Goal: Information Seeking & Learning: Learn about a topic

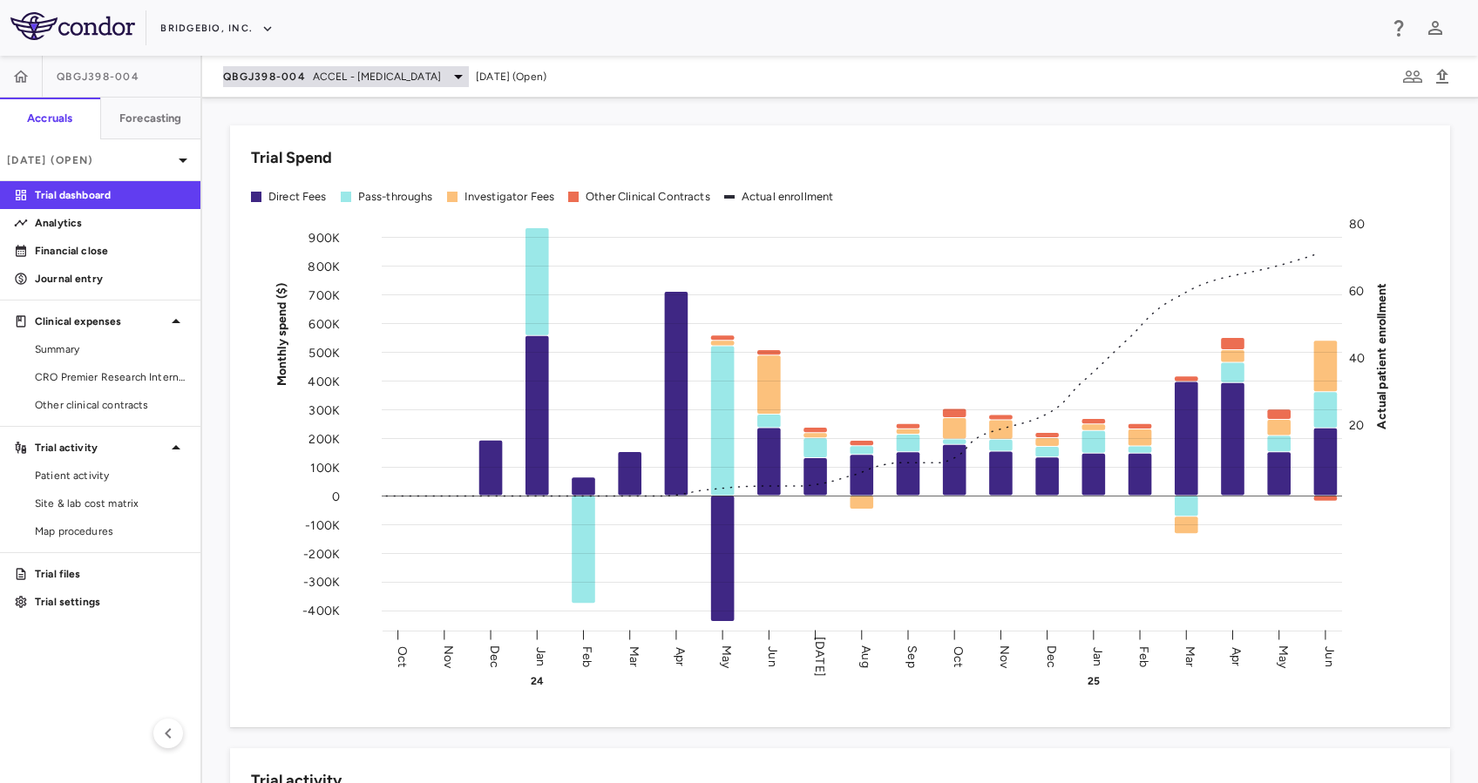
click at [411, 69] on span "ACCEL - [MEDICAL_DATA]" at bounding box center [377, 77] width 128 height 16
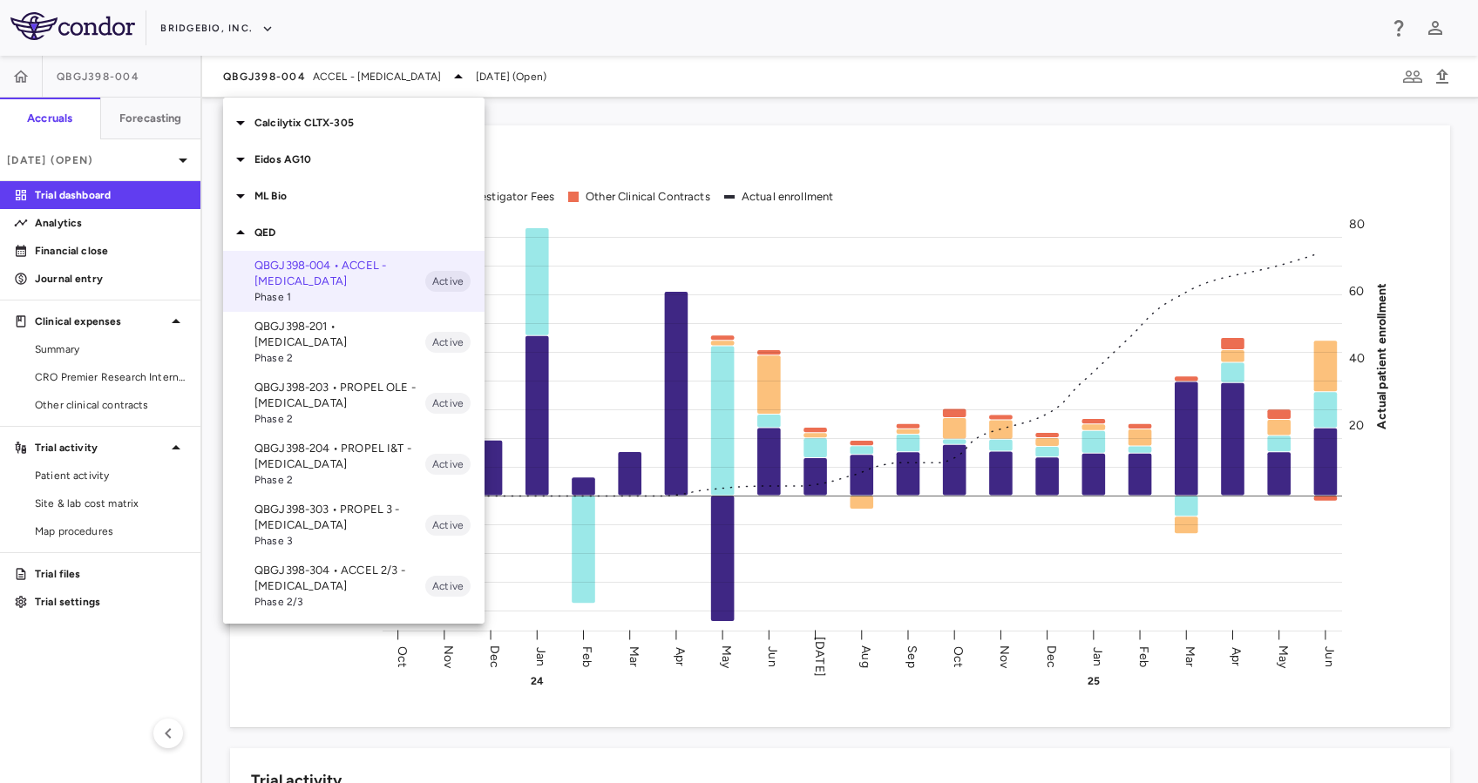
click at [323, 382] on p "QBGJ398-203 • PROPEL OLE - [MEDICAL_DATA]" at bounding box center [339, 395] width 171 height 31
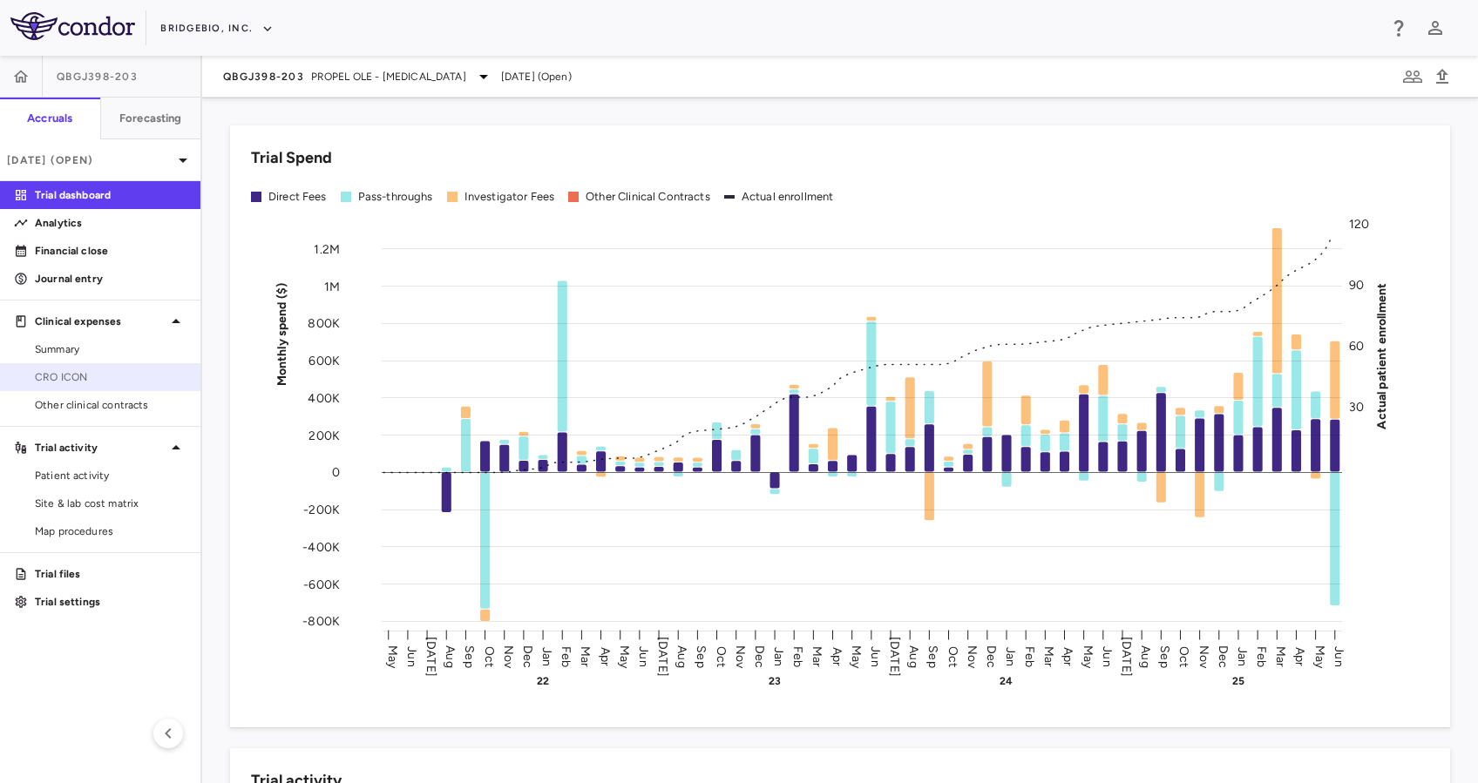
click at [117, 381] on span "CRO ICON" at bounding box center [111, 377] width 152 height 16
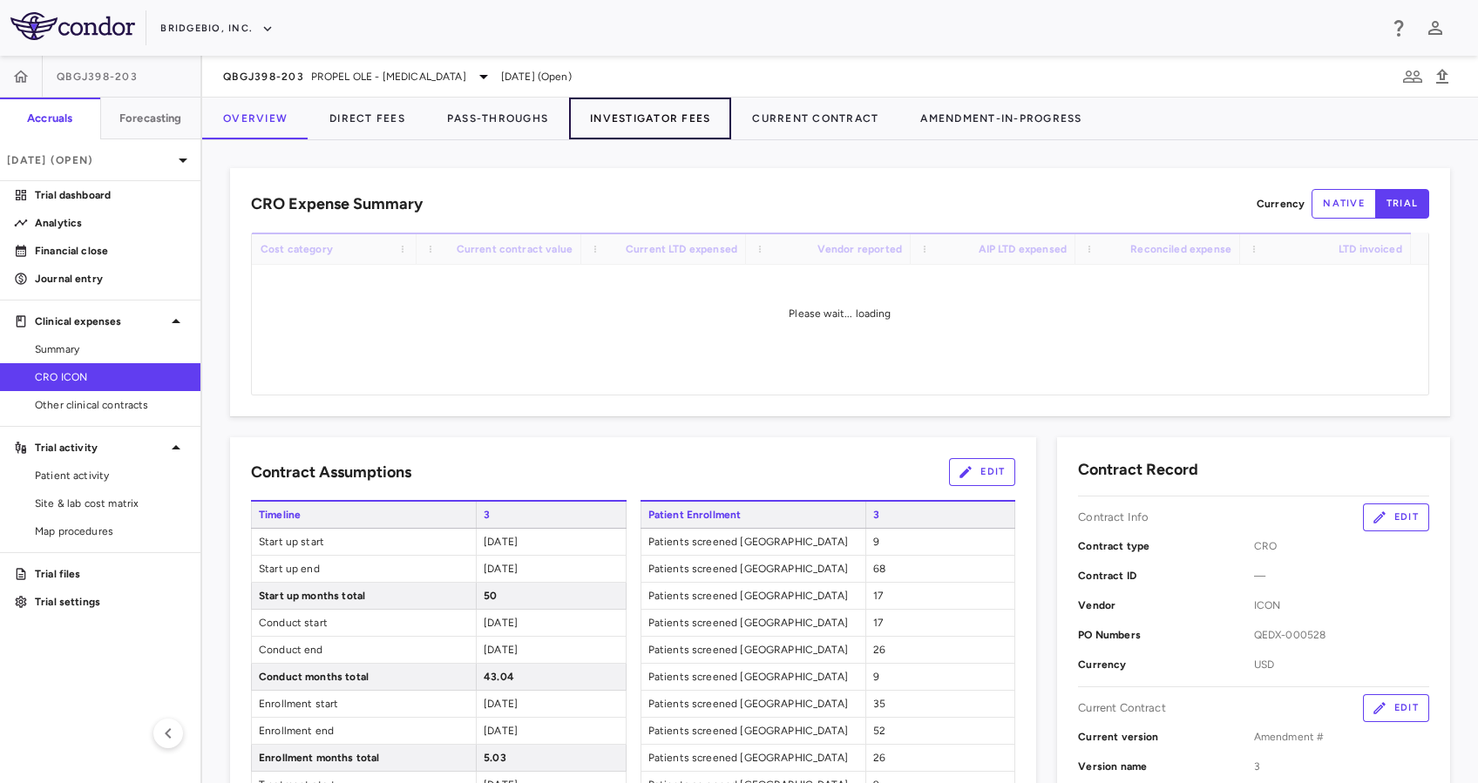
click at [668, 125] on button "Investigator Fees" at bounding box center [650, 119] width 162 height 42
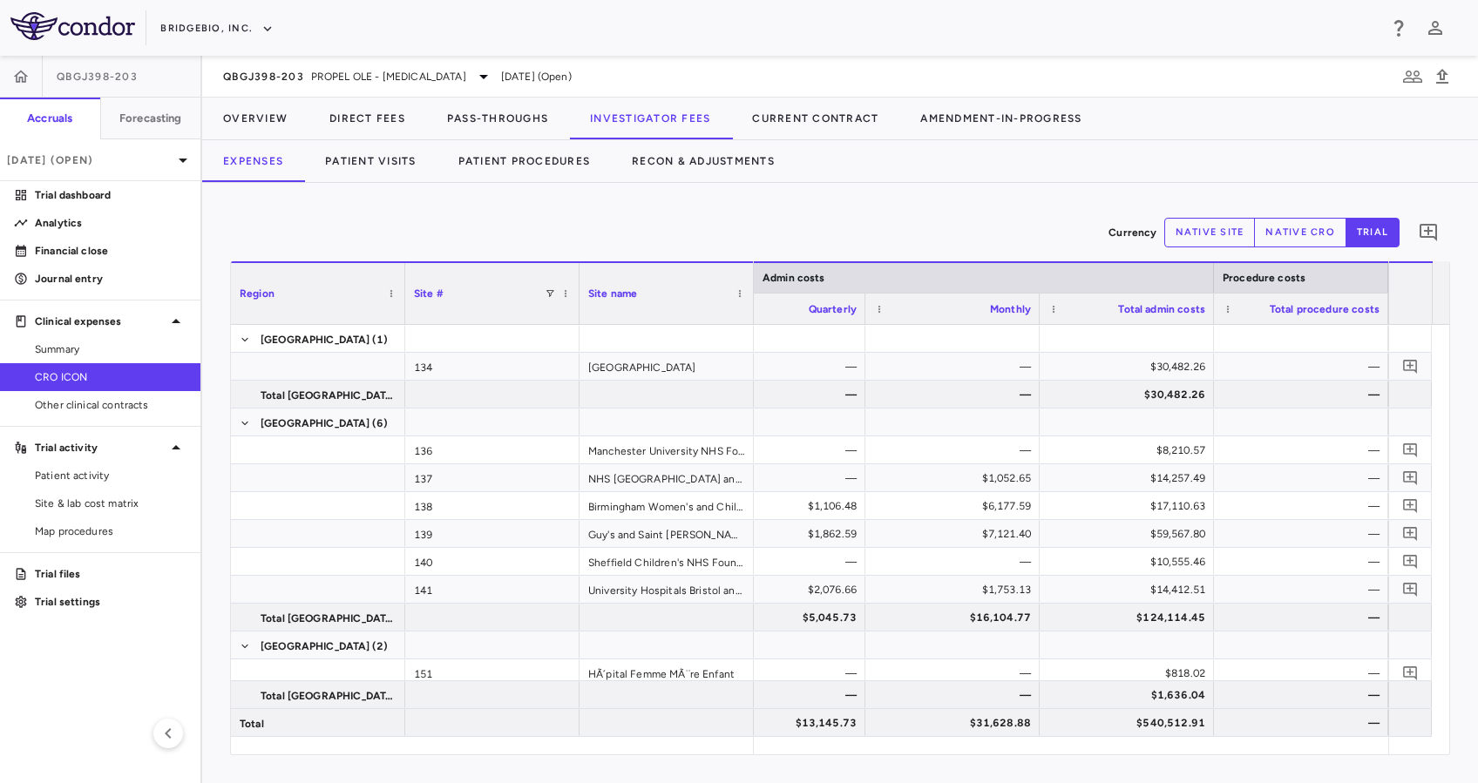
click at [830, 216] on div "Currency native site native cro trial 0" at bounding box center [840, 233] width 1220 height 44
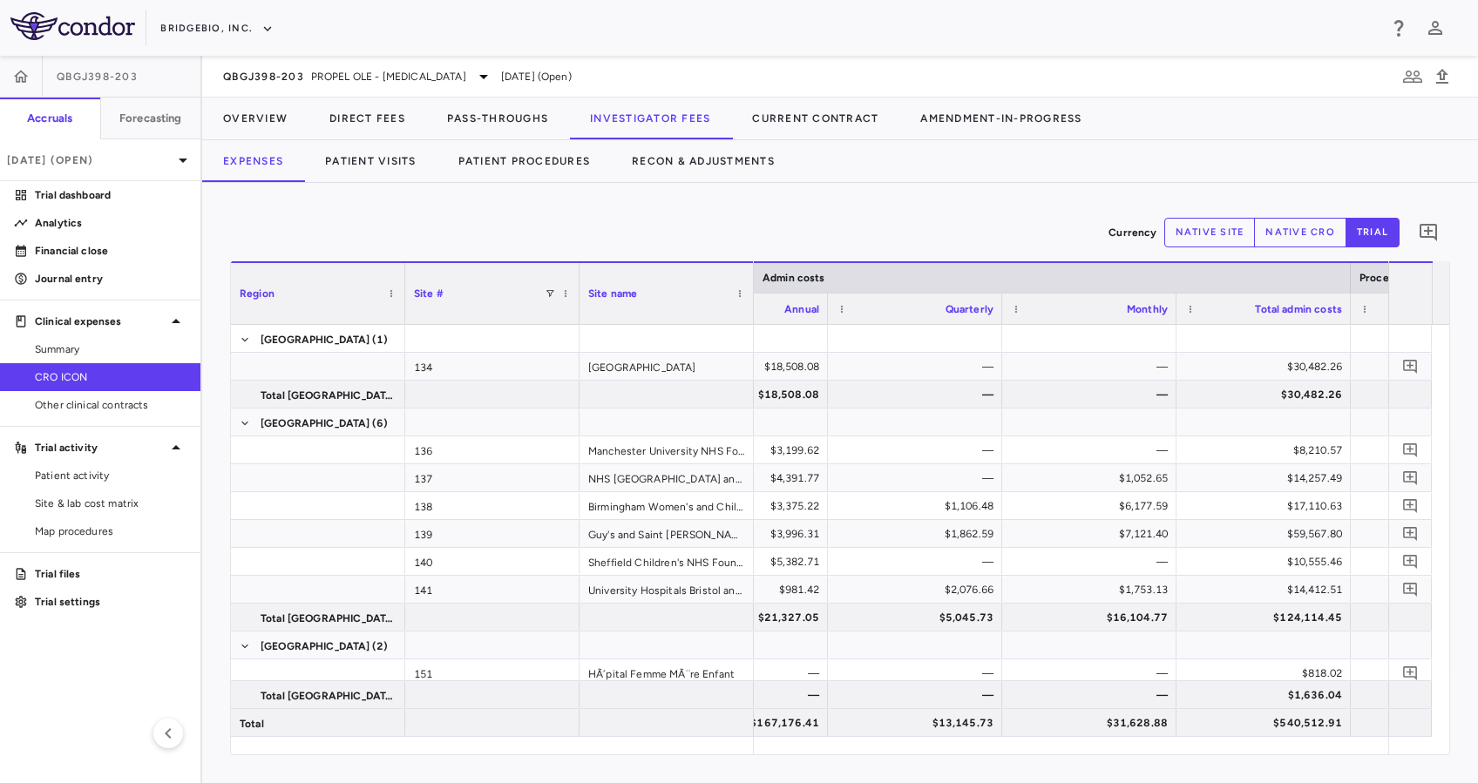
scroll to position [0, 10464]
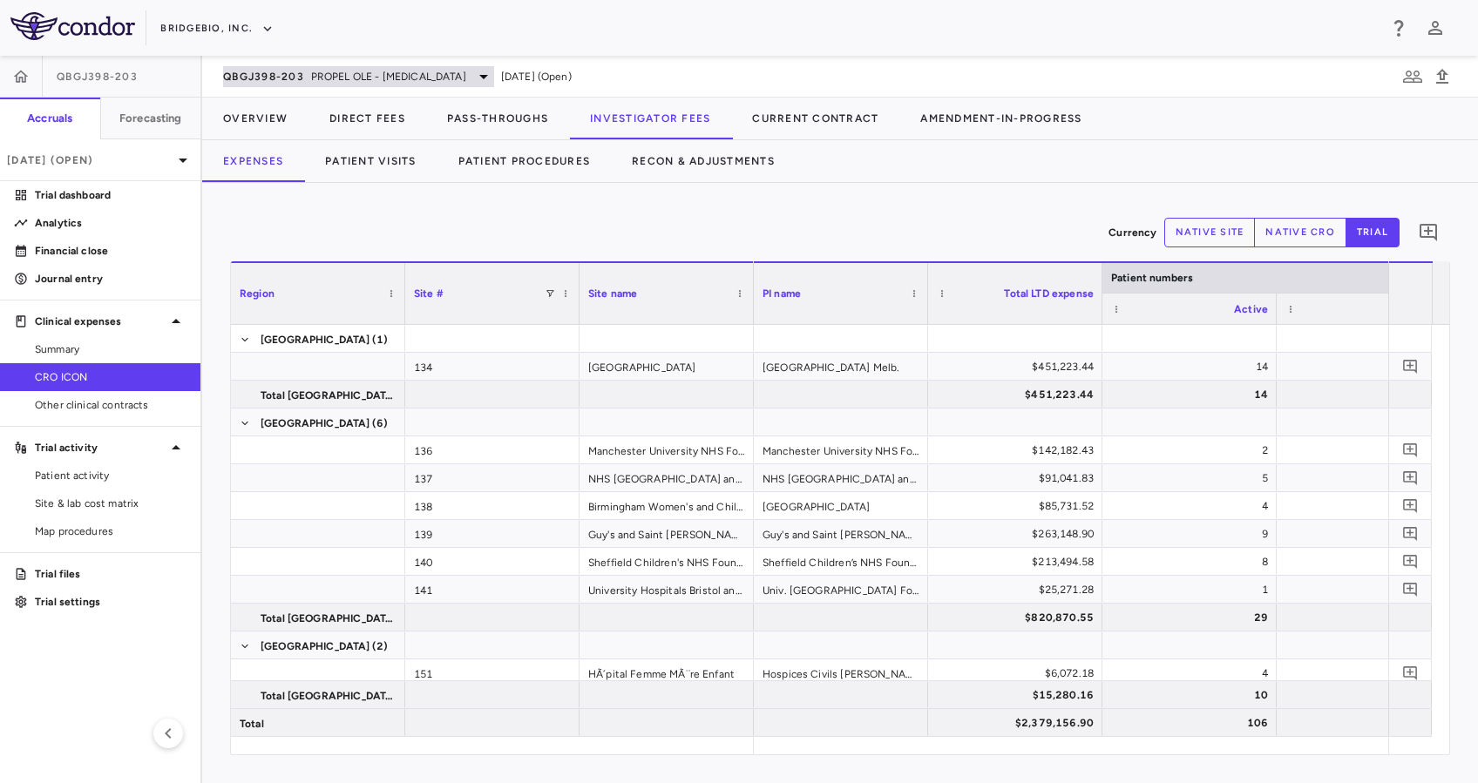
click at [431, 70] on span "PROPEL OLE - [MEDICAL_DATA]" at bounding box center [388, 77] width 155 height 16
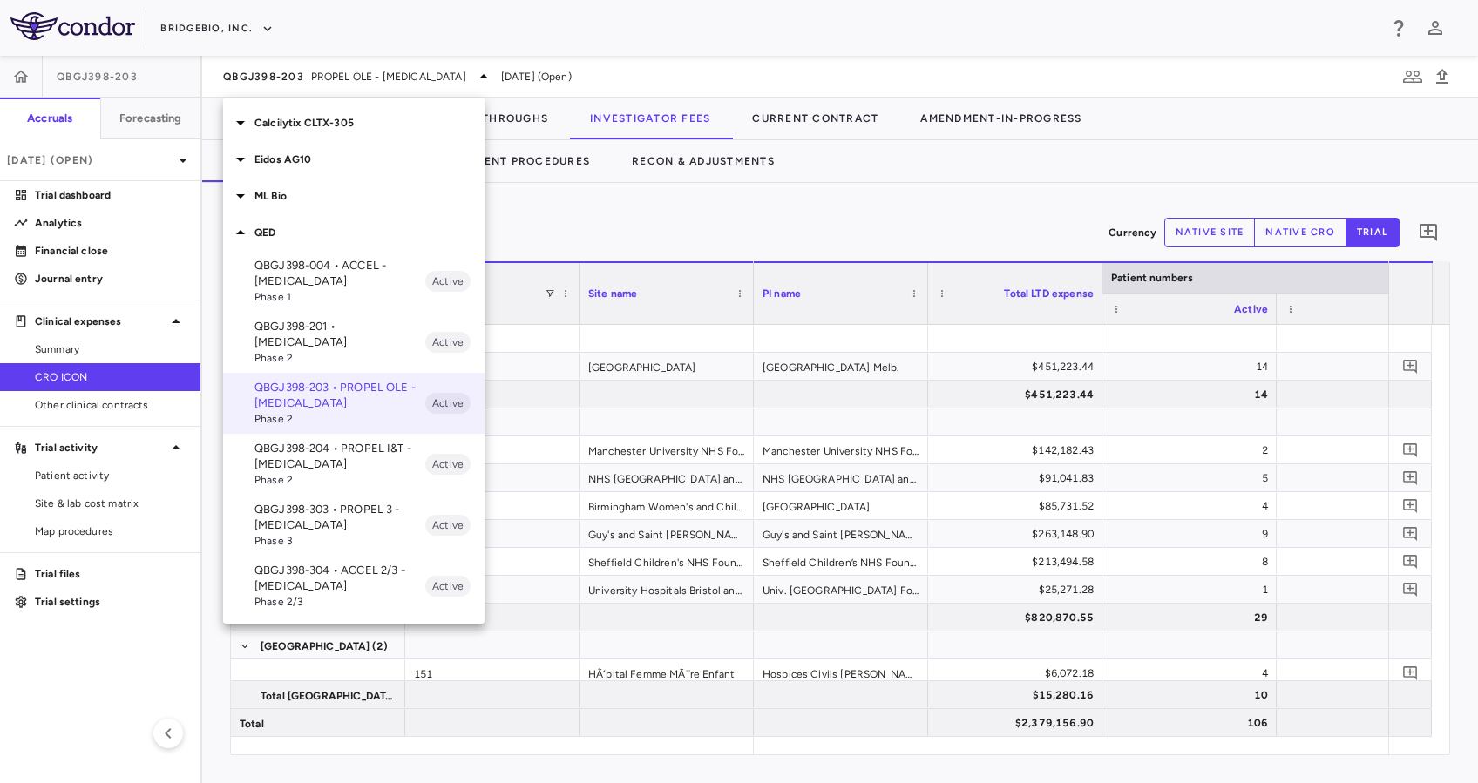
click at [348, 448] on p "QBGJ398-204 • PROPEL I&T - [MEDICAL_DATA]" at bounding box center [339, 456] width 171 height 31
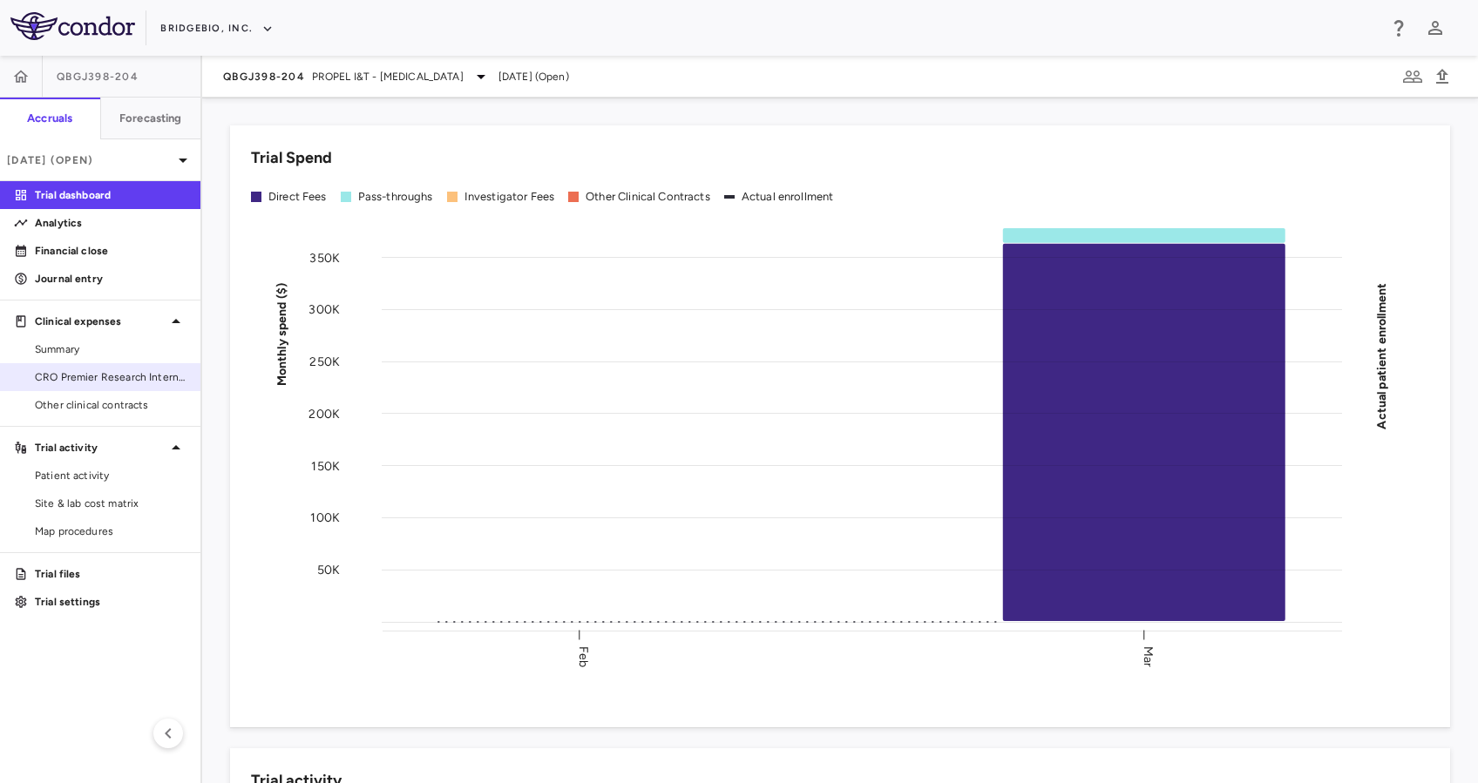
click at [107, 370] on span "CRO Premier Research International LLC" at bounding box center [111, 377] width 152 height 16
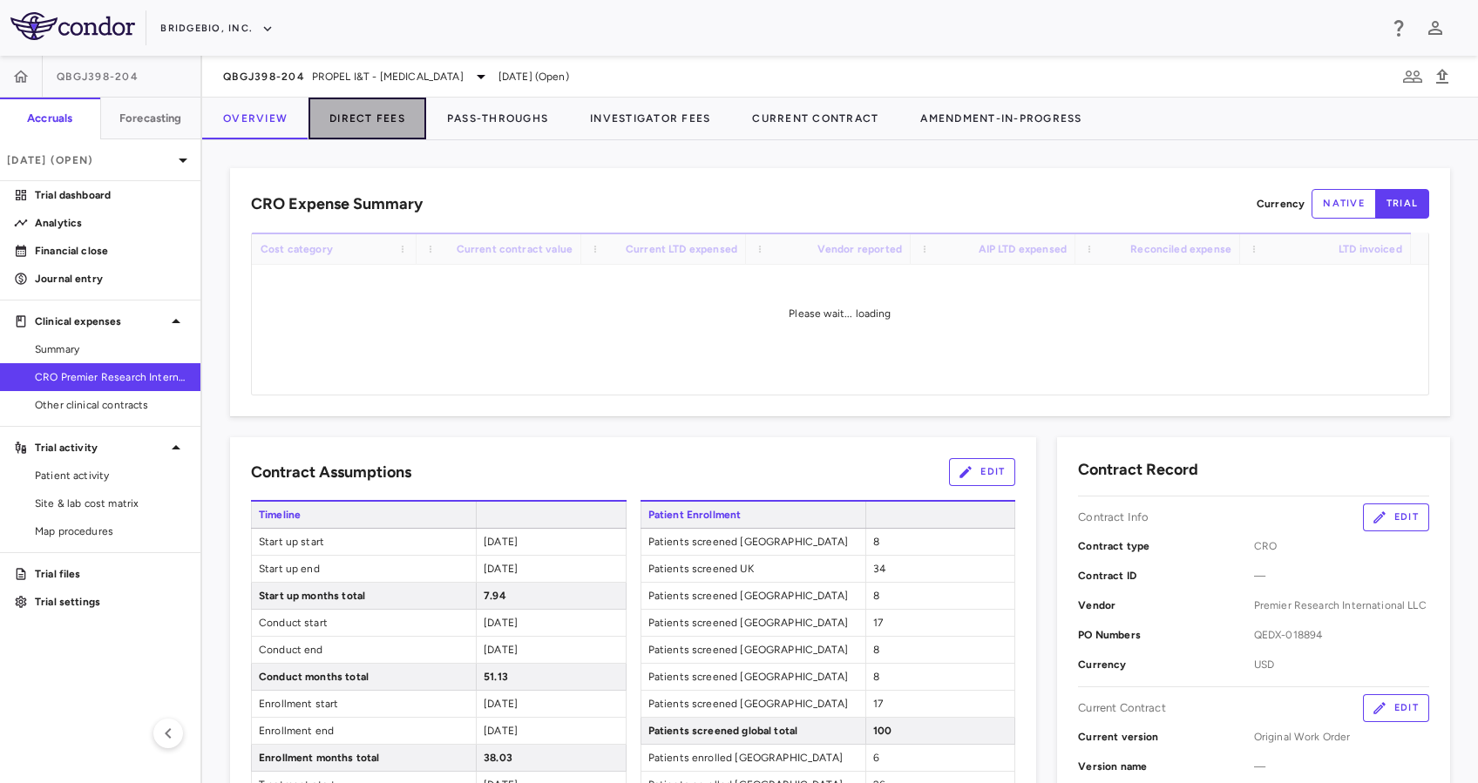
click at [392, 125] on button "Direct Fees" at bounding box center [367, 119] width 118 height 42
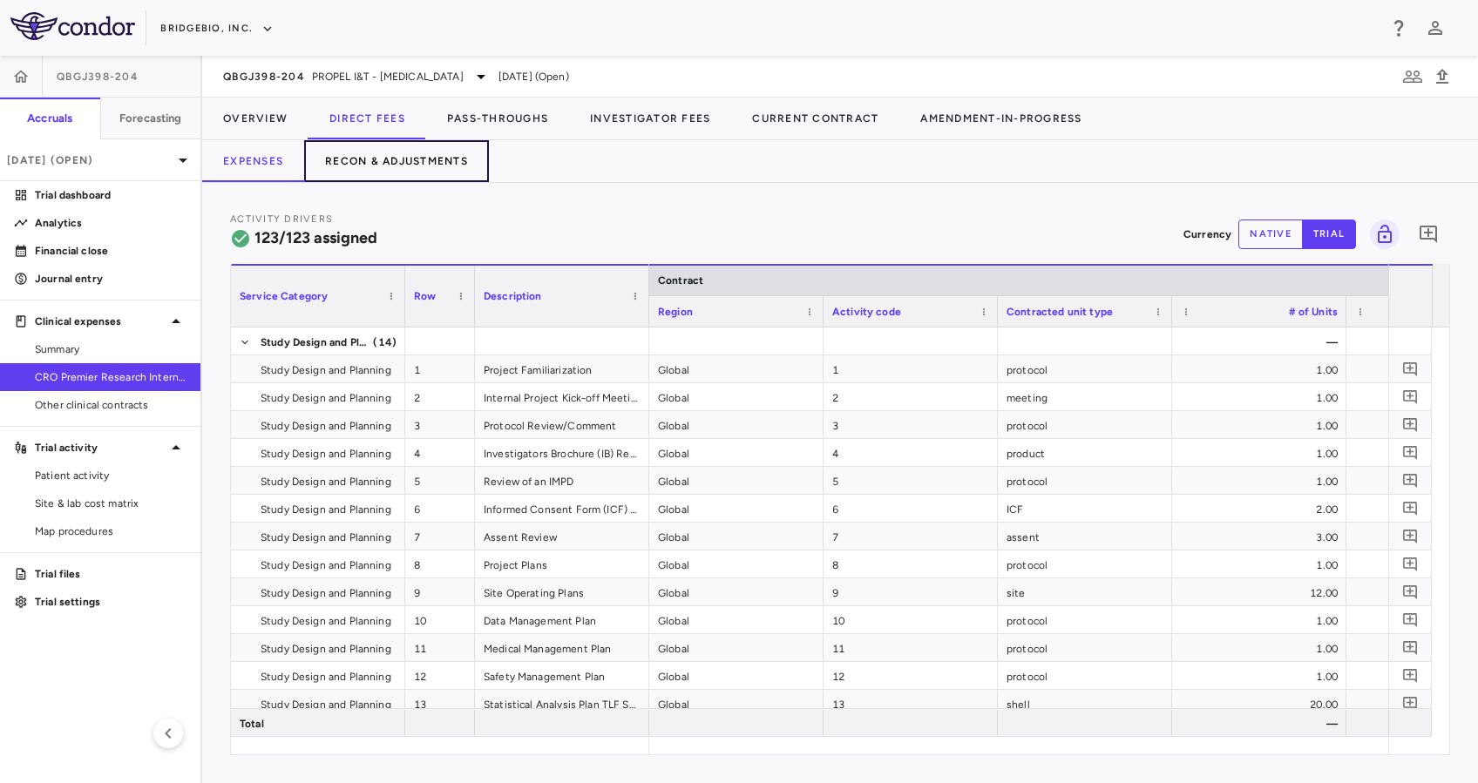
click at [442, 161] on button "Recon & Adjustments" at bounding box center [396, 161] width 185 height 42
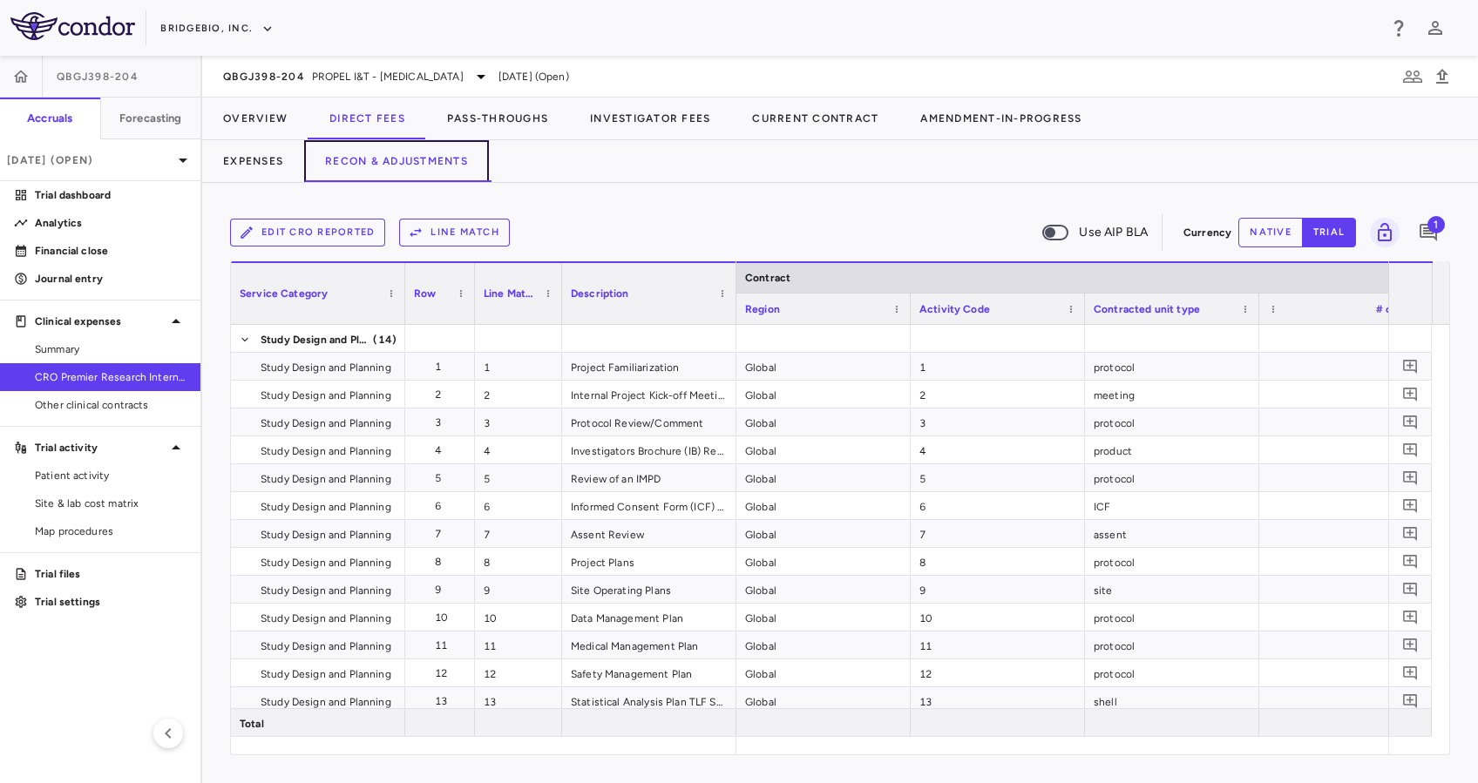
scroll to position [0, 3660]
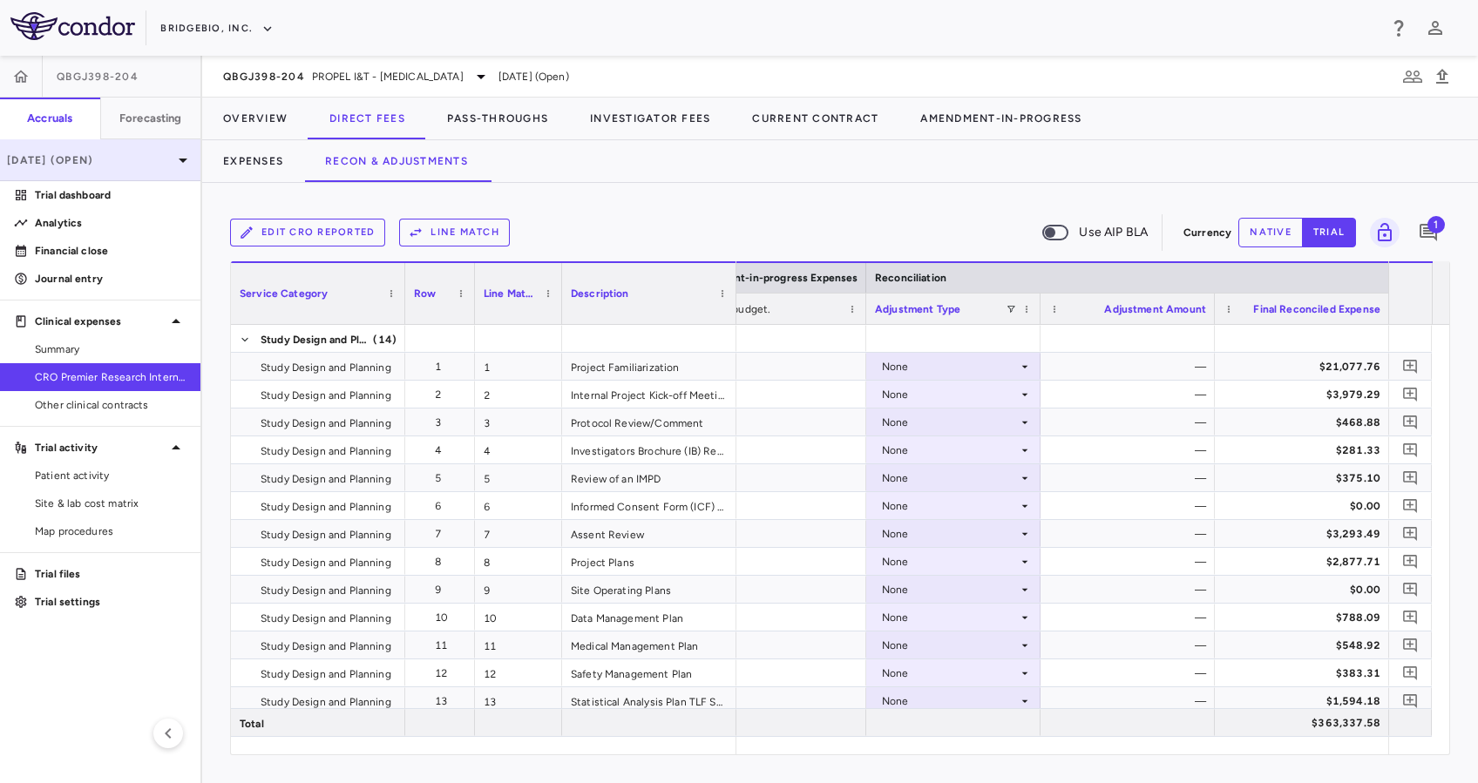
click at [168, 173] on div "[DATE] (Open)" at bounding box center [100, 160] width 200 height 42
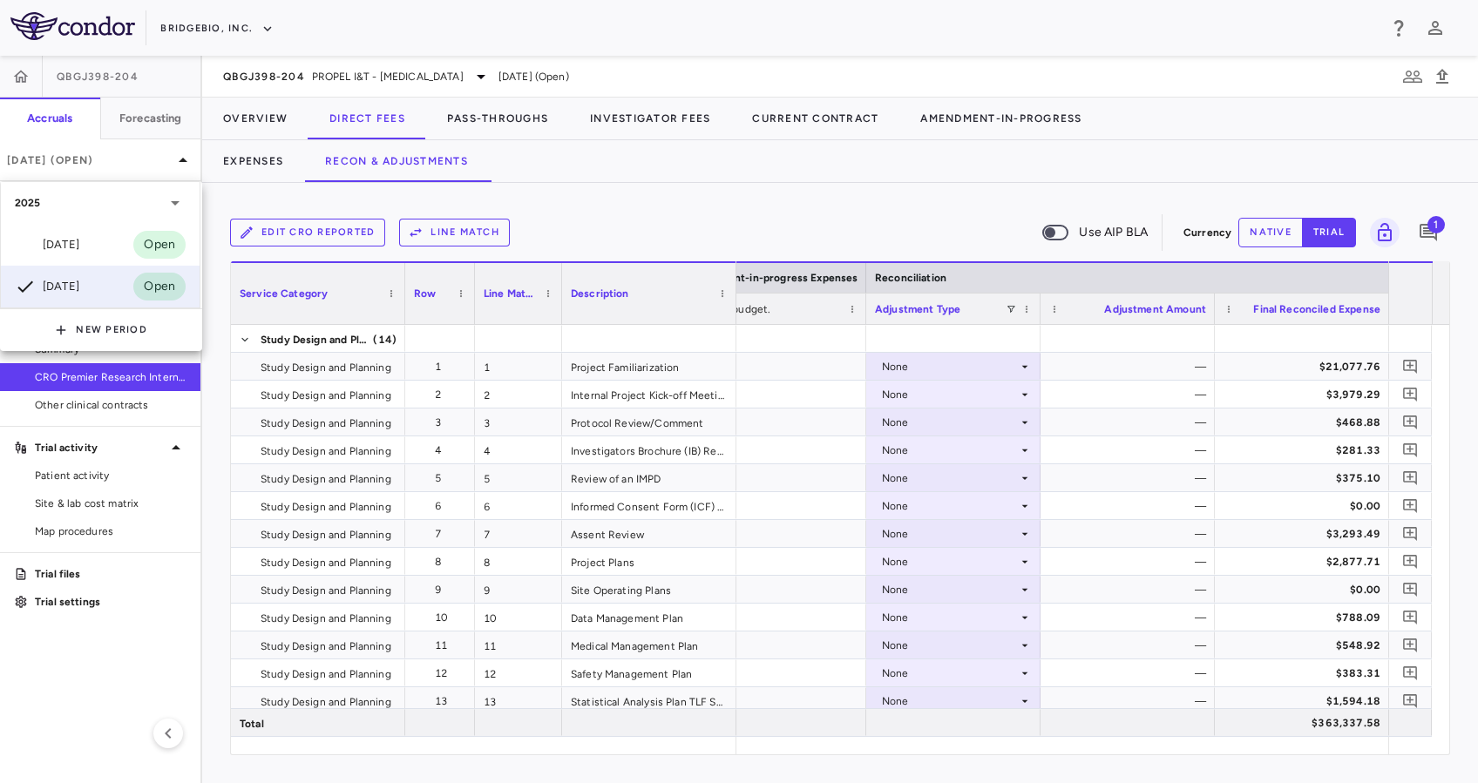
click at [113, 251] on div "[DATE] Open" at bounding box center [100, 245] width 199 height 42
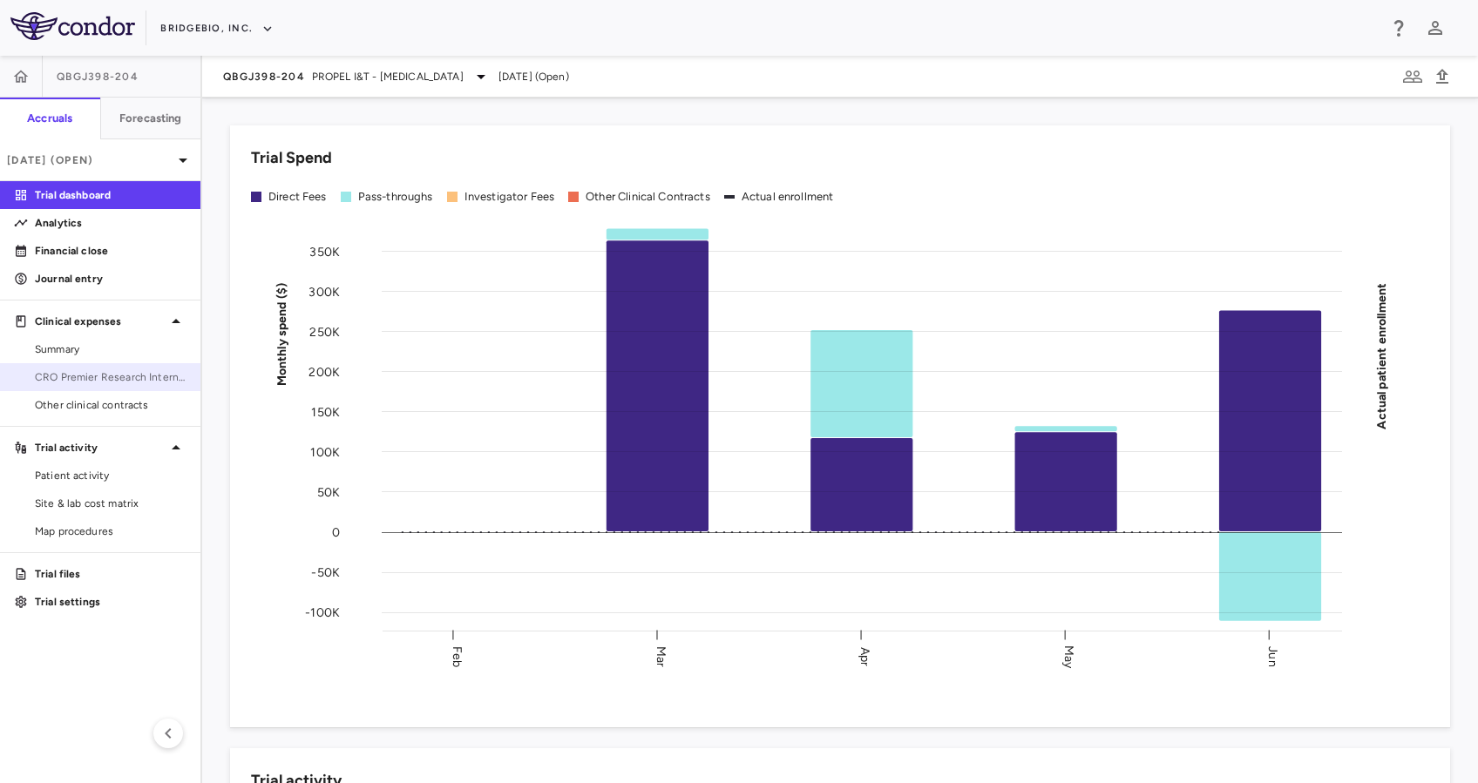
click at [112, 371] on span "CRO Premier Research International LLC" at bounding box center [111, 377] width 152 height 16
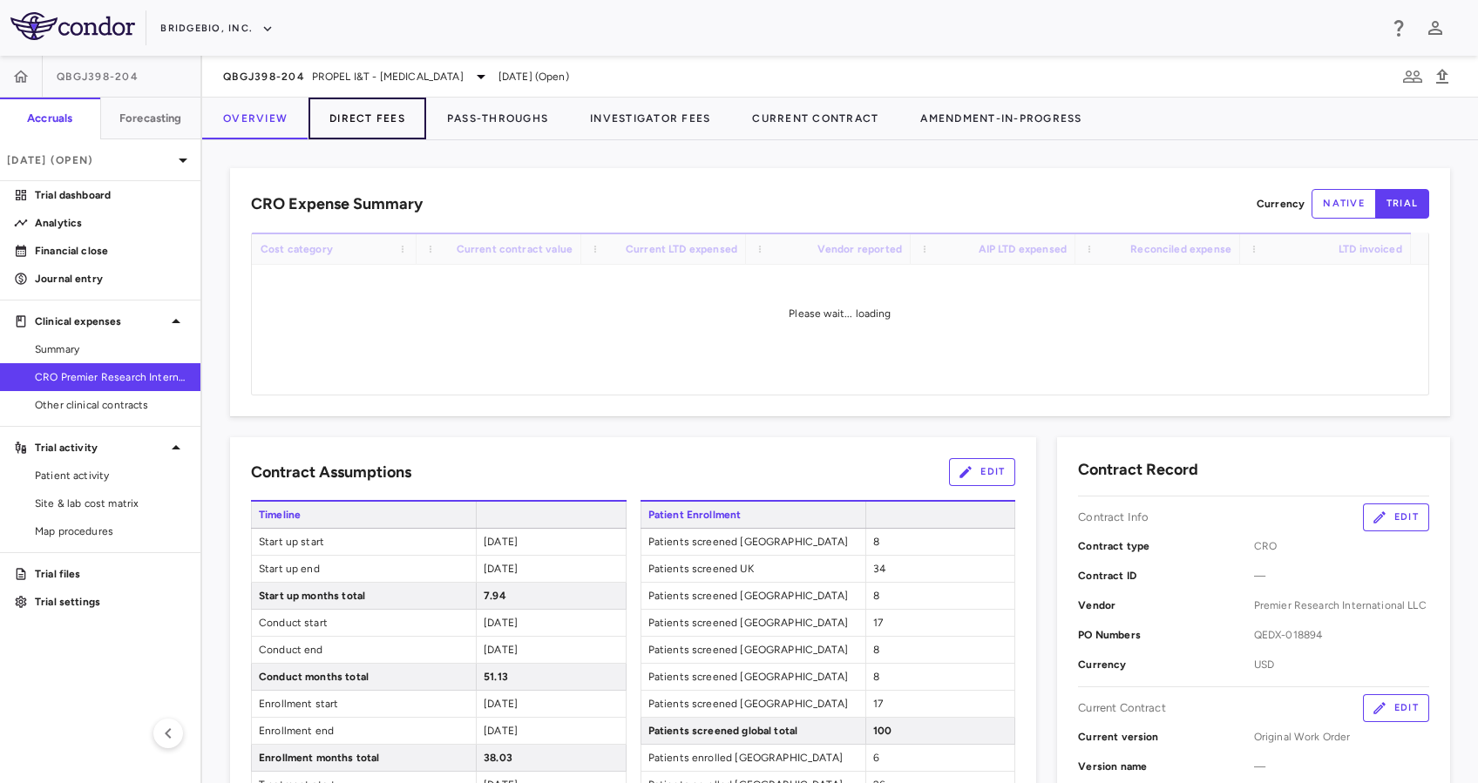
click at [345, 113] on button "Direct Fees" at bounding box center [367, 119] width 118 height 42
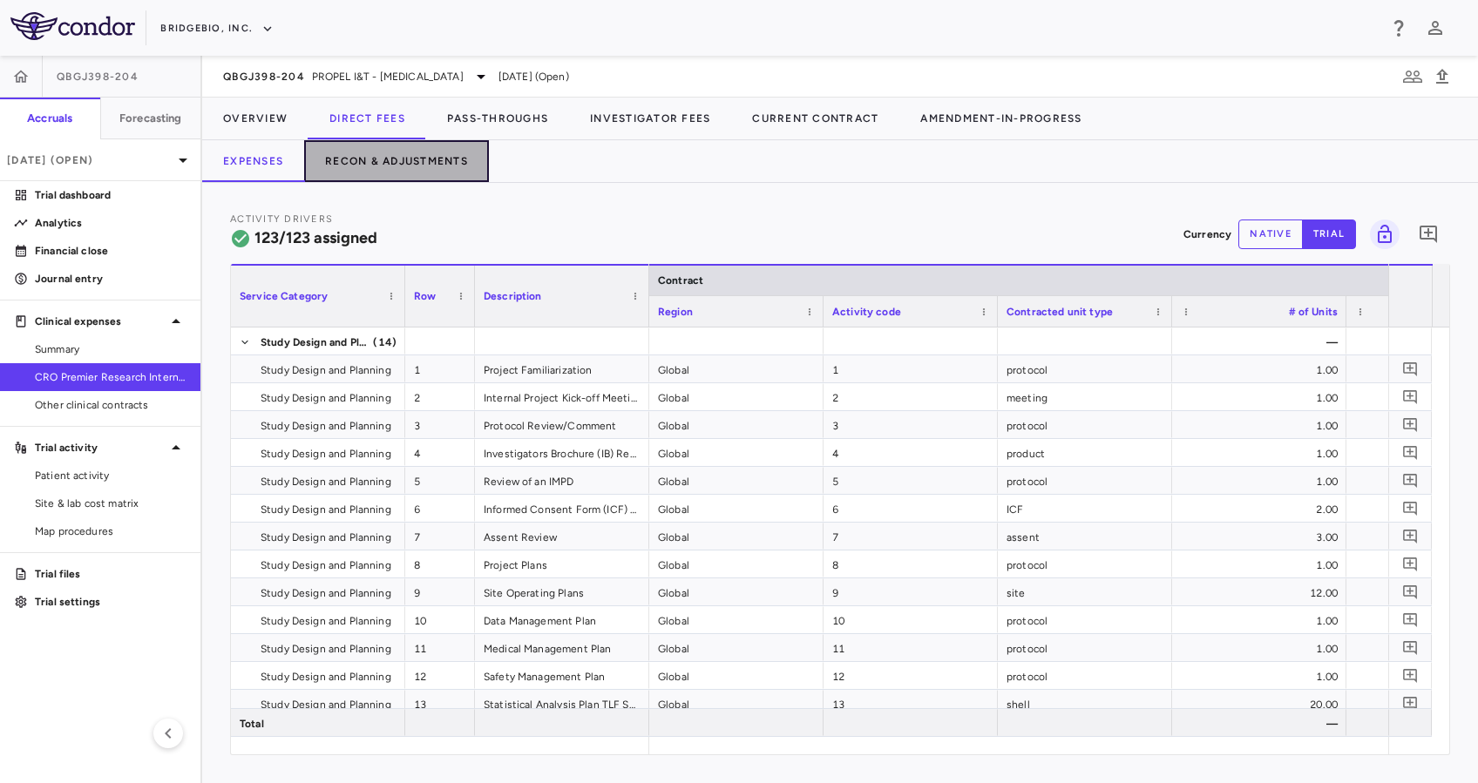
click at [427, 164] on button "Recon & Adjustments" at bounding box center [396, 161] width 185 height 42
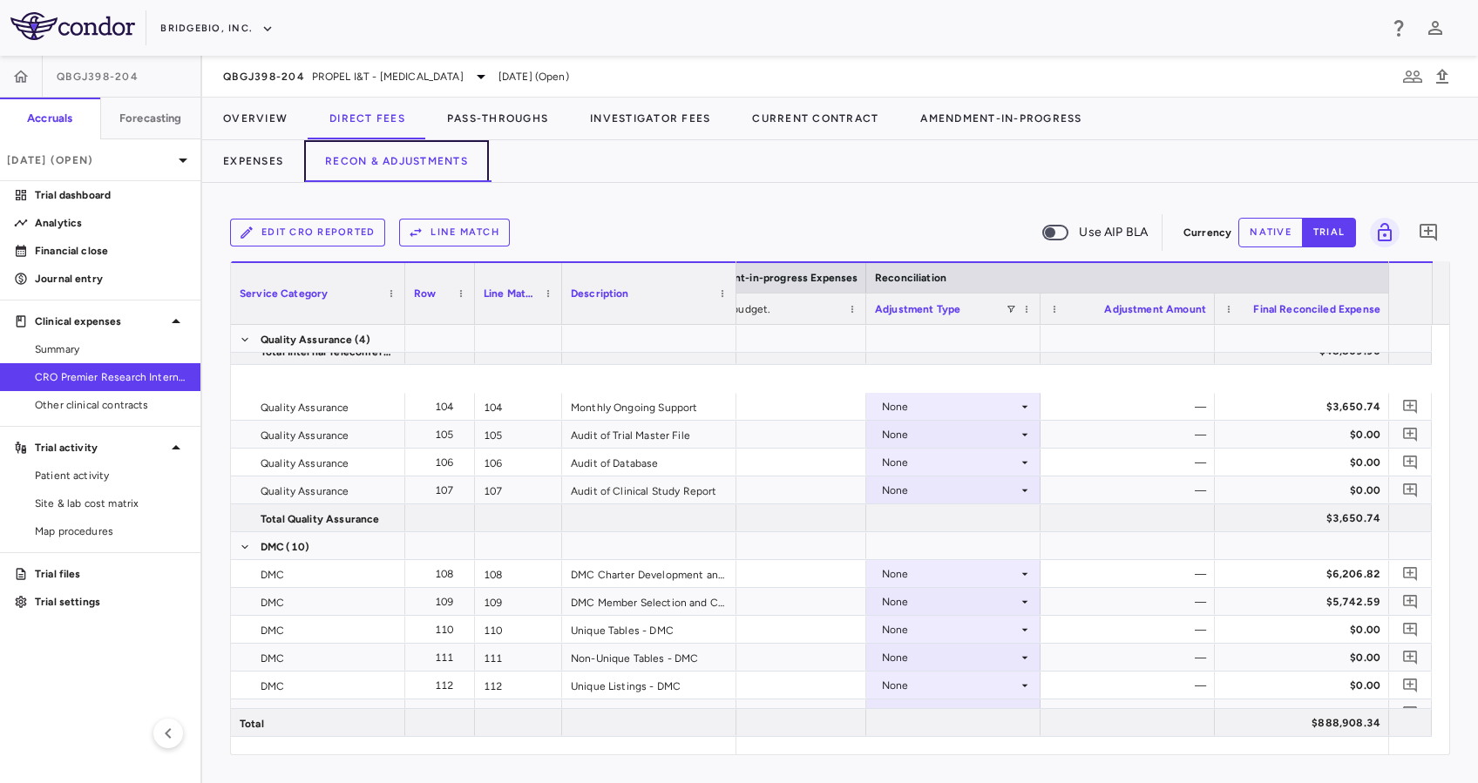
scroll to position [3854, 0]
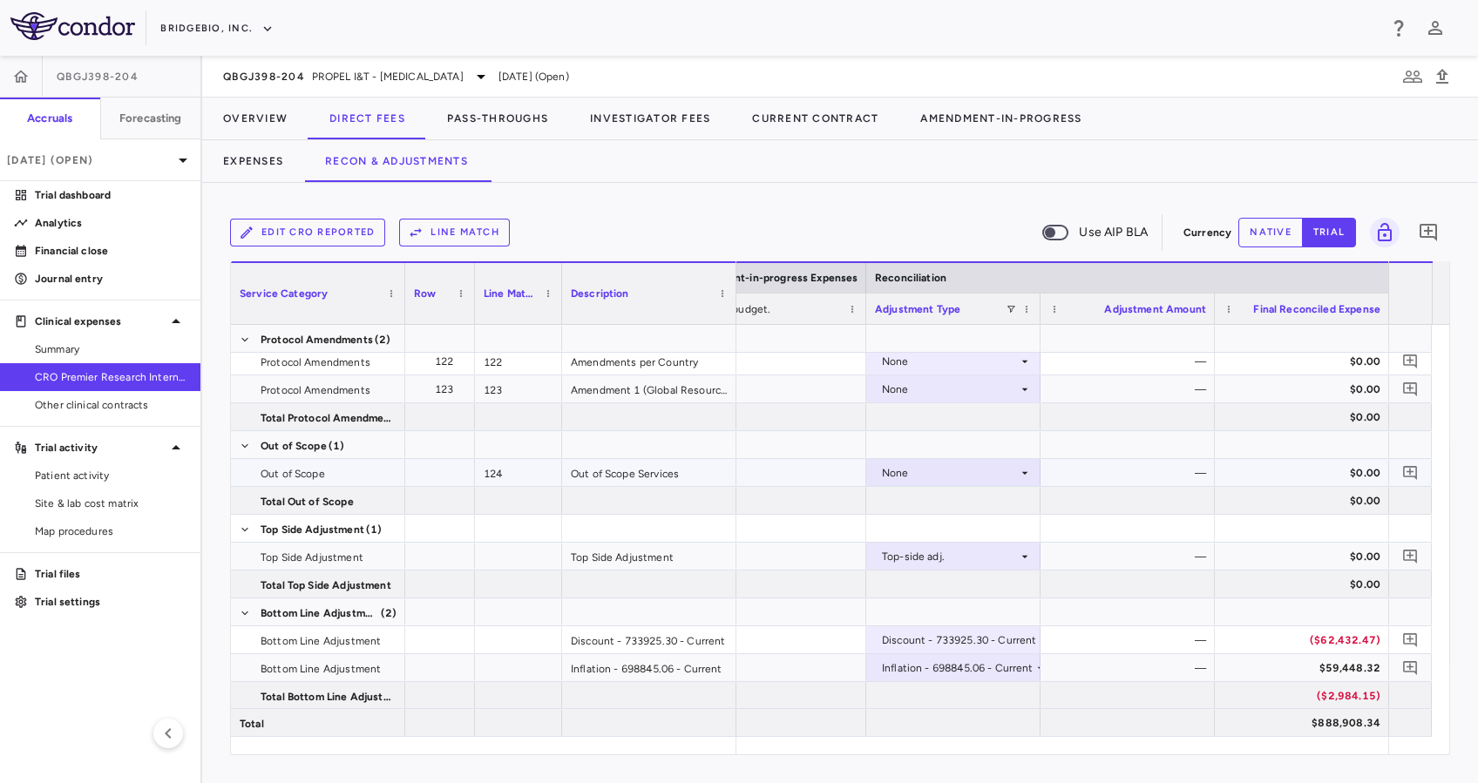
click at [1015, 473] on div "None" at bounding box center [950, 473] width 136 height 28
click at [961, 525] on div "CRO Reported" at bounding box center [942, 533] width 83 height 16
drag, startPoint x: 528, startPoint y: 110, endPoint x: 520, endPoint y: 124, distance: 16.0
click at [528, 110] on button "Pass-Throughs" at bounding box center [497, 119] width 143 height 42
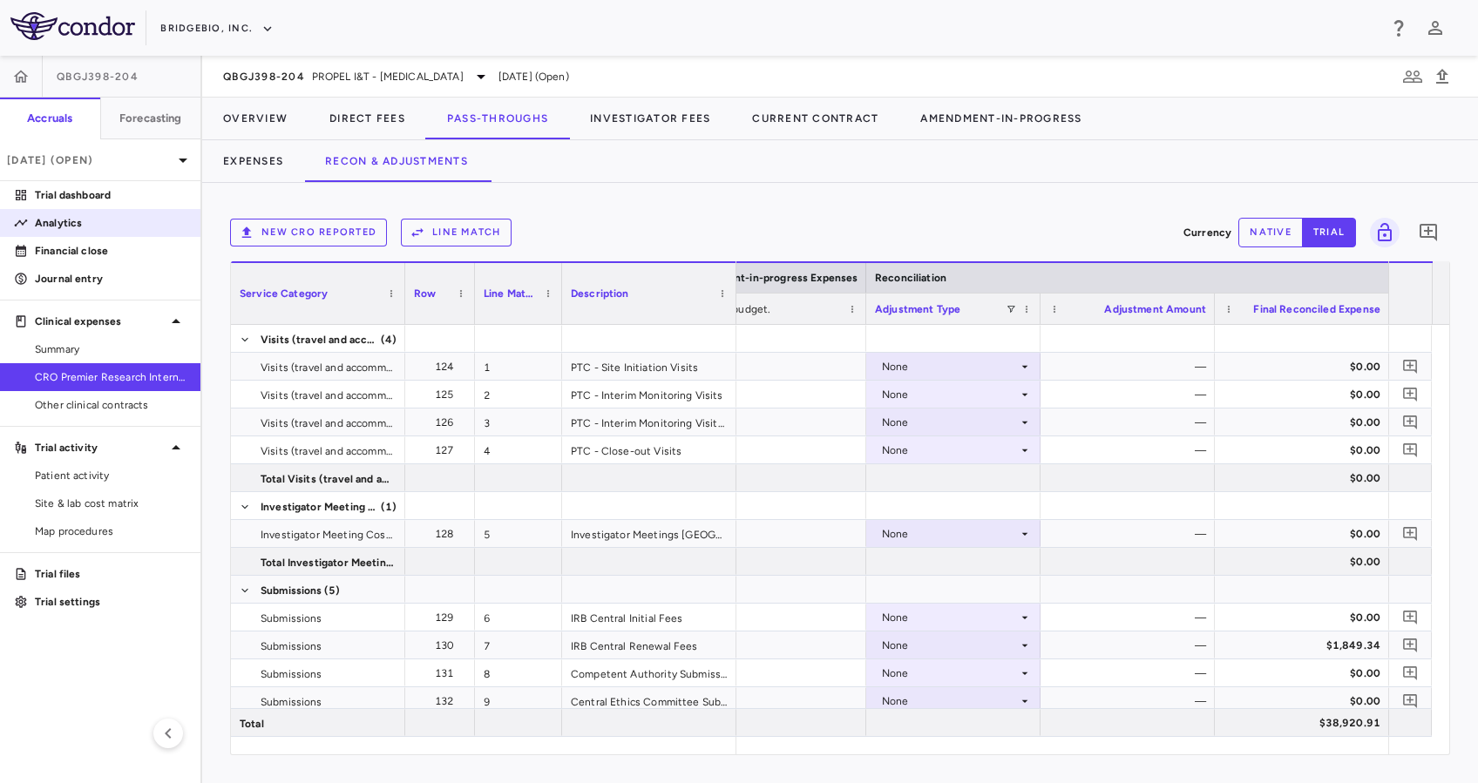
click at [92, 231] on link "Analytics" at bounding box center [100, 223] width 200 height 26
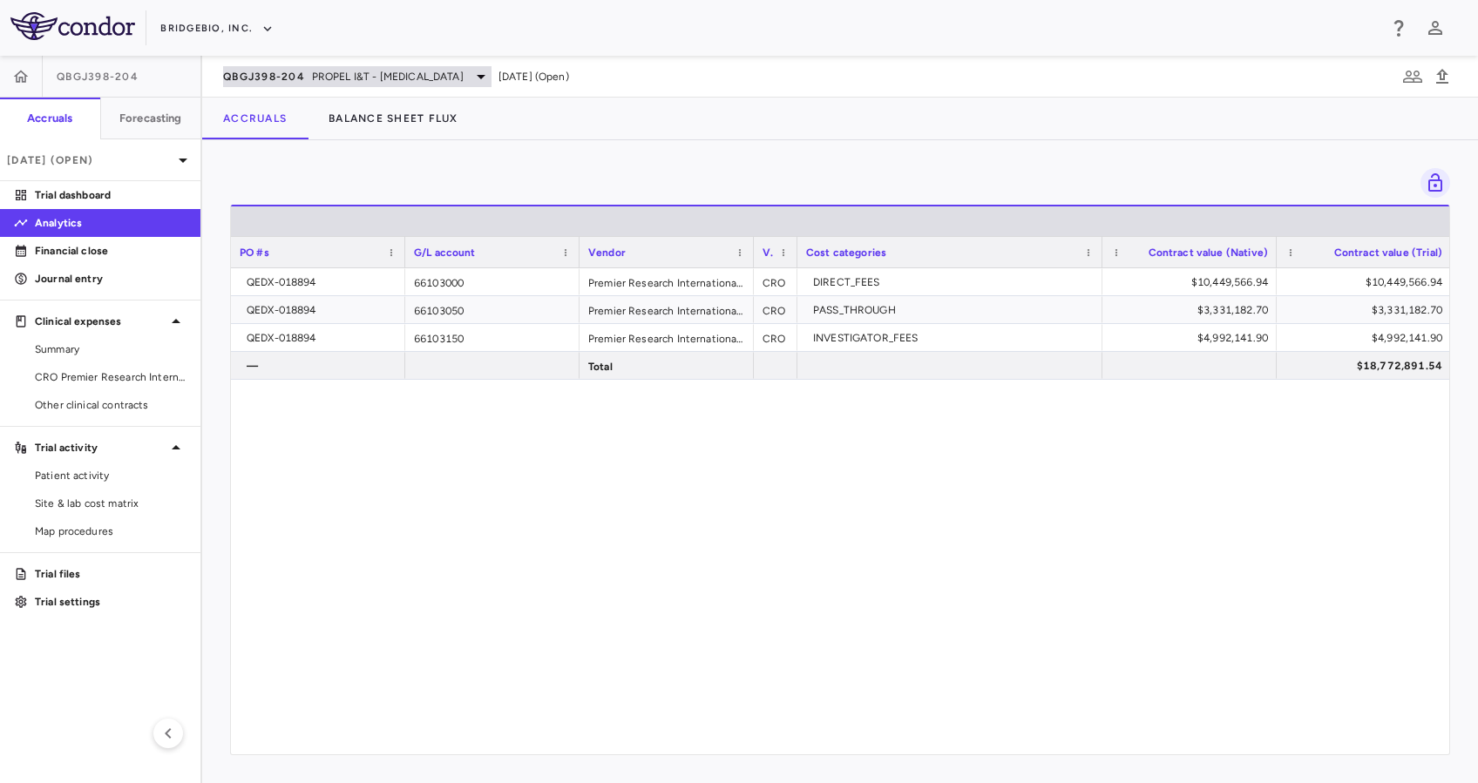
click at [383, 77] on span "PROPEL I&T - [MEDICAL_DATA]" at bounding box center [388, 77] width 152 height 16
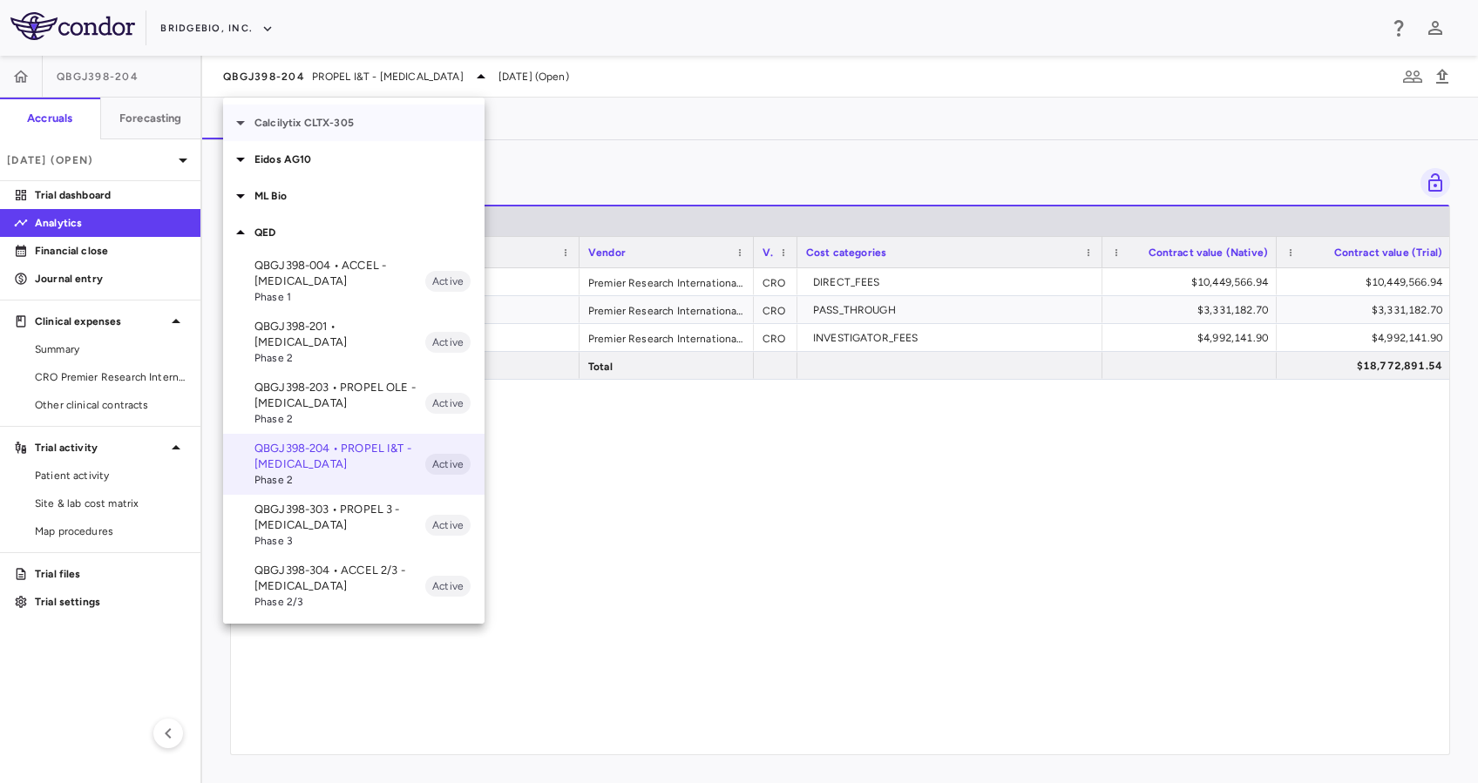
click at [284, 127] on p "Calcilytix CLTX-305" at bounding box center [369, 123] width 230 height 16
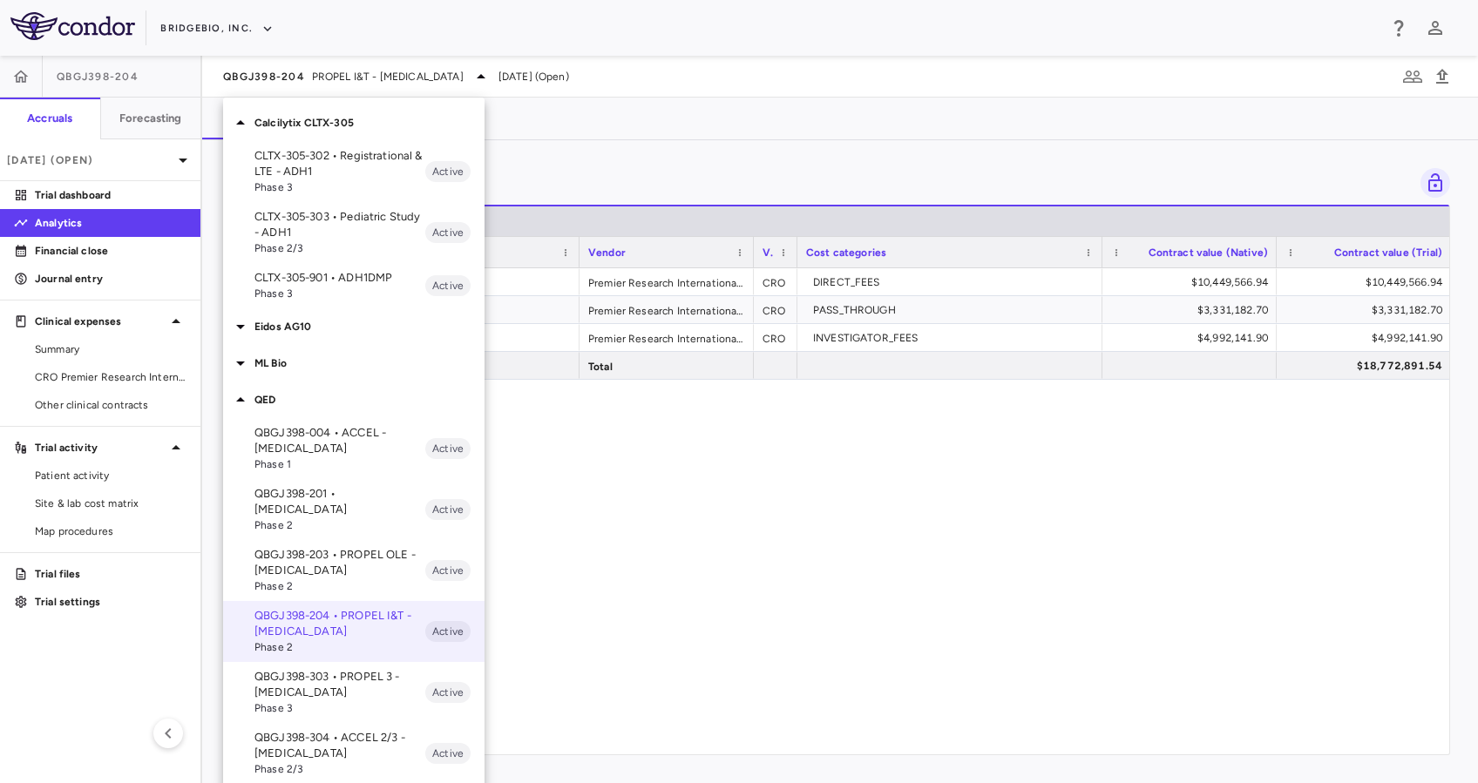
click at [345, 175] on p "CLTX-305-302 • Registrational & LTE - ADH1" at bounding box center [339, 163] width 171 height 31
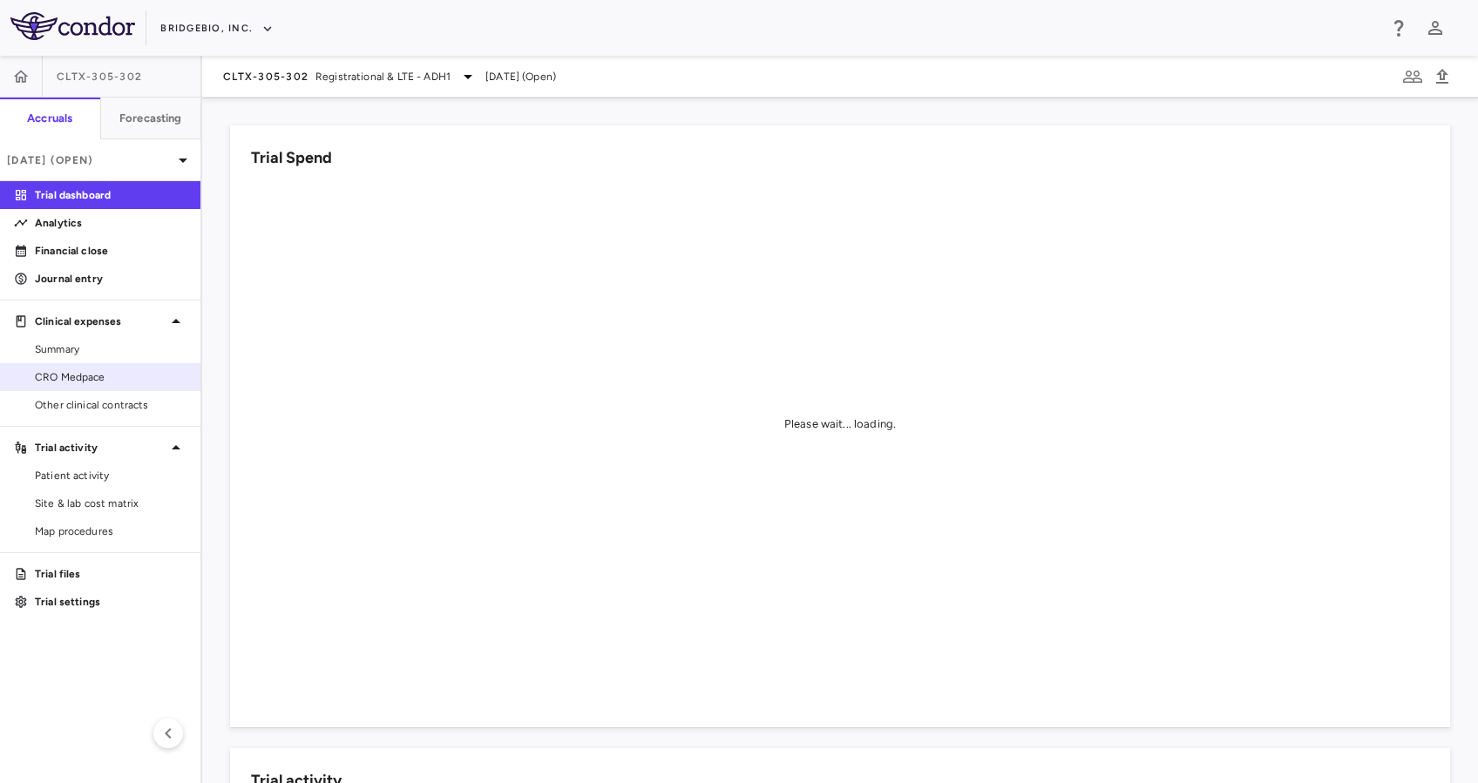
click at [132, 382] on span "CRO Medpace" at bounding box center [111, 377] width 152 height 16
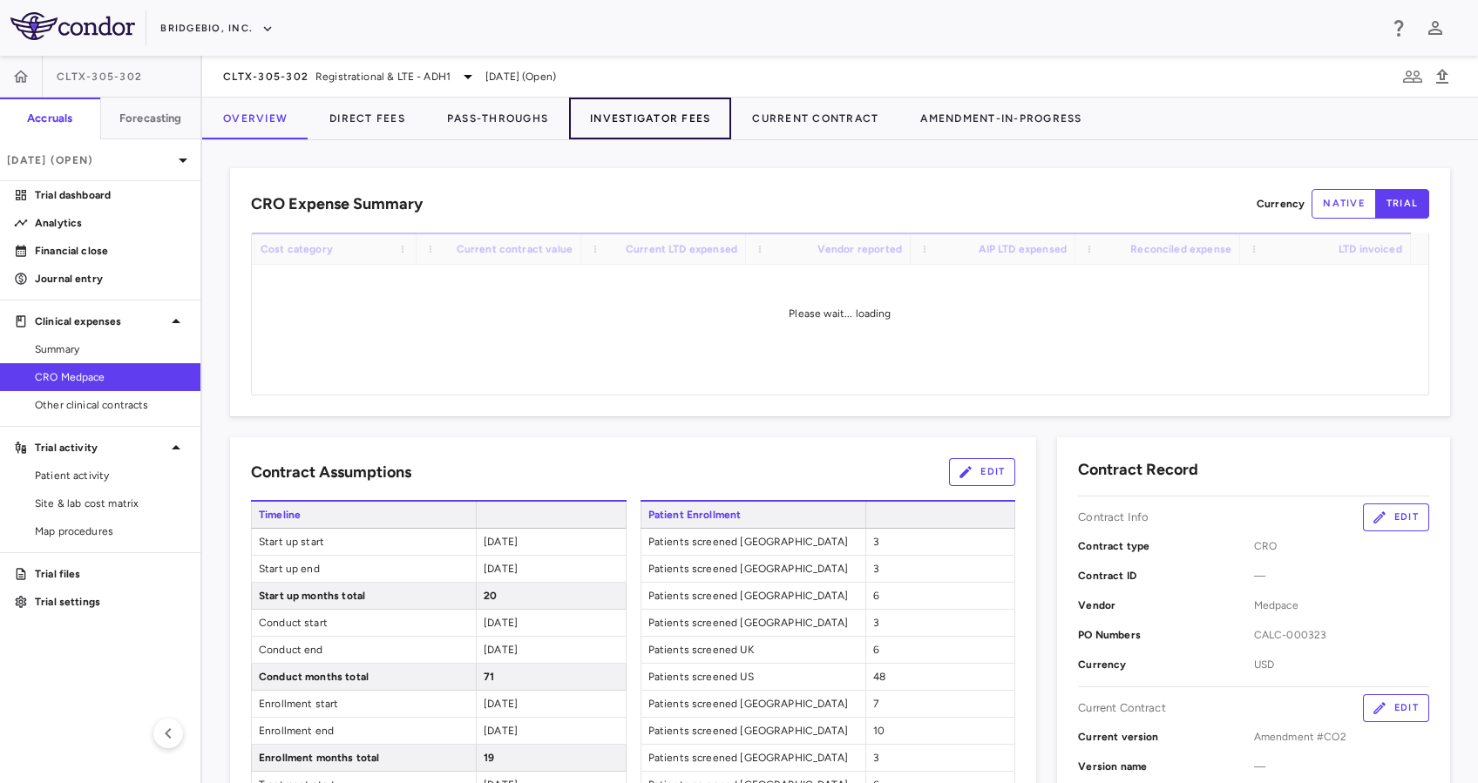
click at [683, 118] on button "Investigator Fees" at bounding box center [650, 119] width 162 height 42
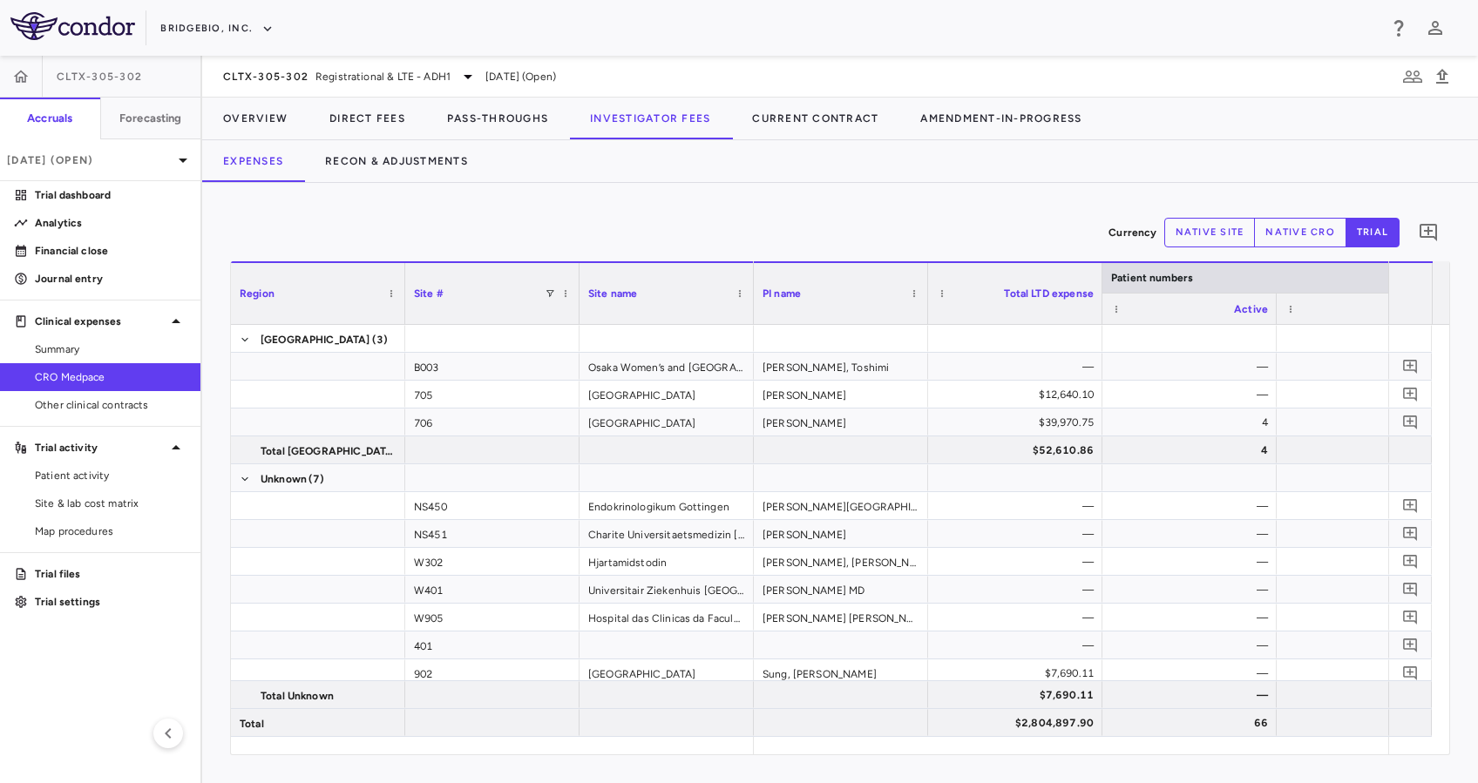
click at [800, 239] on div "Currency native site native cro trial 0" at bounding box center [840, 233] width 1220 height 44
click at [409, 80] on span "Registrational & LTE - ADH1" at bounding box center [382, 77] width 135 height 16
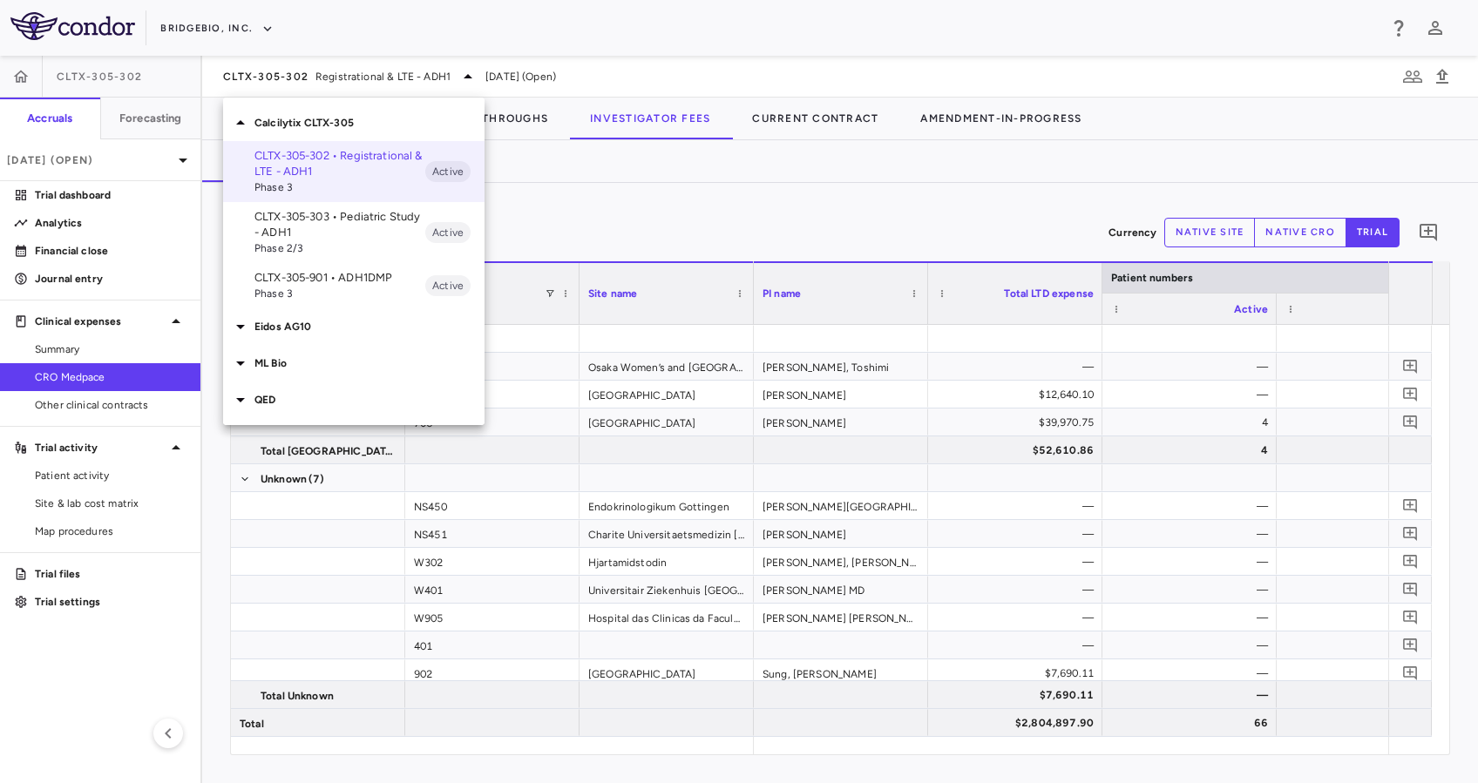
click at [353, 287] on span "Phase 3" at bounding box center [339, 294] width 171 height 16
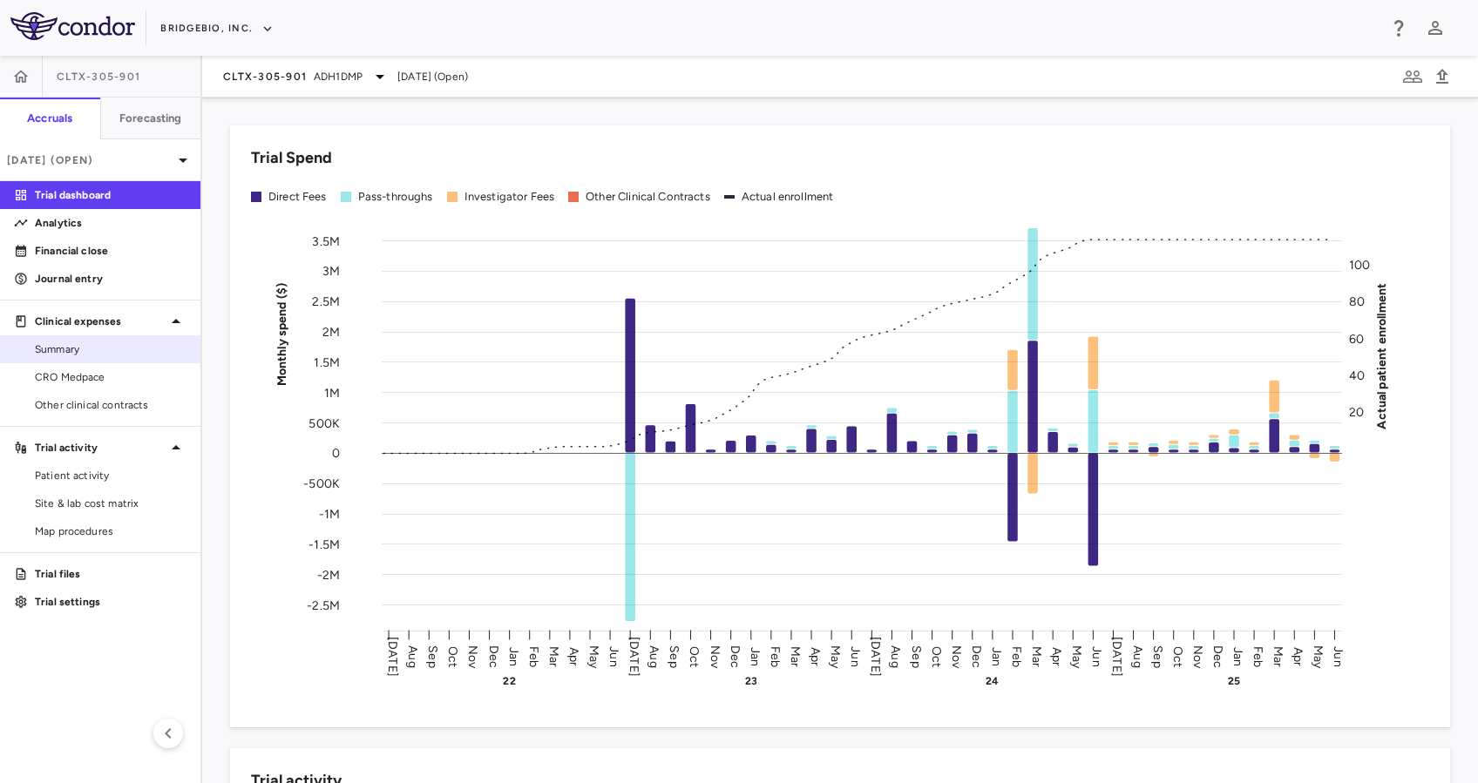
drag, startPoint x: 91, startPoint y: 375, endPoint x: 144, endPoint y: 348, distance: 59.2
click at [91, 375] on span "CRO Medpace" at bounding box center [111, 377] width 152 height 16
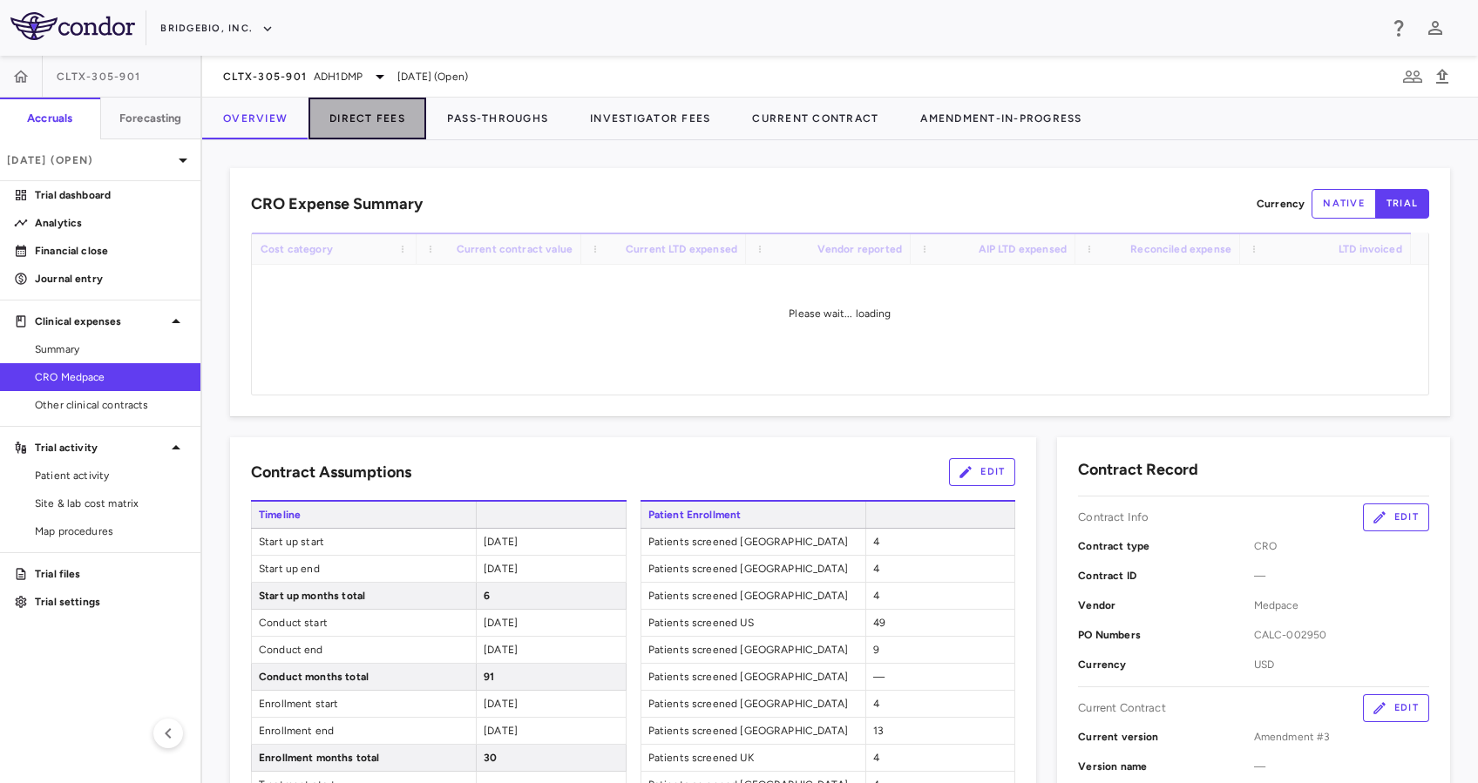
click at [397, 120] on button "Direct Fees" at bounding box center [367, 119] width 118 height 42
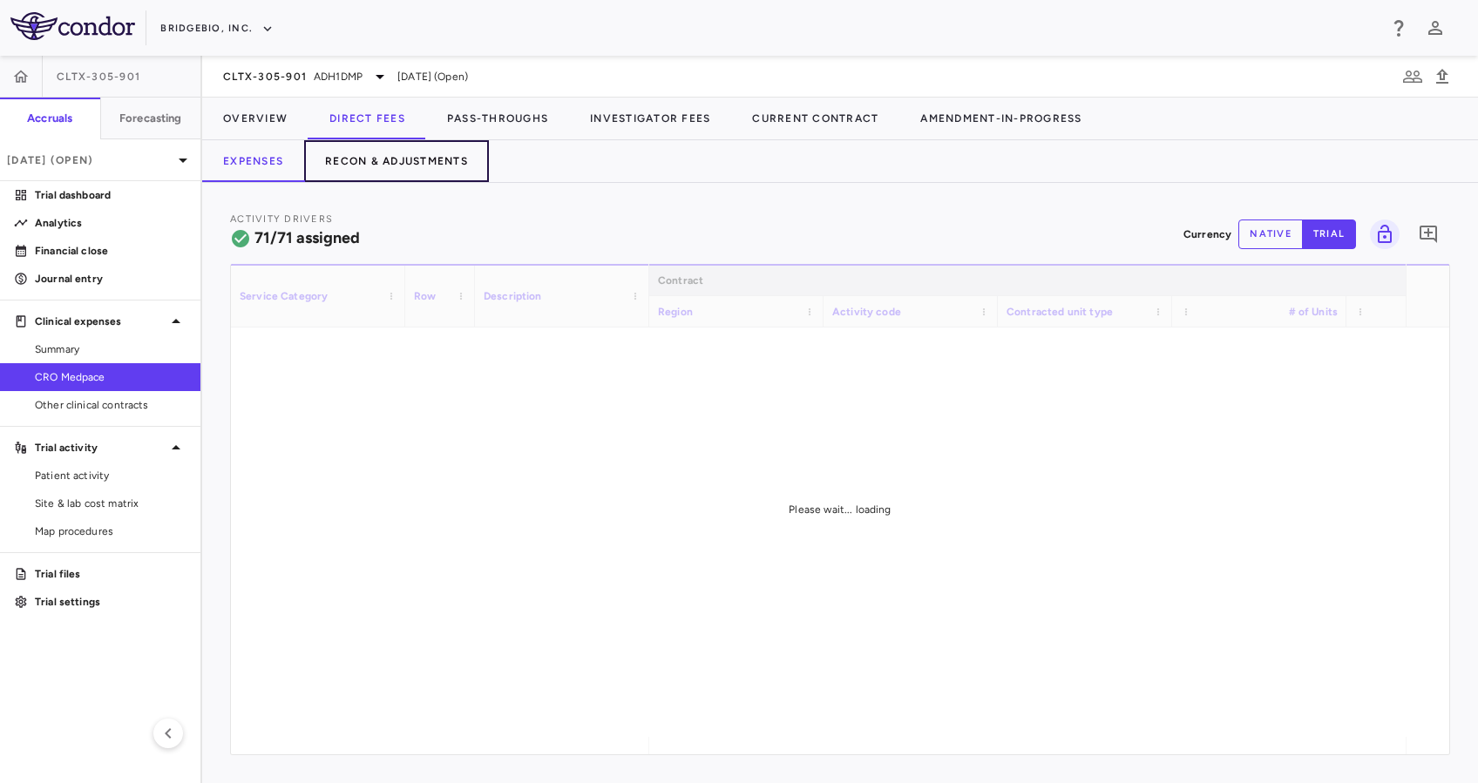
click at [419, 166] on button "Recon & Adjustments" at bounding box center [396, 161] width 185 height 42
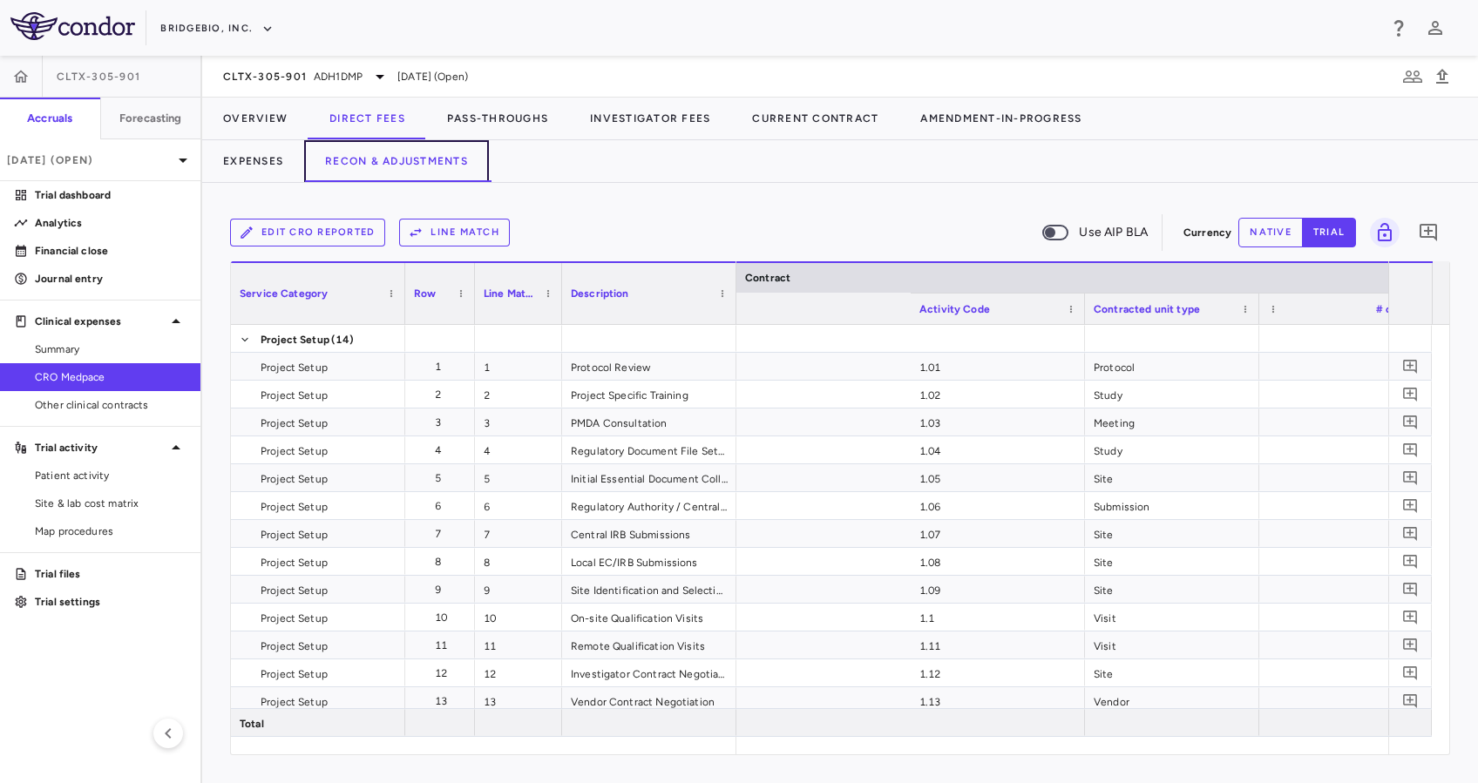
scroll to position [0, 3660]
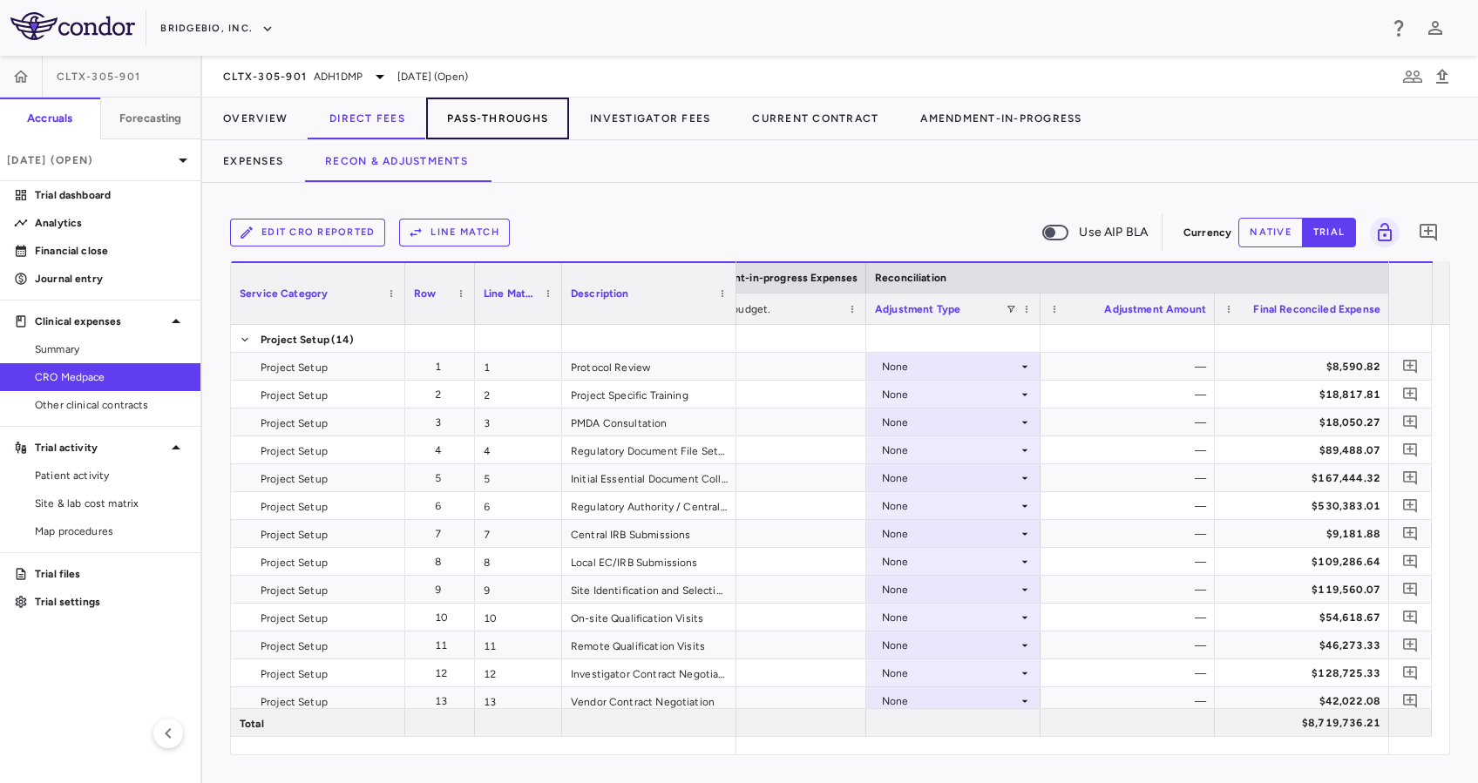
click at [478, 122] on button "Pass-Throughs" at bounding box center [497, 119] width 143 height 42
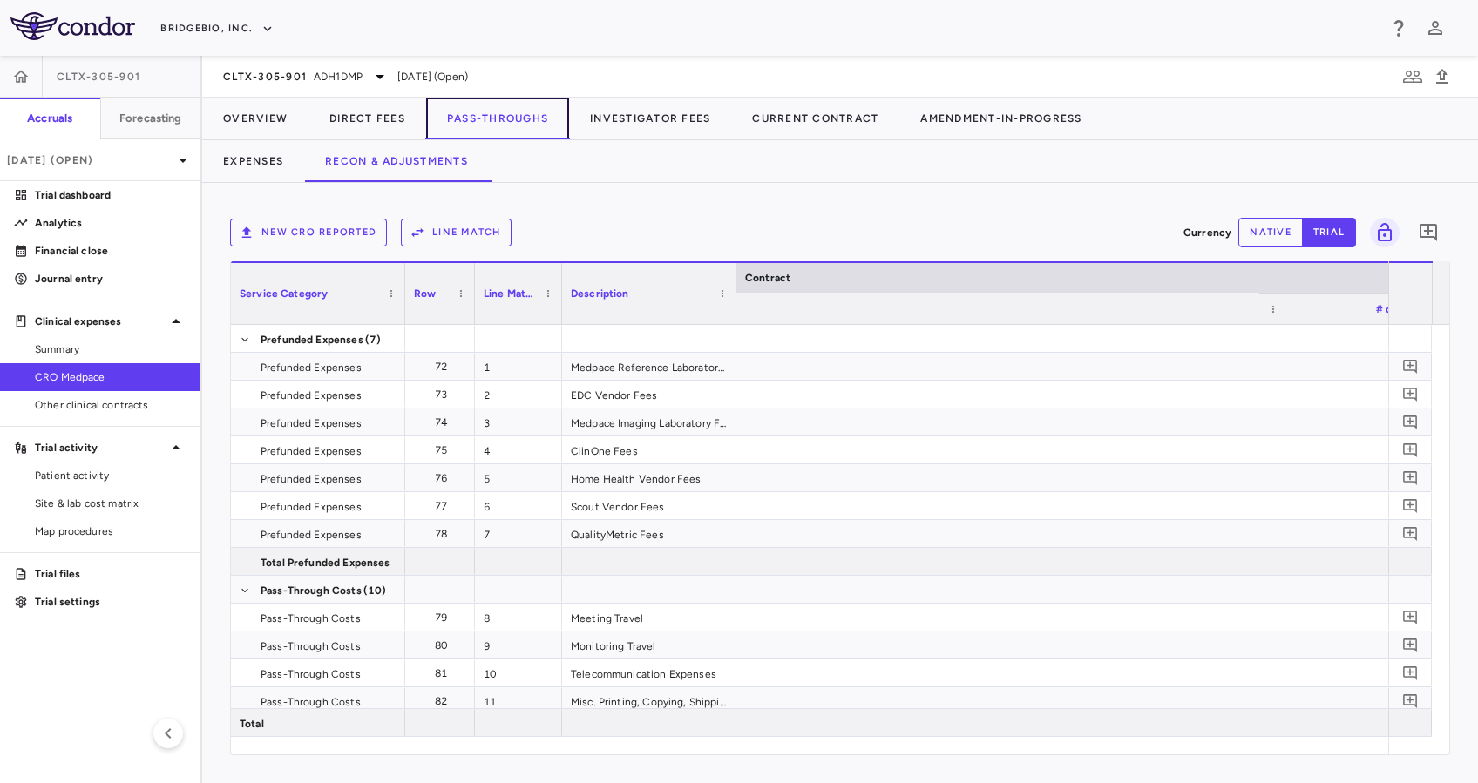
scroll to position [0, 3660]
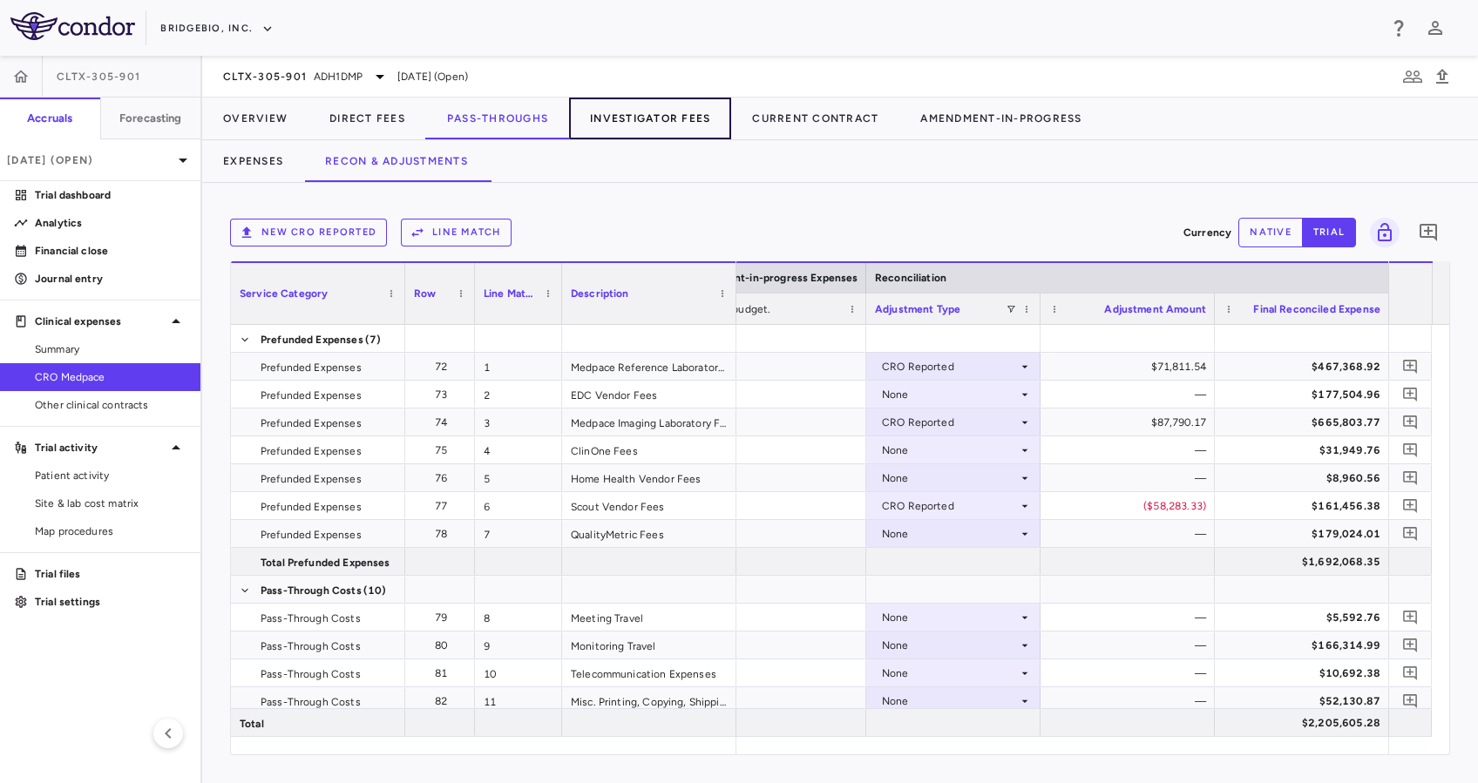
click at [682, 116] on button "Investigator Fees" at bounding box center [650, 119] width 162 height 42
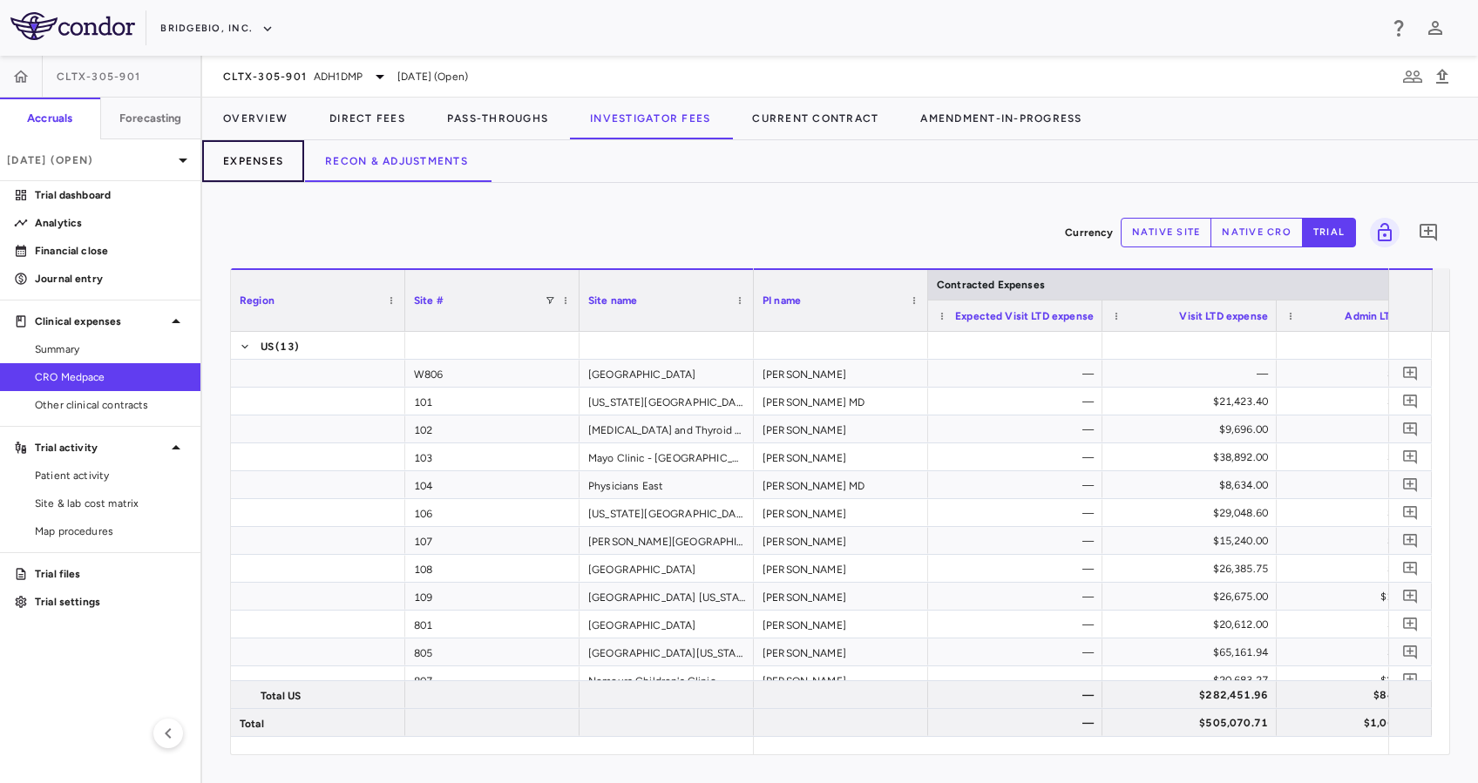
click at [247, 156] on button "Expenses" at bounding box center [253, 161] width 102 height 42
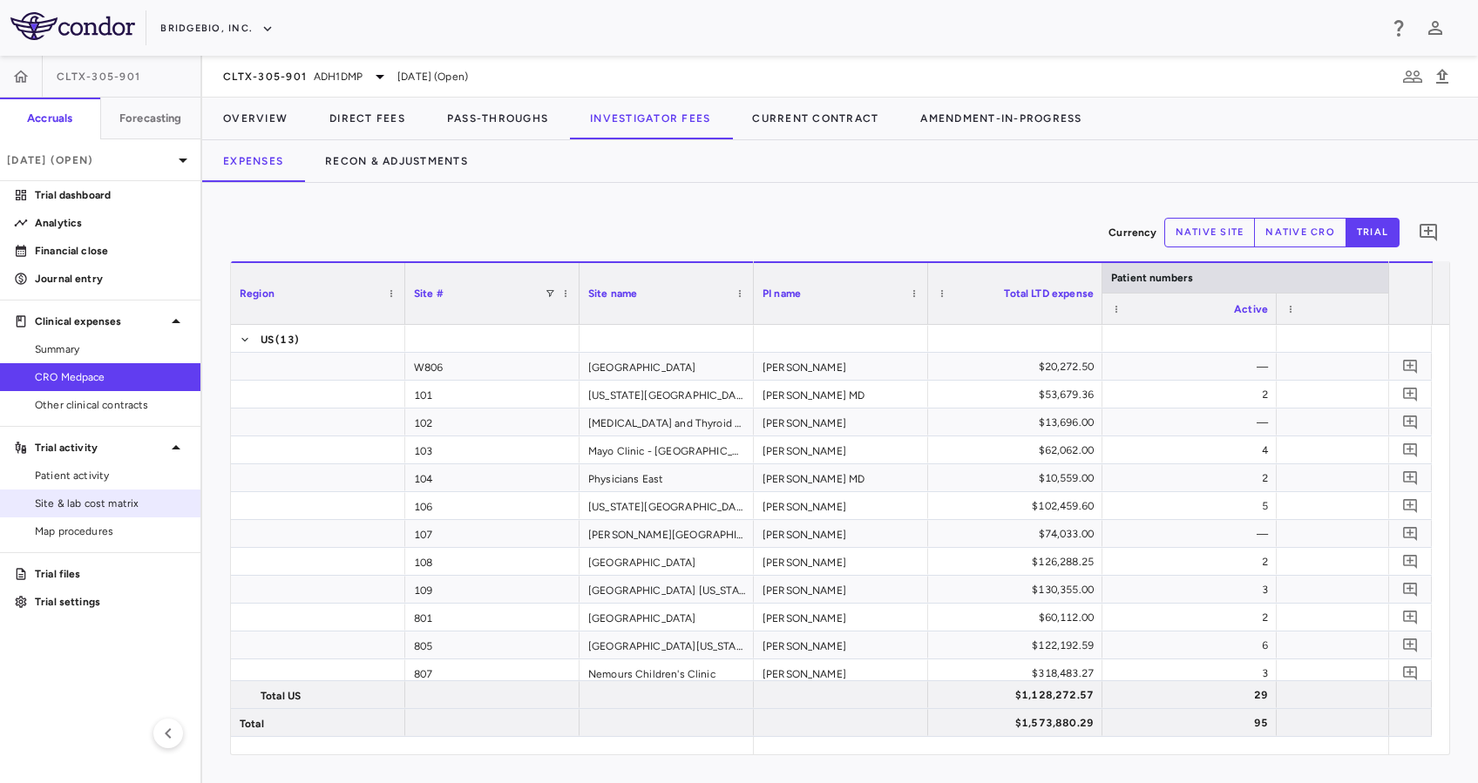
click at [73, 494] on link "Site & lab cost matrix" at bounding box center [100, 503] width 200 height 26
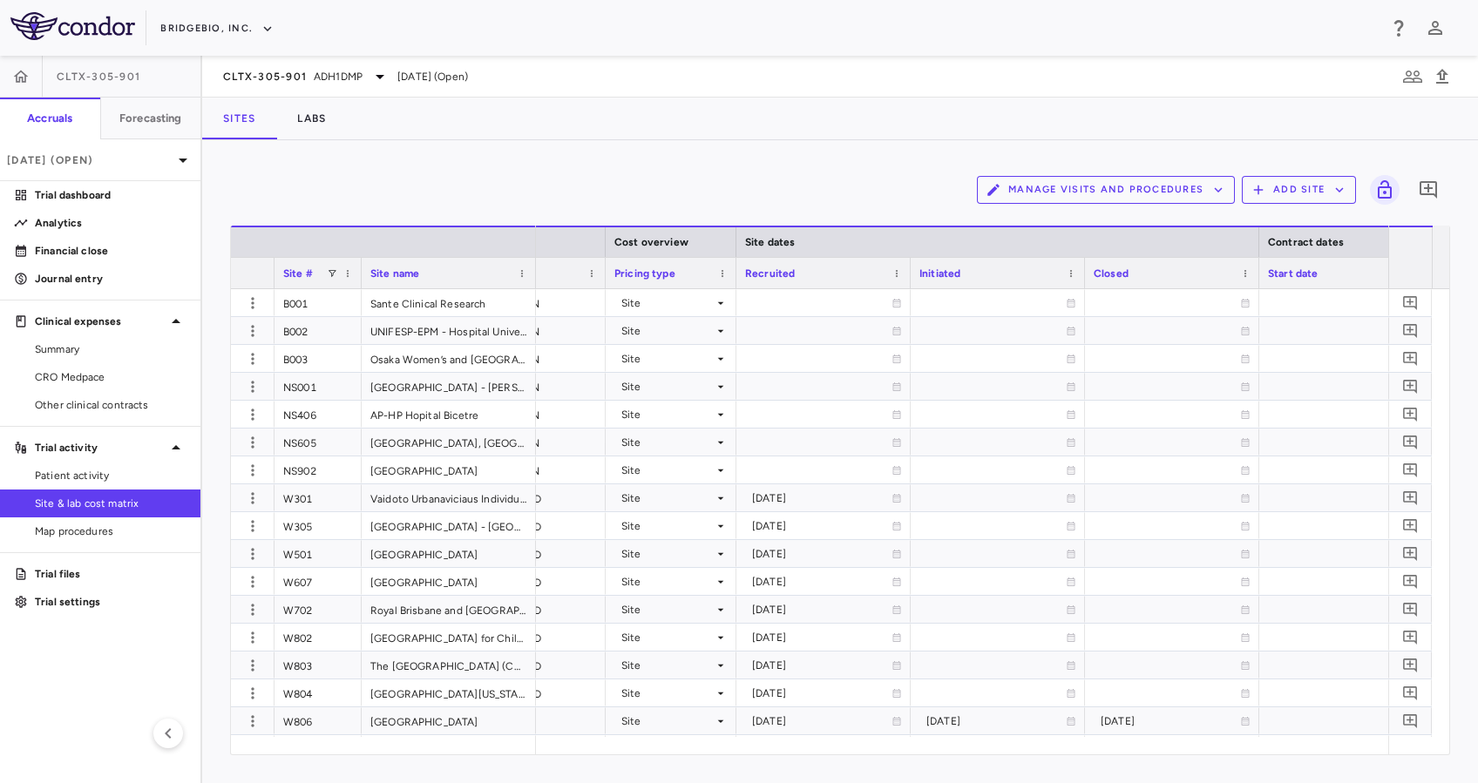
scroll to position [0, 1011]
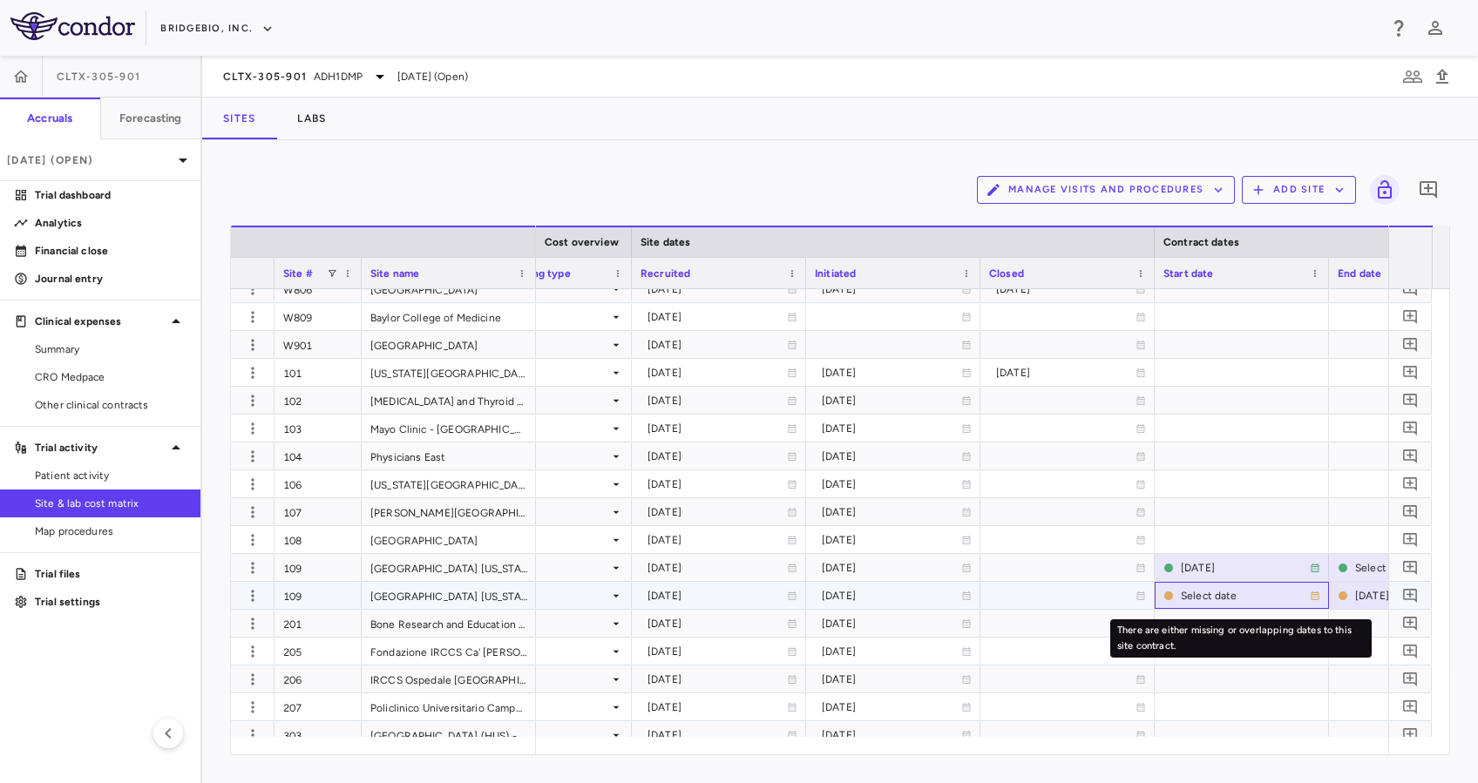
click at [1311, 598] on icon "There are either missing or overlapping dates to this site contract." at bounding box center [1314, 596] width 10 height 10
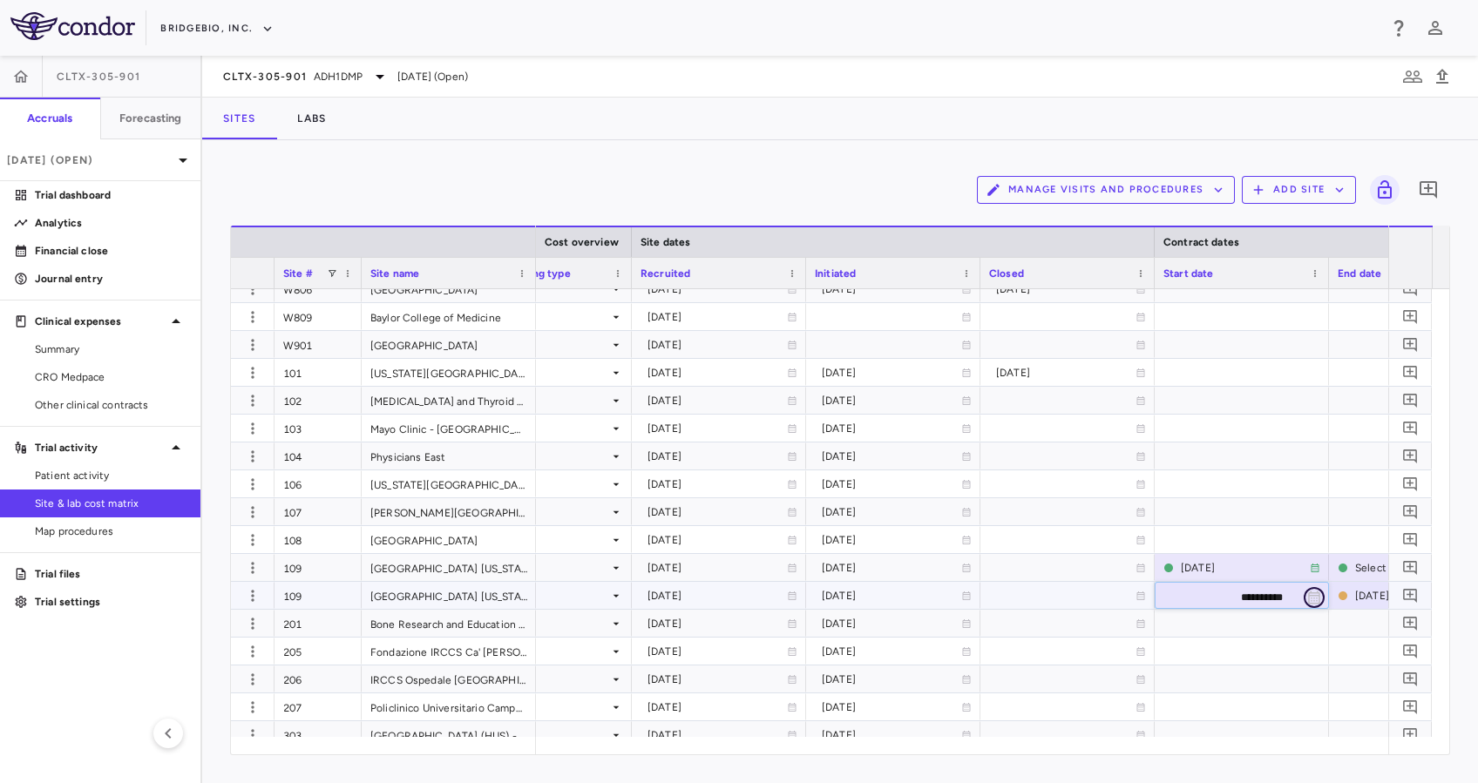
click at [1311, 598] on icon "Choose date, selected date is Oct 2, 2025" at bounding box center [1314, 598] width 16 height 16
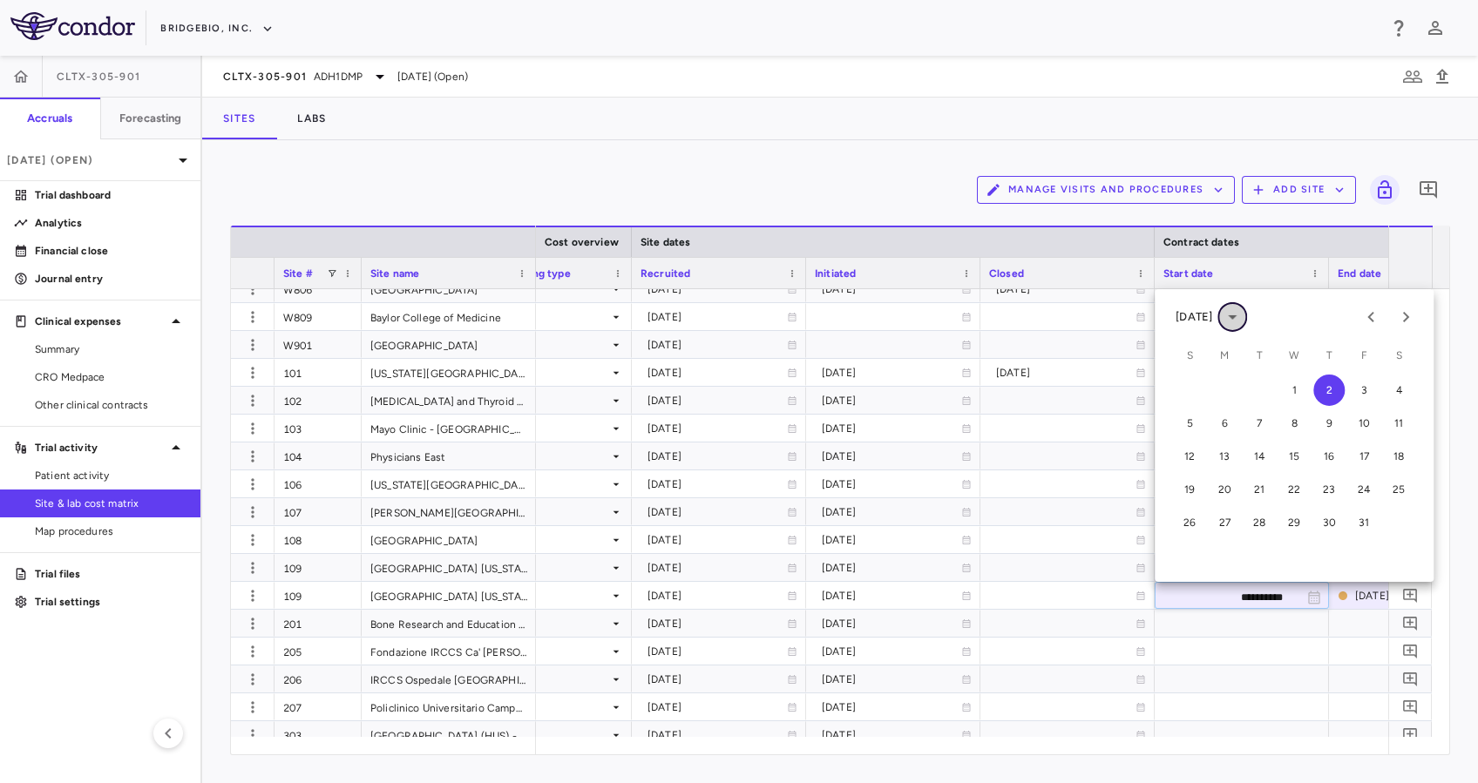
click at [1242, 307] on icon "calendar view is open, switch to year view" at bounding box center [1231, 317] width 21 height 21
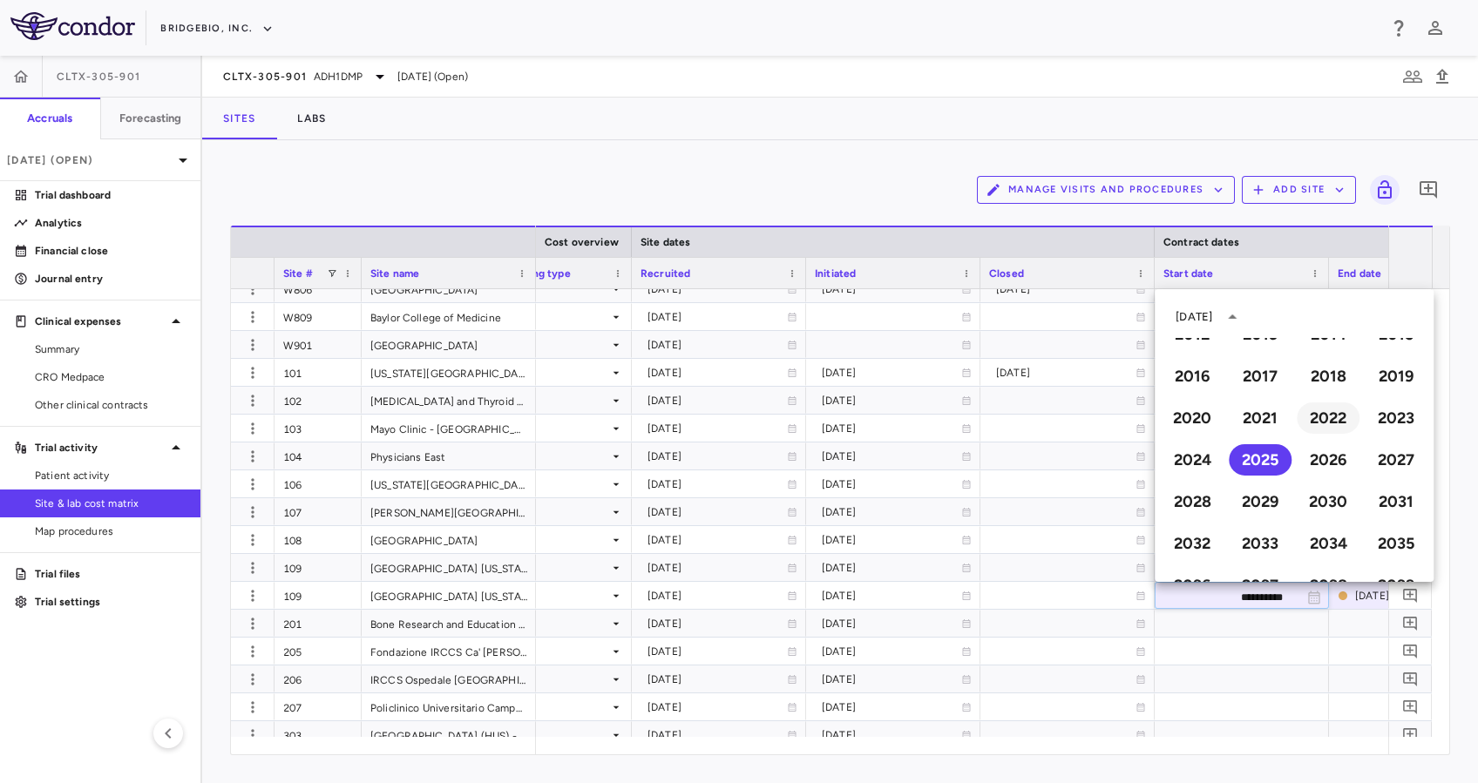
click at [1317, 416] on button "2022" at bounding box center [1327, 417] width 63 height 31
type input "**********"
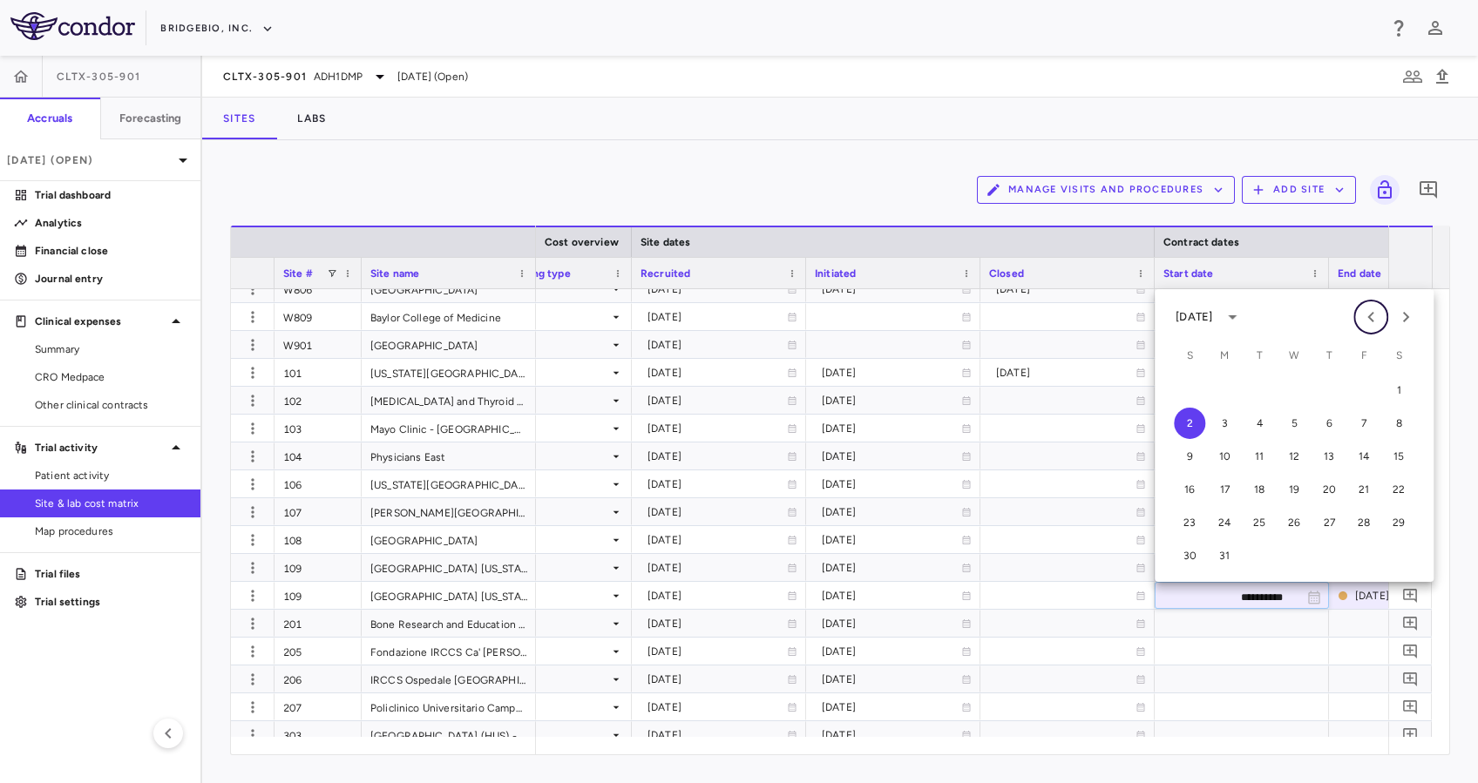
click at [1369, 313] on icon "Previous month" at bounding box center [1370, 317] width 21 height 21
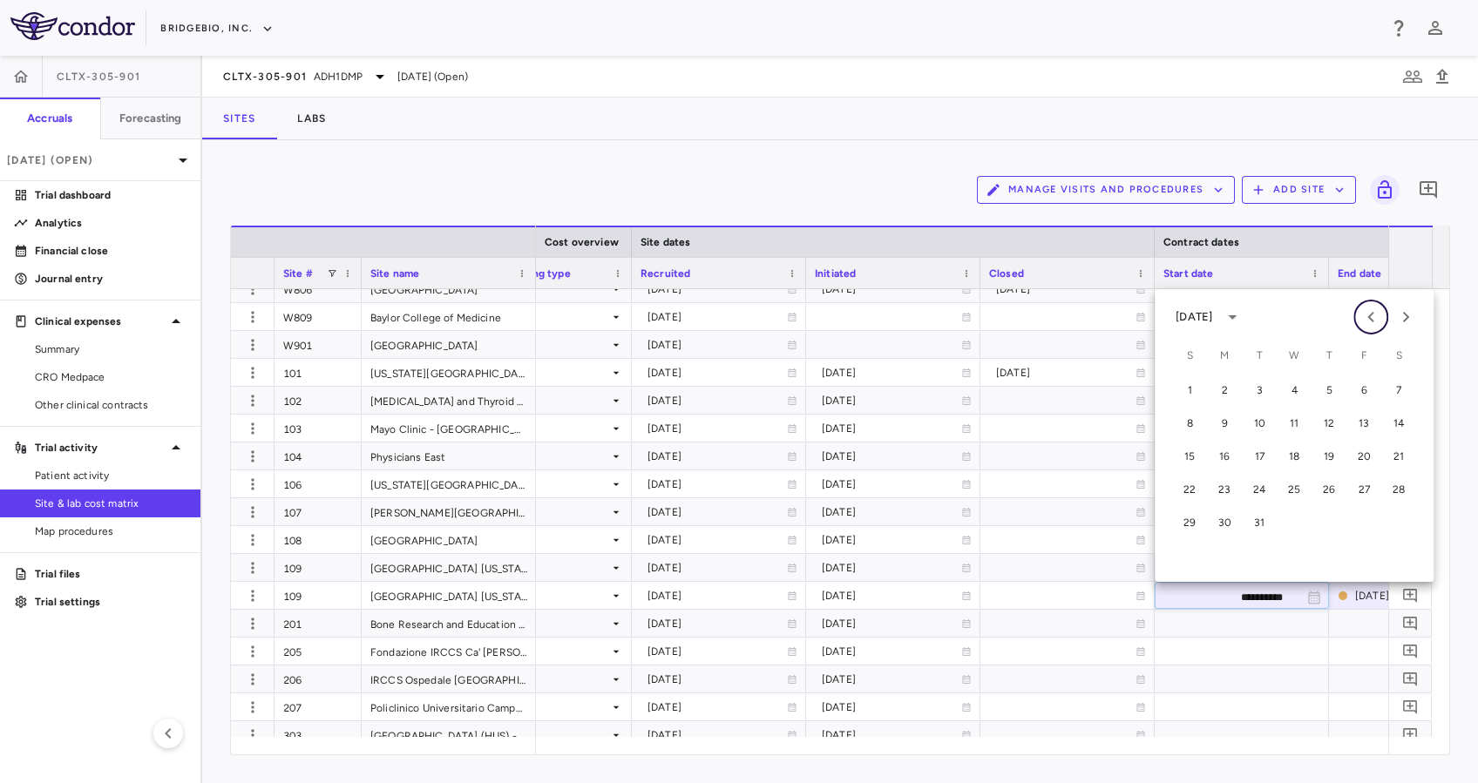
click at [1369, 313] on icon "Previous month" at bounding box center [1370, 317] width 21 height 21
click at [1370, 458] on button "14" at bounding box center [1363, 456] width 31 height 31
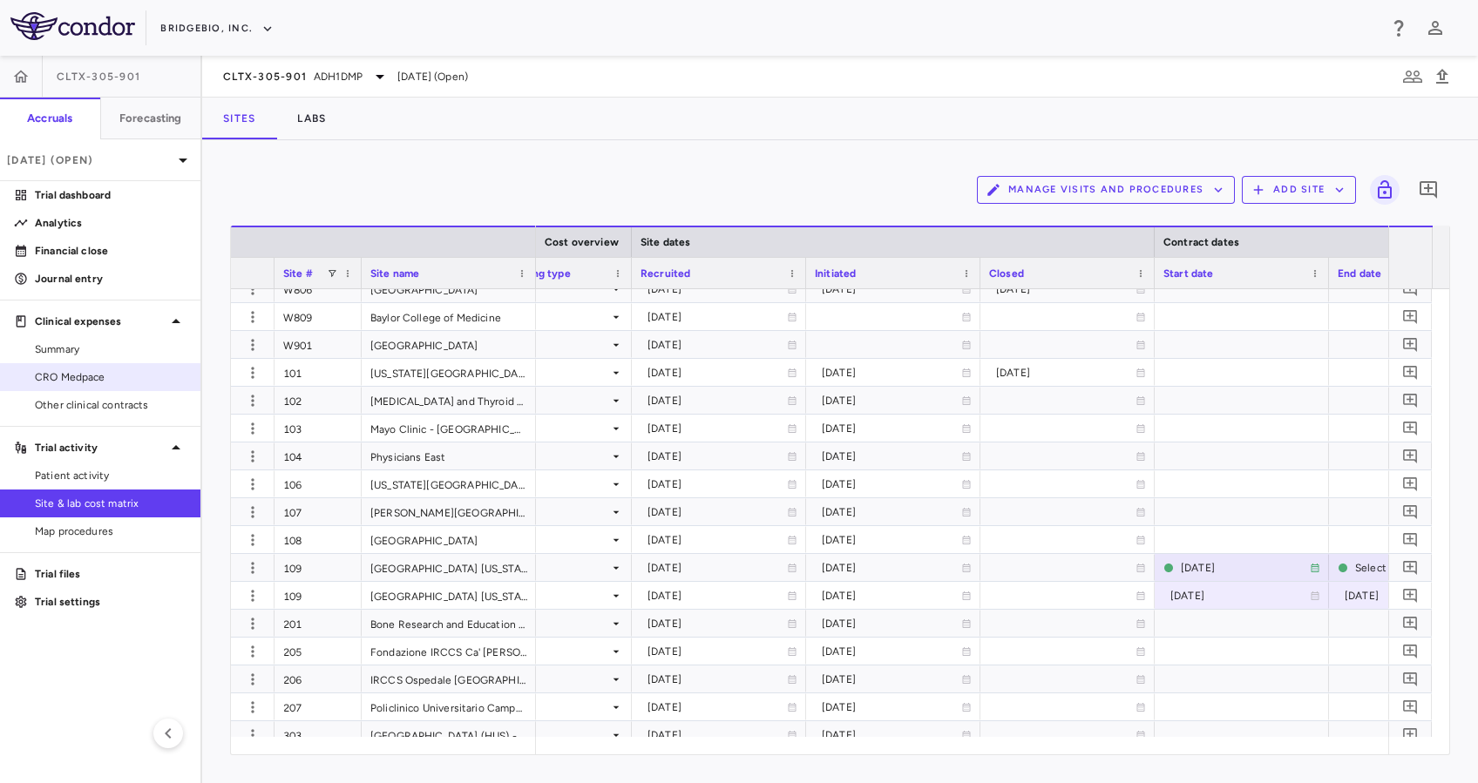
click at [97, 364] on link "CRO Medpace" at bounding box center [100, 377] width 200 height 26
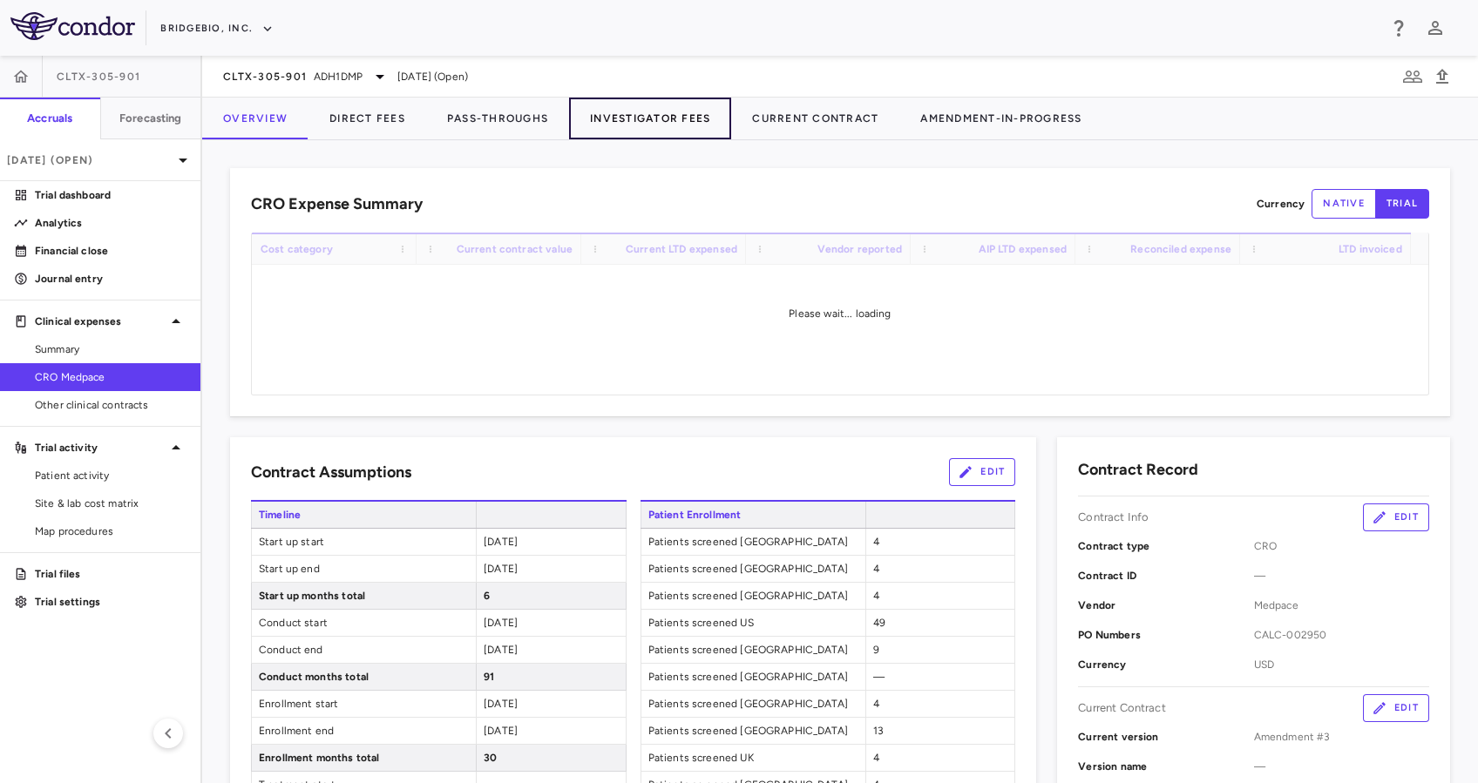
click at [661, 118] on button "Investigator Fees" at bounding box center [650, 119] width 162 height 42
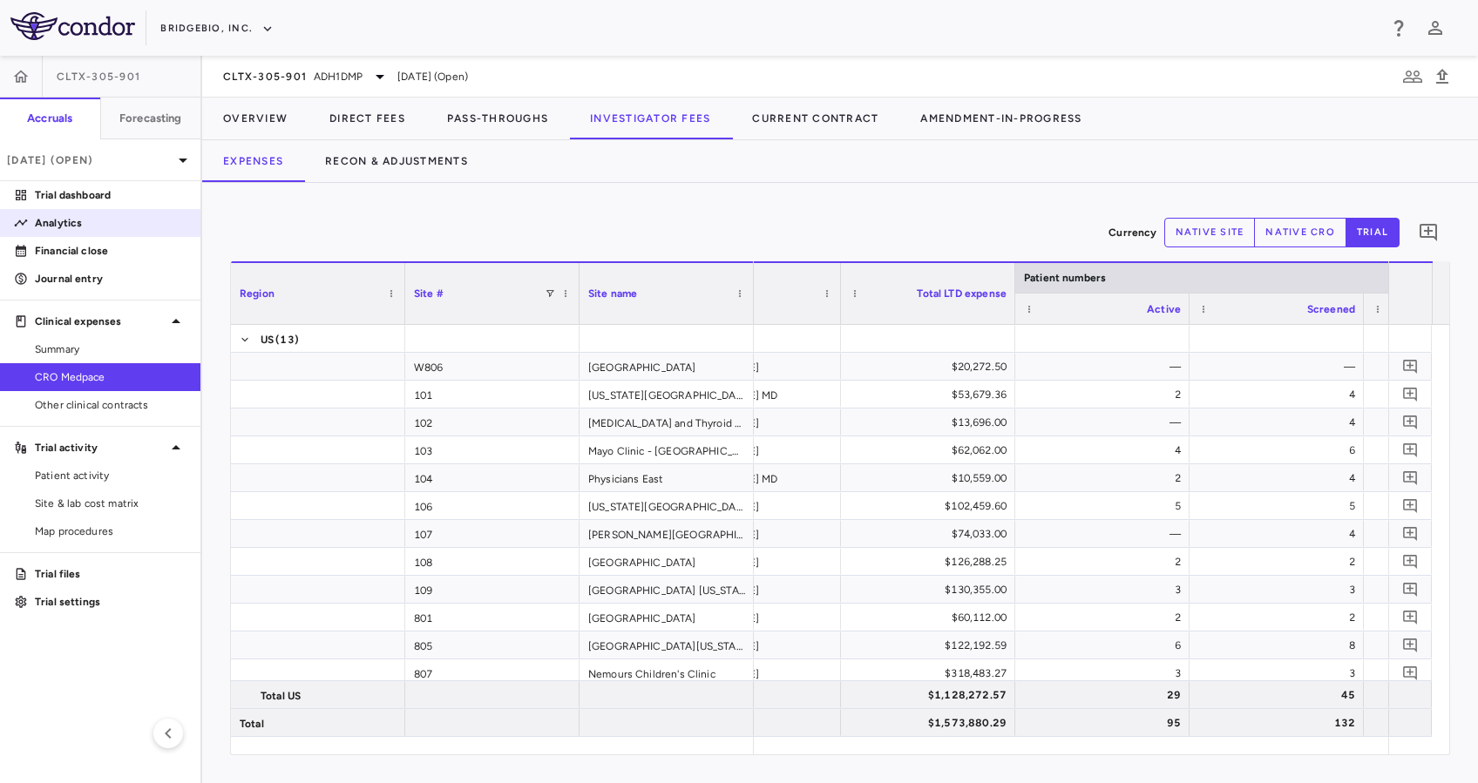
click at [56, 215] on p "Analytics" at bounding box center [111, 223] width 152 height 16
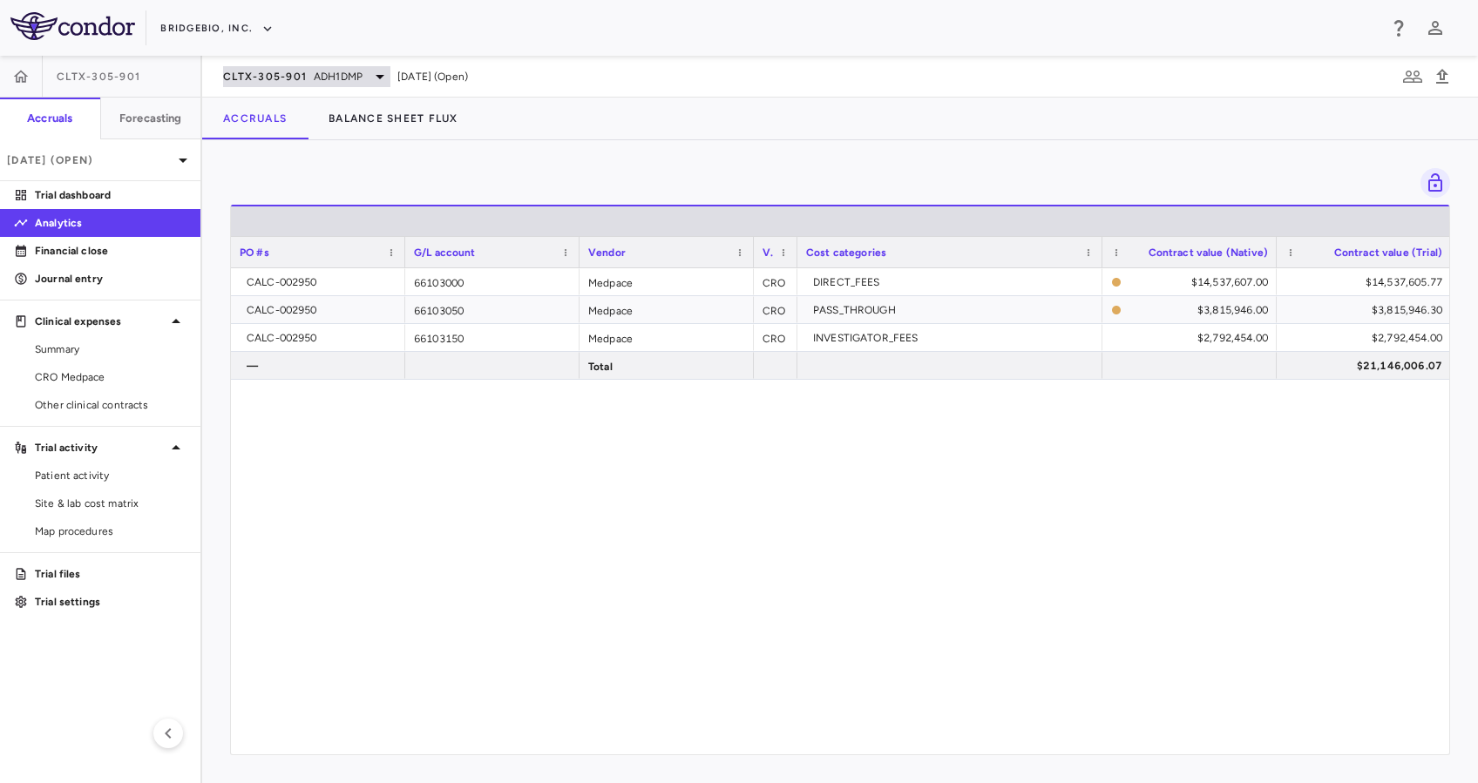
click at [369, 67] on icon at bounding box center [379, 76] width 21 height 21
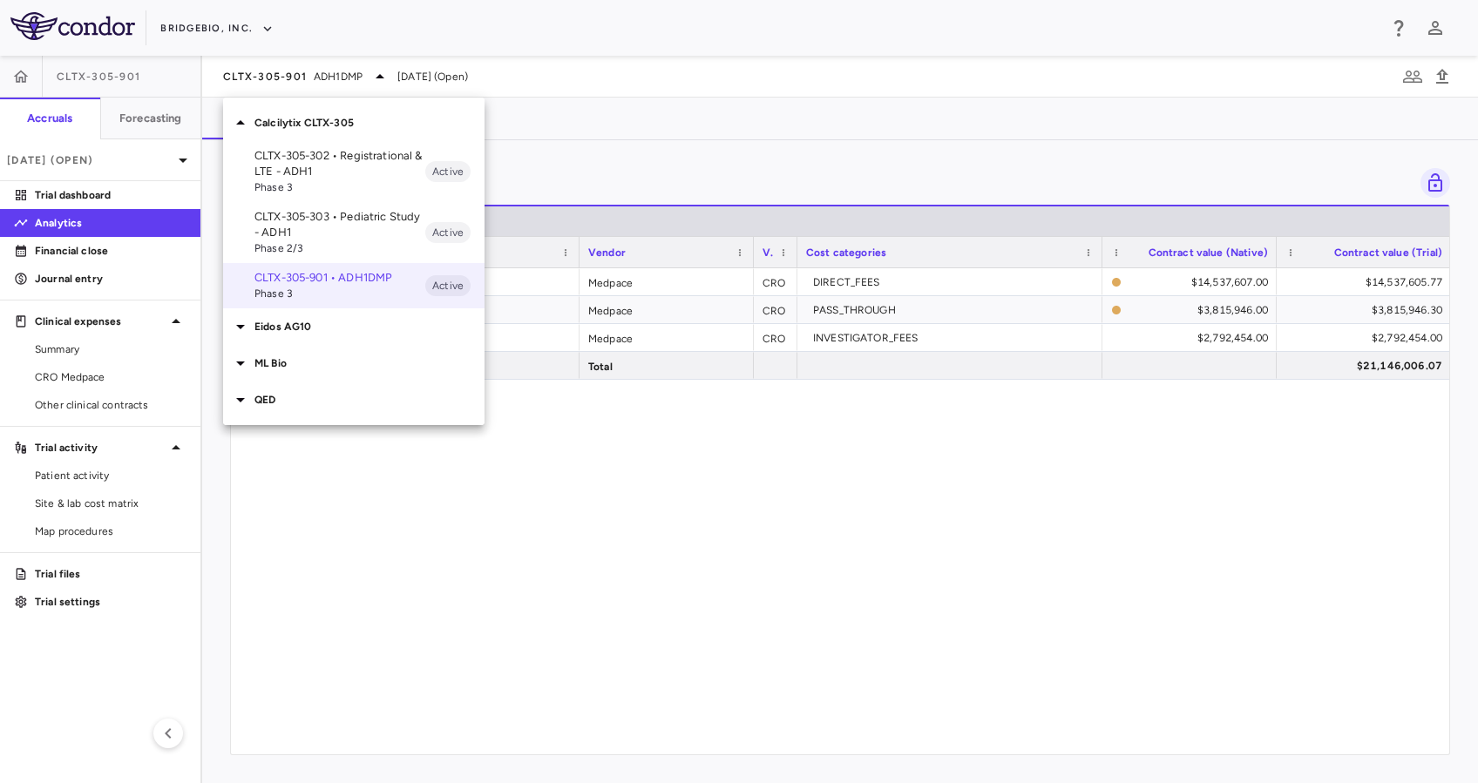
click at [348, 216] on p "CLTX-305-303 • Pediatric Study - ADH1" at bounding box center [339, 224] width 171 height 31
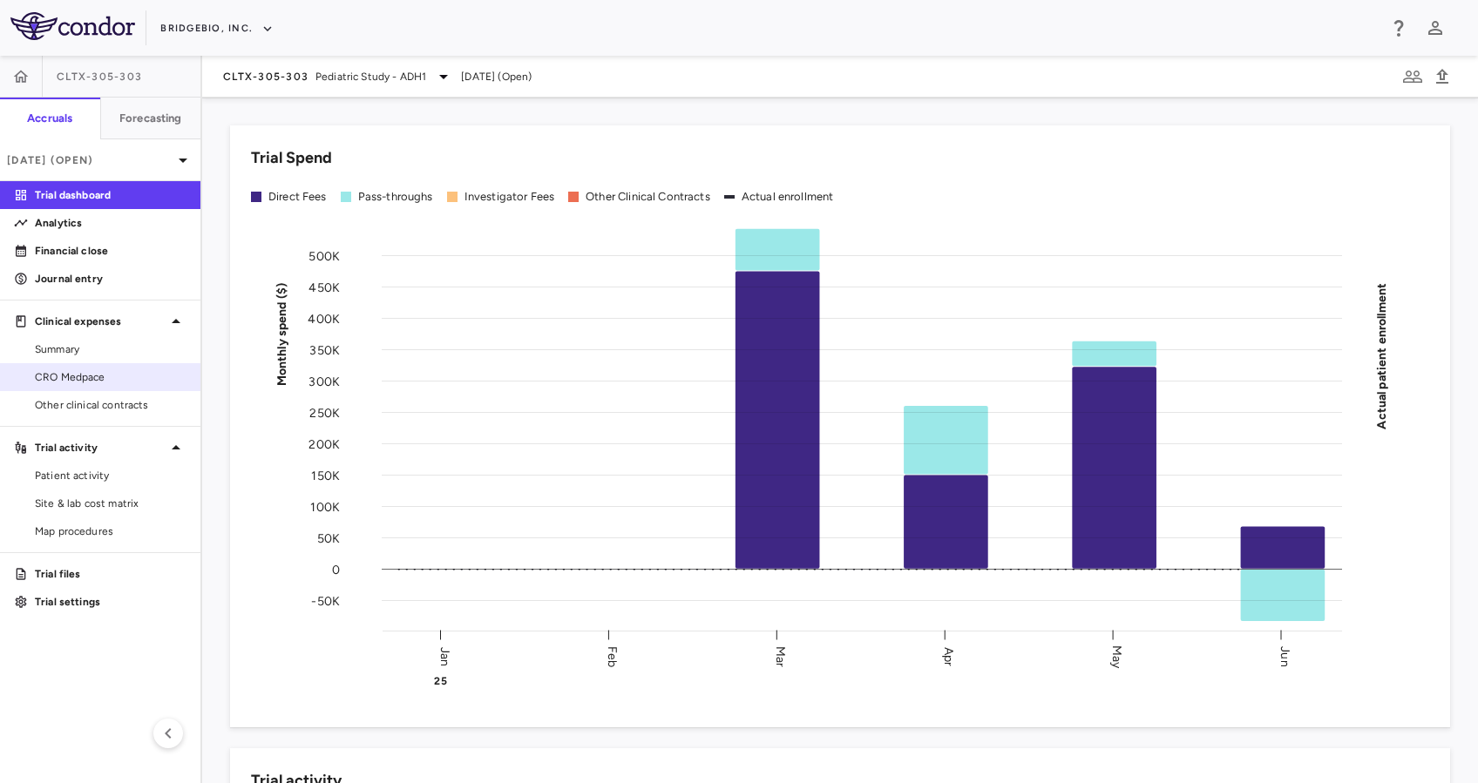
click at [117, 376] on span "CRO Medpace" at bounding box center [111, 377] width 152 height 16
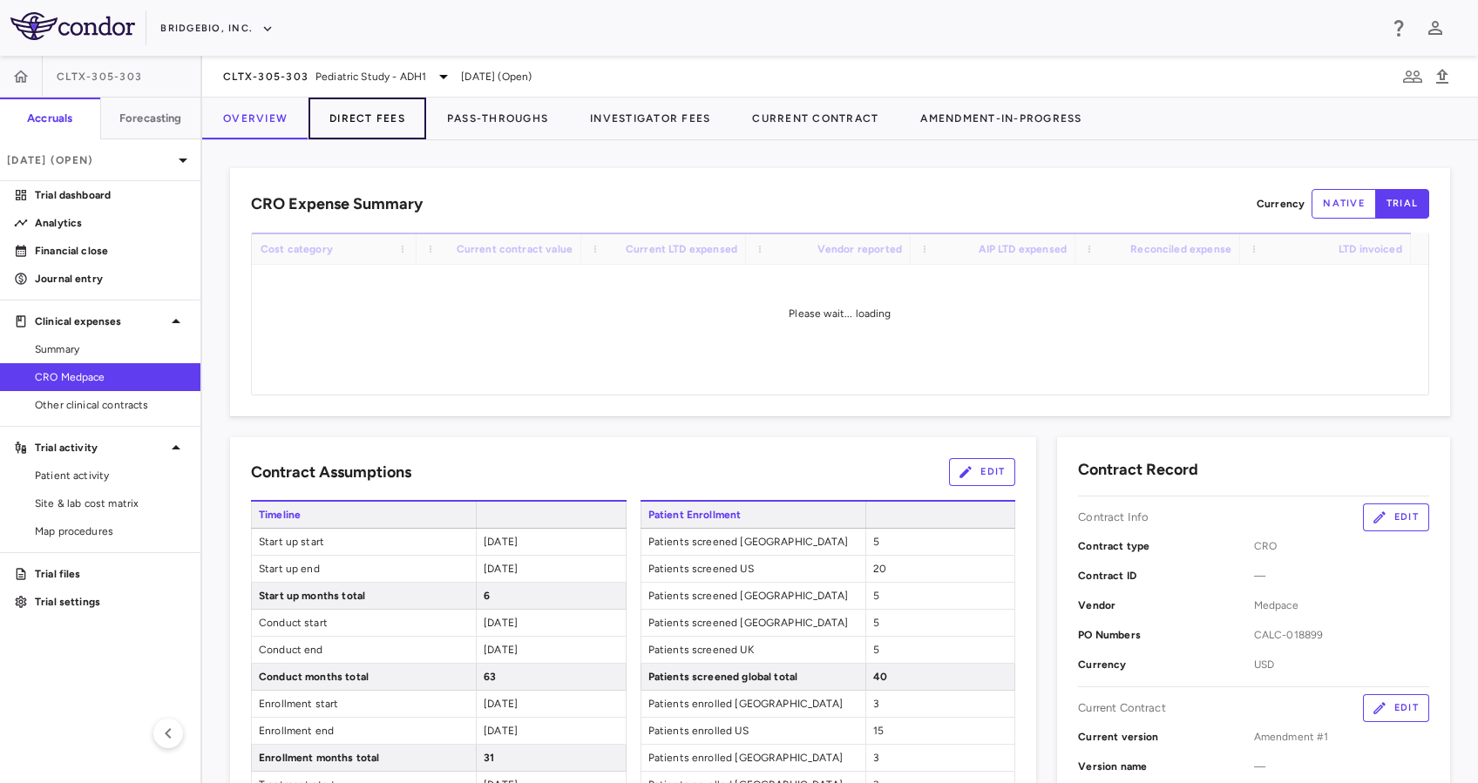
click at [390, 128] on button "Direct Fees" at bounding box center [367, 119] width 118 height 42
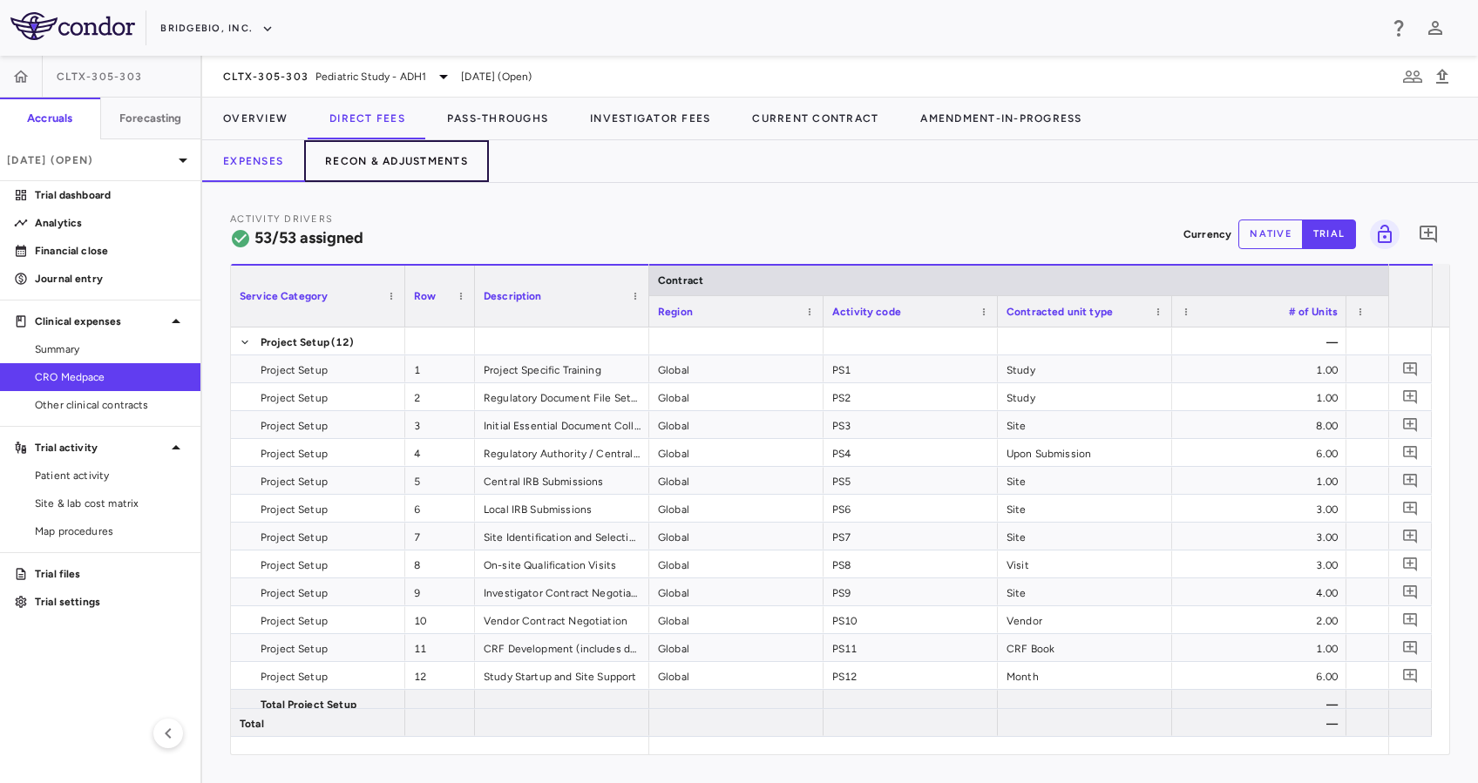
click at [411, 152] on button "Recon & Adjustments" at bounding box center [396, 161] width 185 height 42
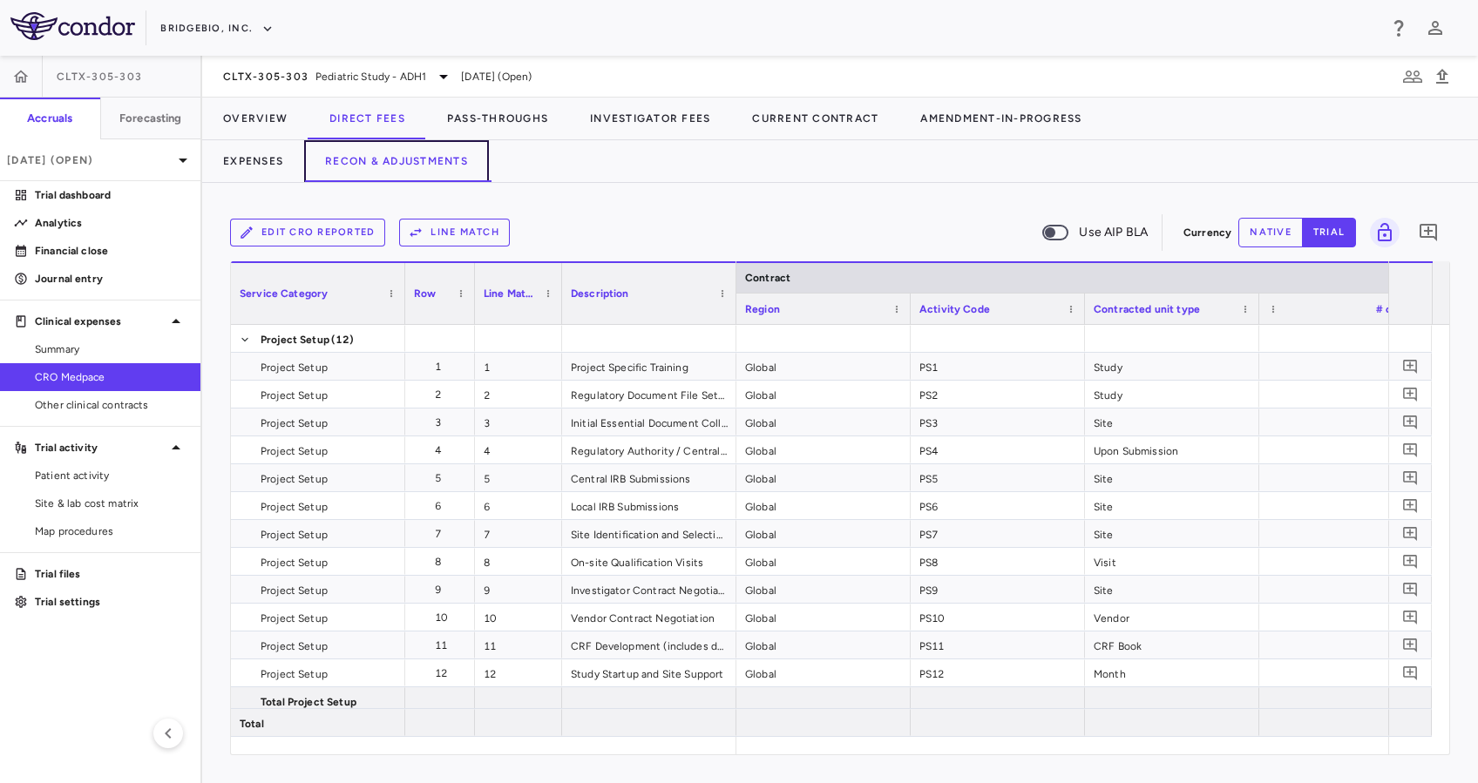
scroll to position [0, 3660]
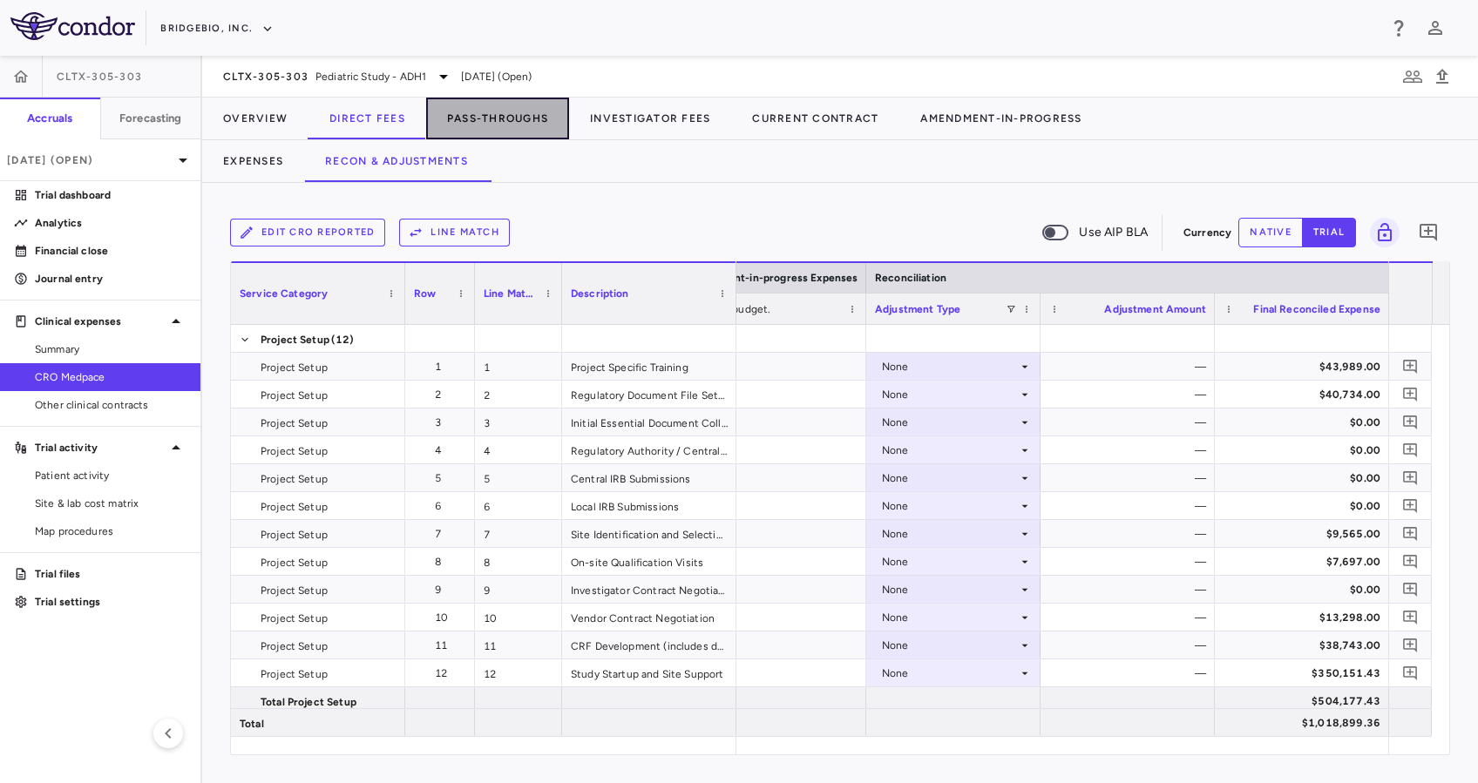
drag, startPoint x: 504, startPoint y: 119, endPoint x: 517, endPoint y: 124, distance: 14.6
click at [504, 119] on button "Pass-Throughs" at bounding box center [497, 119] width 143 height 42
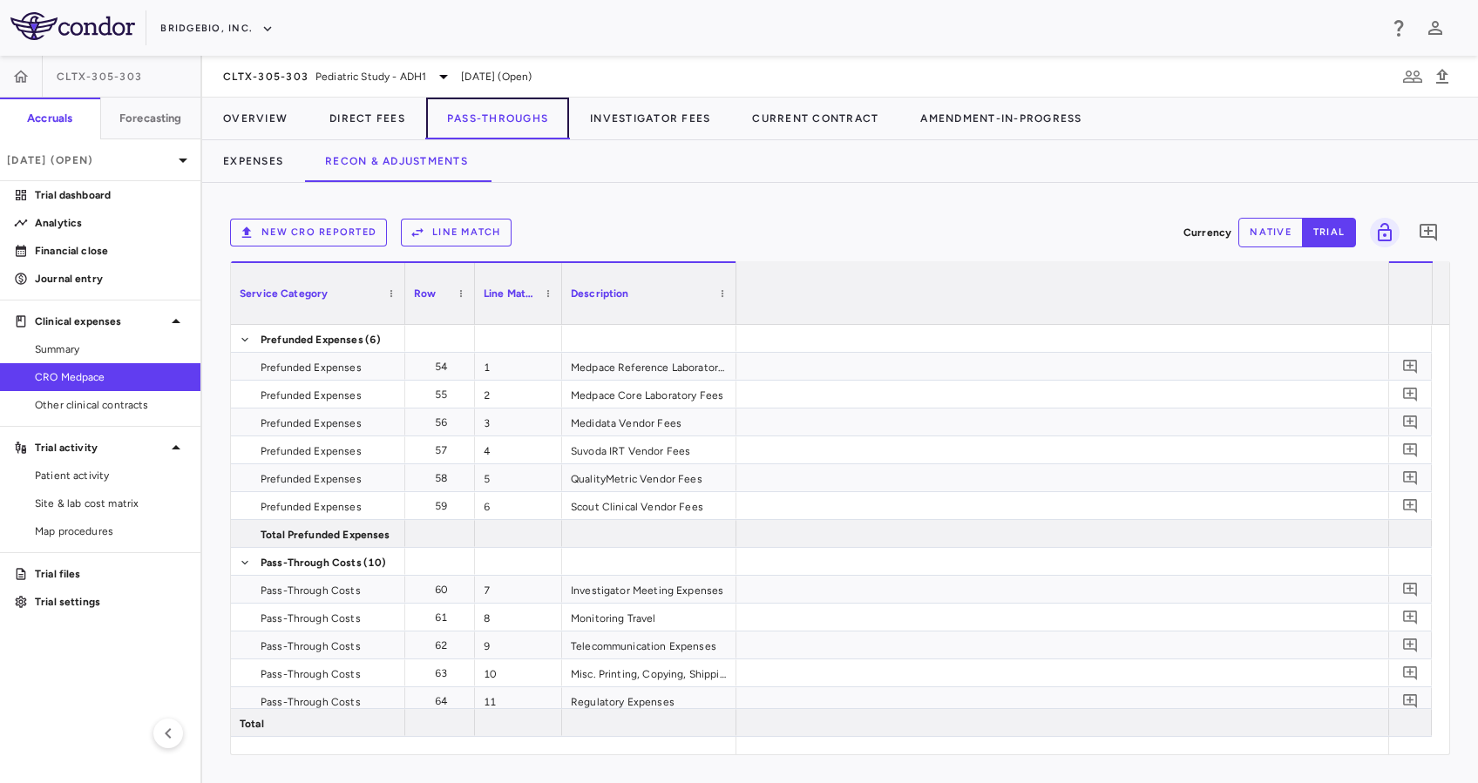
scroll to position [0, 3548]
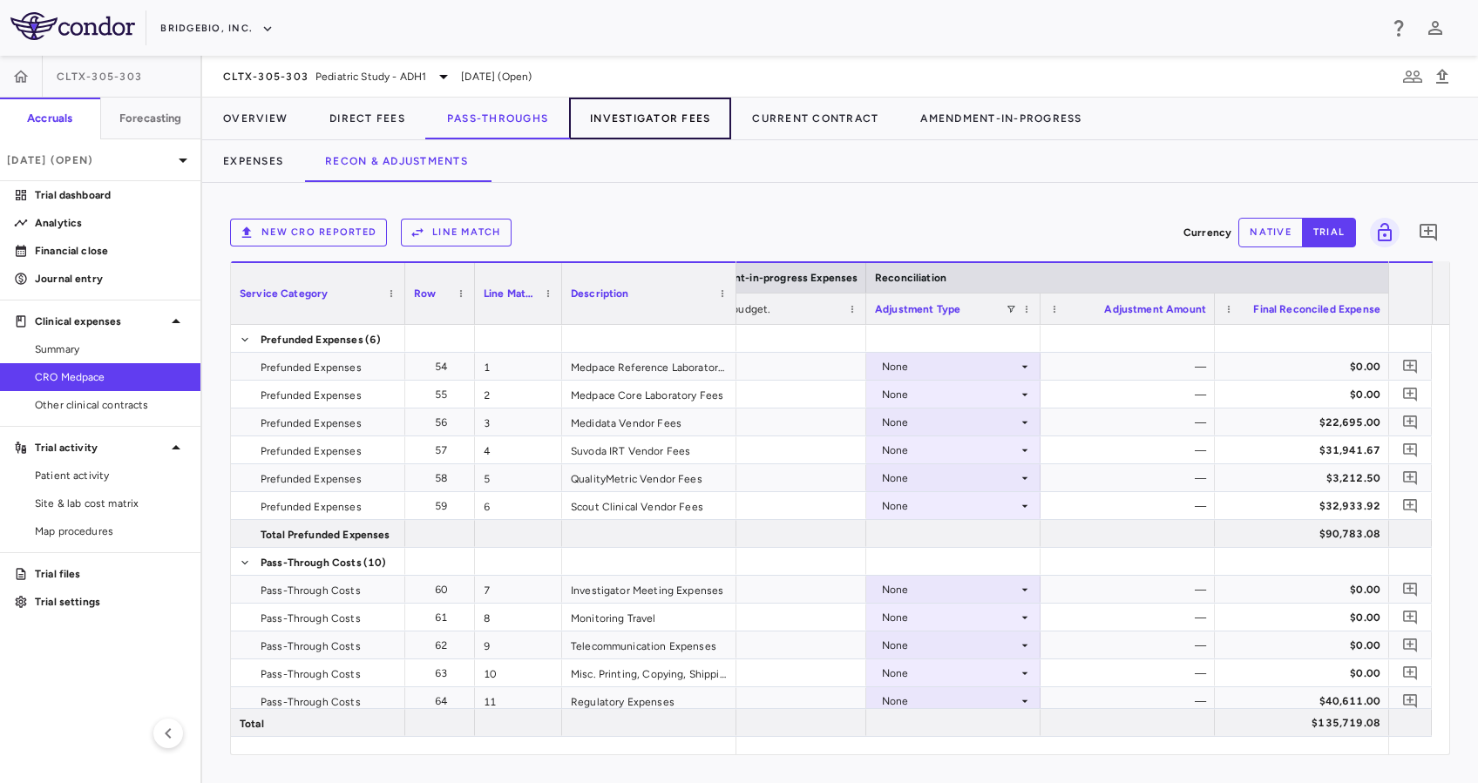
click at [675, 119] on button "Investigator Fees" at bounding box center [650, 119] width 162 height 42
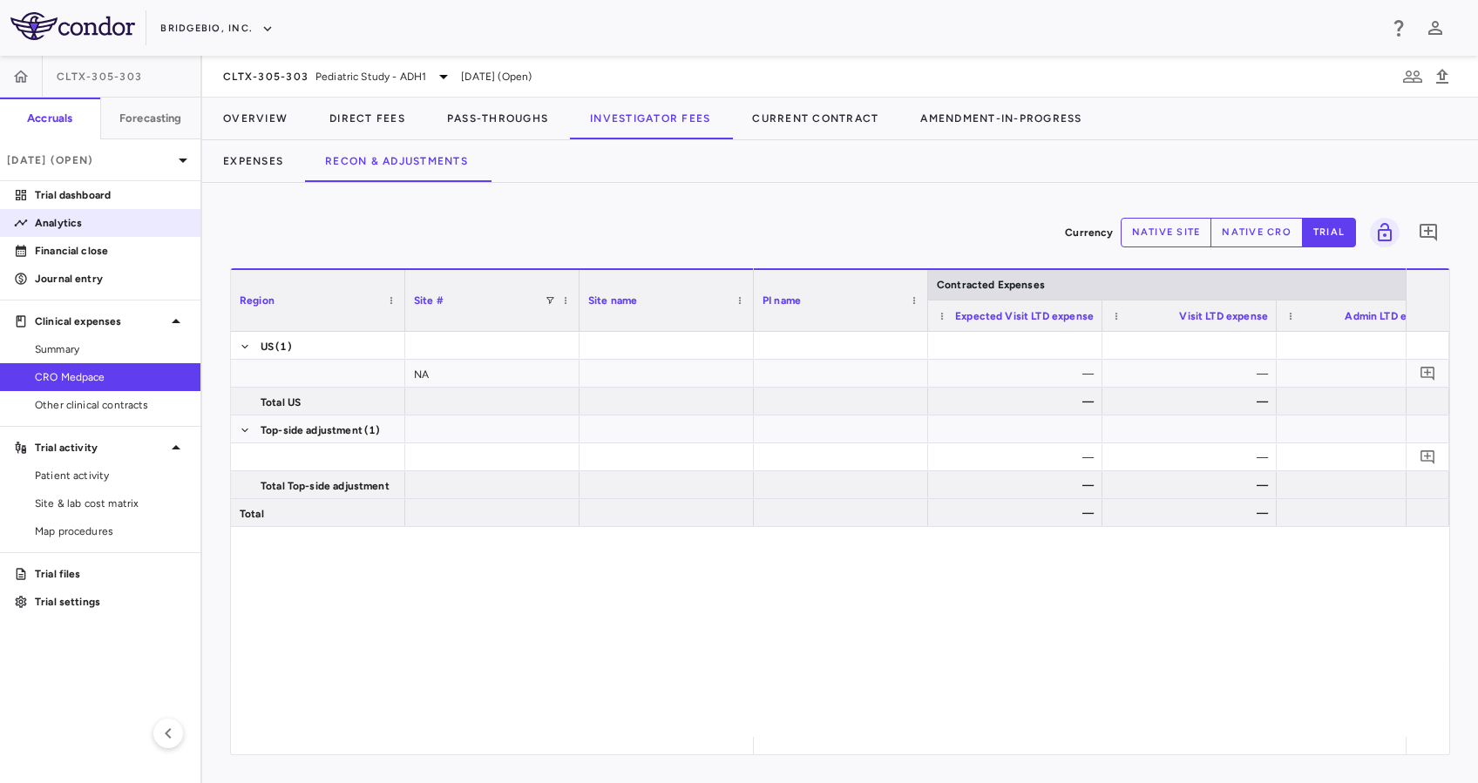
click at [96, 226] on p "Analytics" at bounding box center [111, 223] width 152 height 16
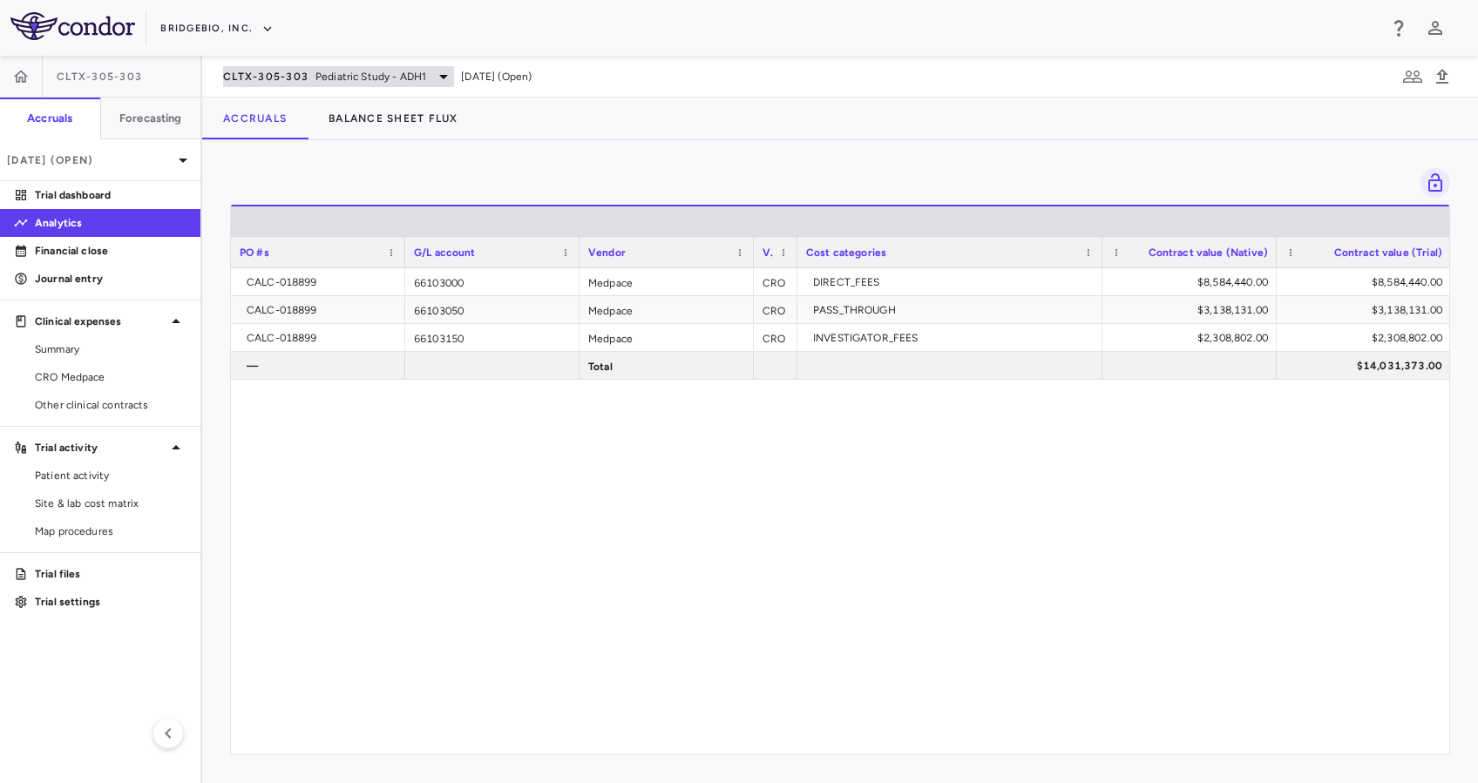
click at [402, 78] on span "Pediatric Study - ADH1" at bounding box center [370, 77] width 111 height 16
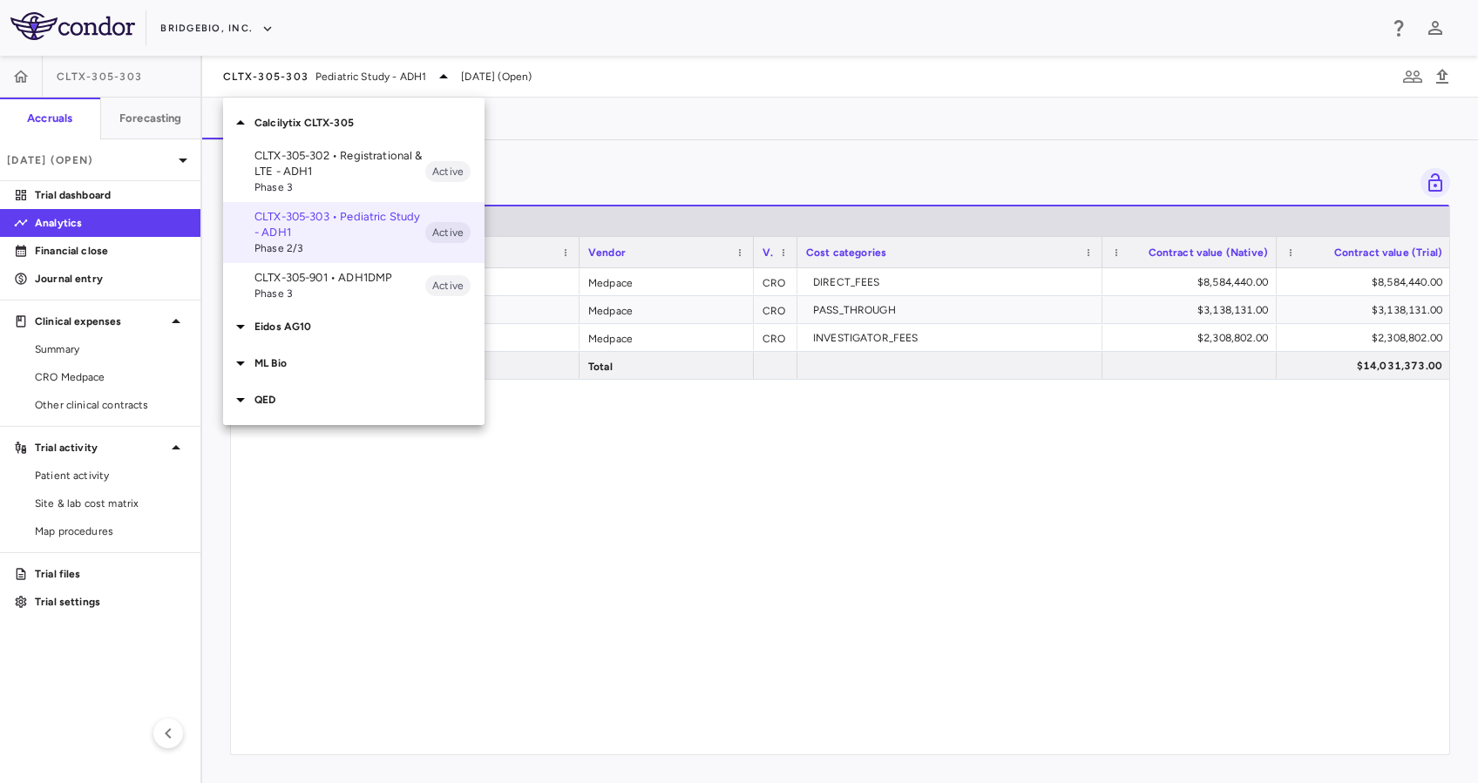
click at [387, 116] on p "Calcilytix CLTX-305" at bounding box center [369, 123] width 230 height 16
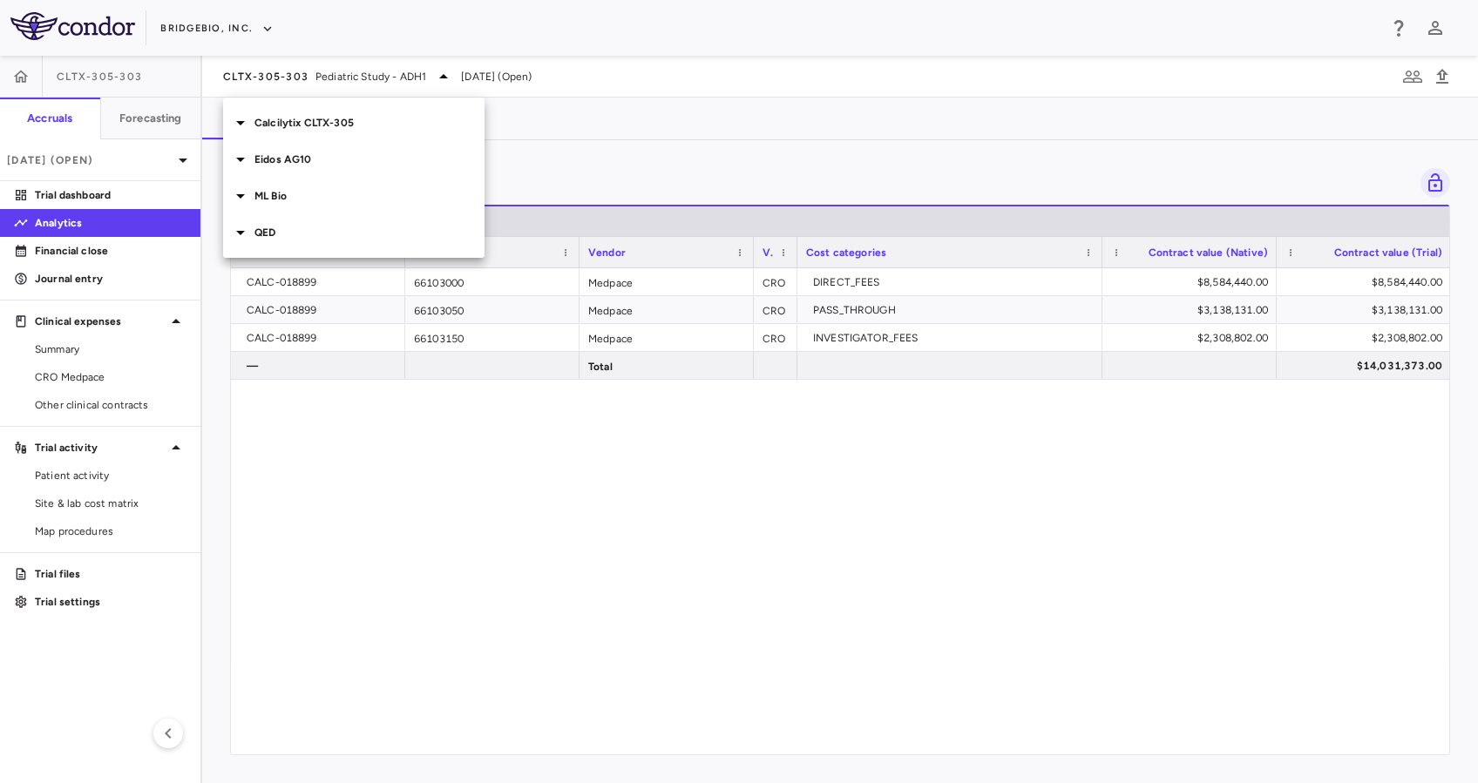
click at [442, 411] on div at bounding box center [739, 391] width 1478 height 783
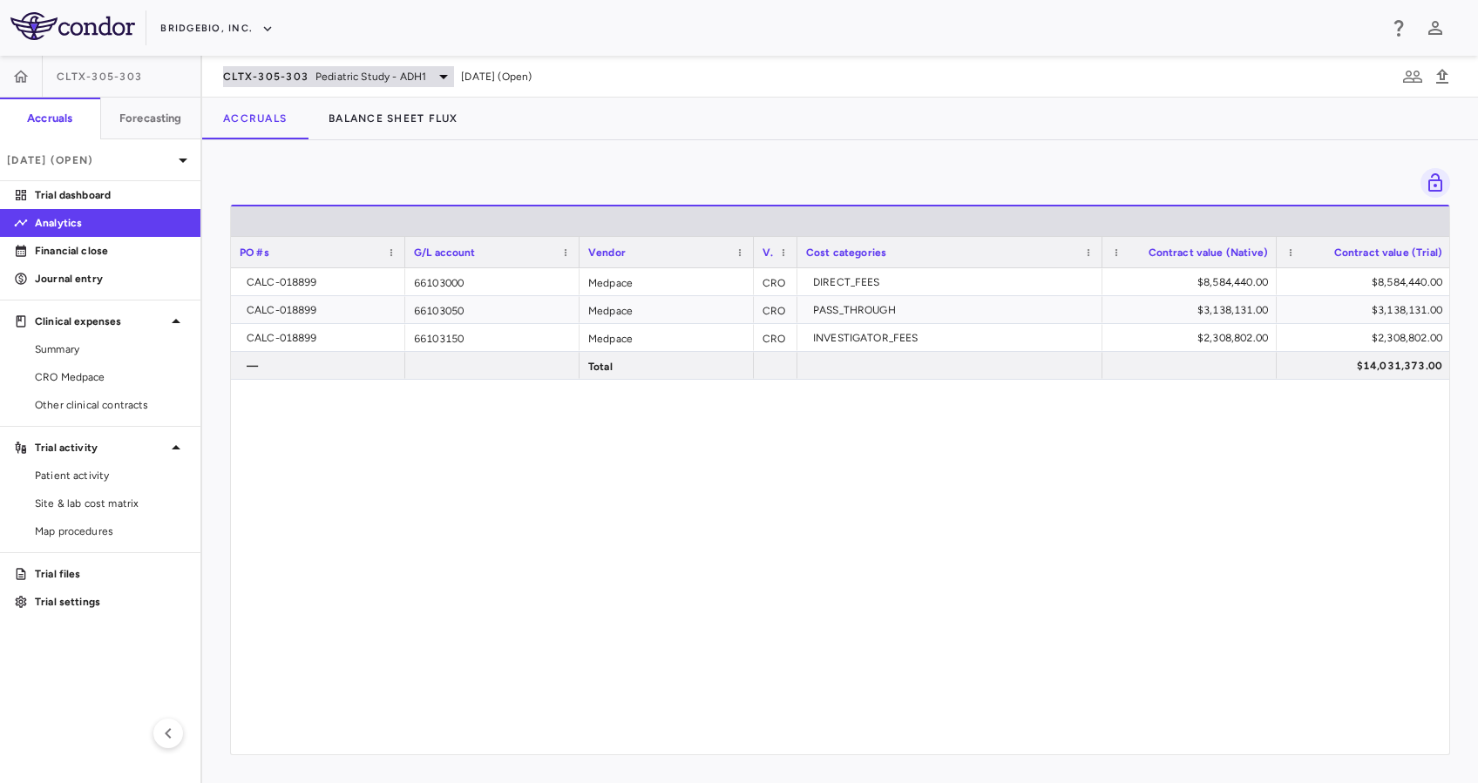
click at [347, 71] on span "Pediatric Study - ADH1" at bounding box center [370, 77] width 111 height 16
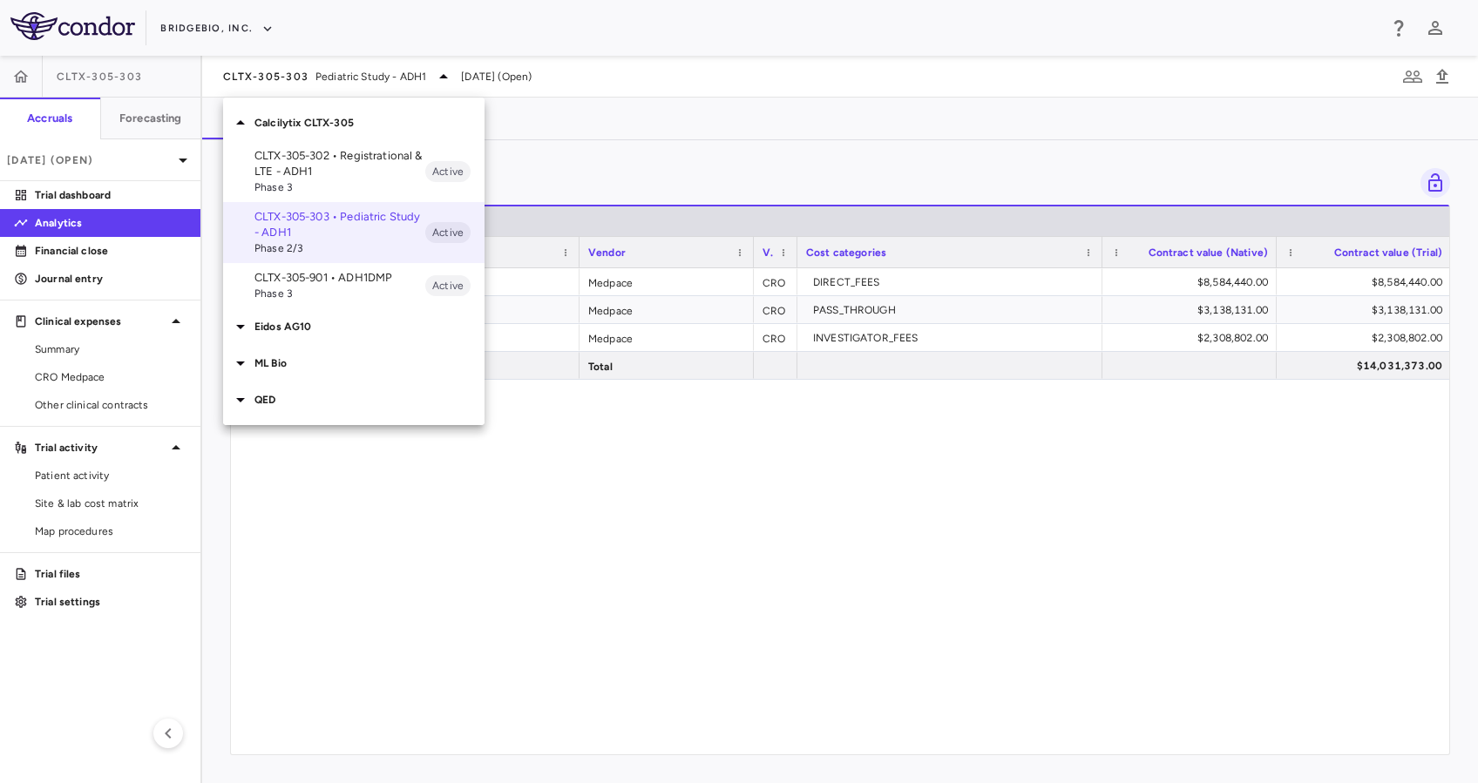
click at [388, 118] on p "Calcilytix CLTX-305" at bounding box center [369, 123] width 230 height 16
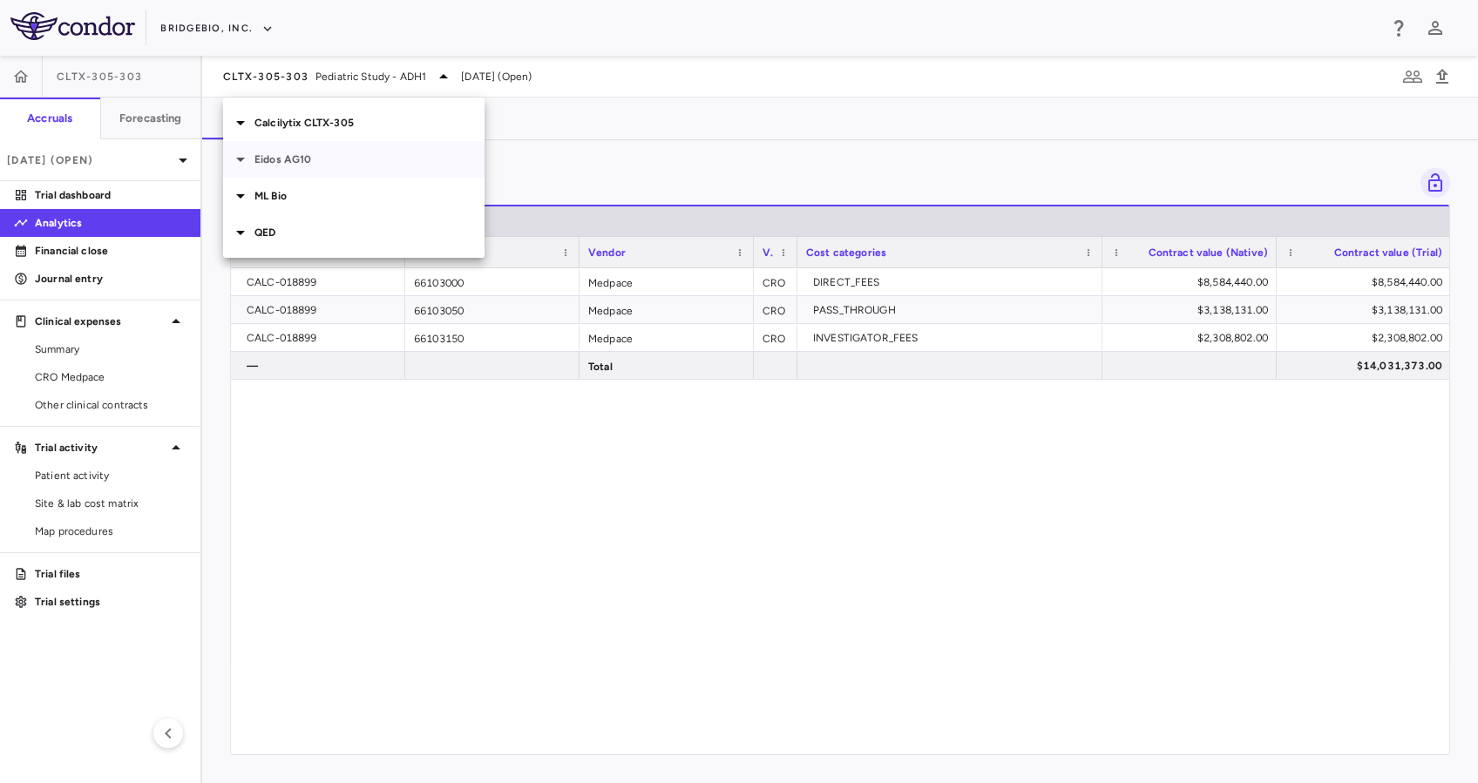
click at [349, 162] on p "Eidos AG10" at bounding box center [369, 160] width 230 height 16
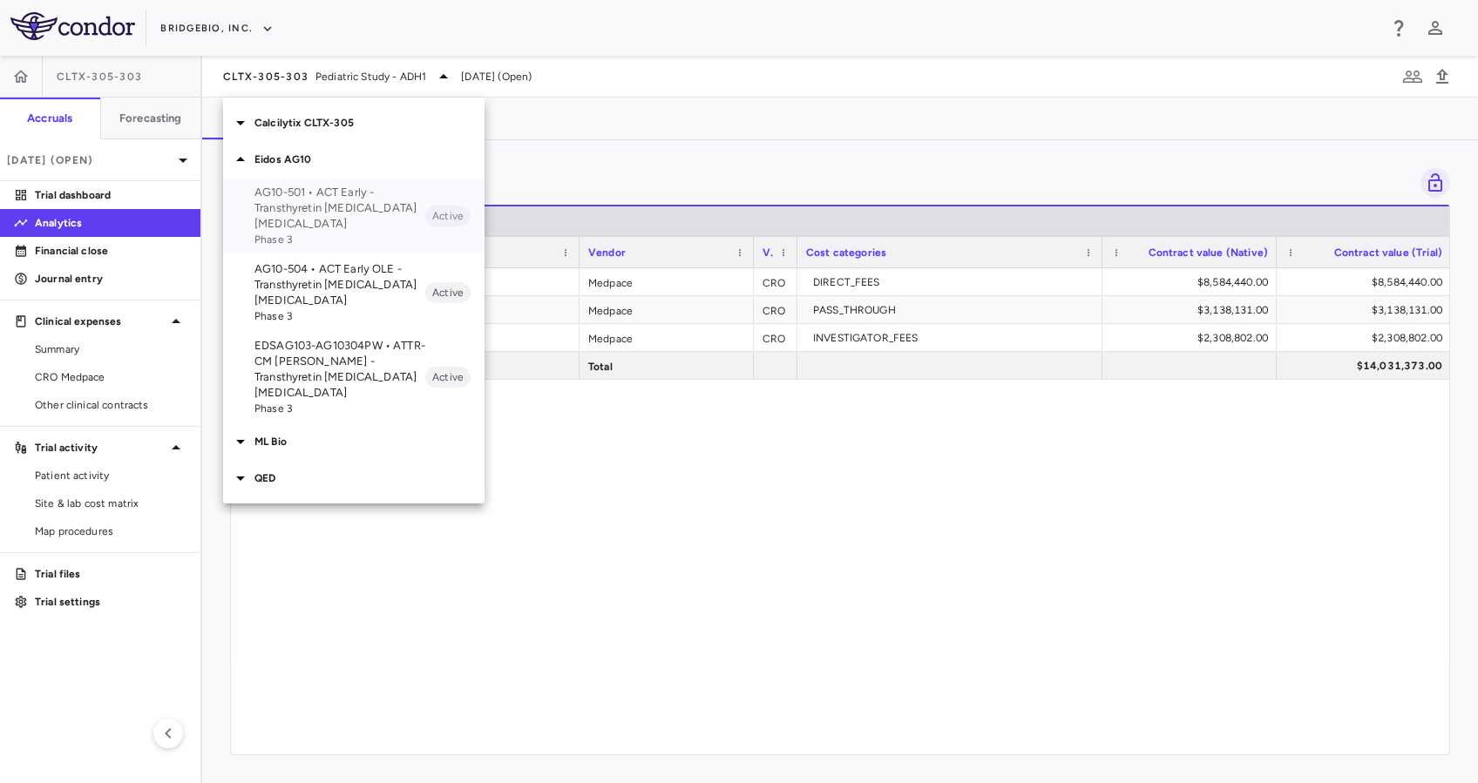
click at [355, 207] on p "AG10-501 • ACT Early - Transthyretin [MEDICAL_DATA] [MEDICAL_DATA]" at bounding box center [339, 208] width 171 height 47
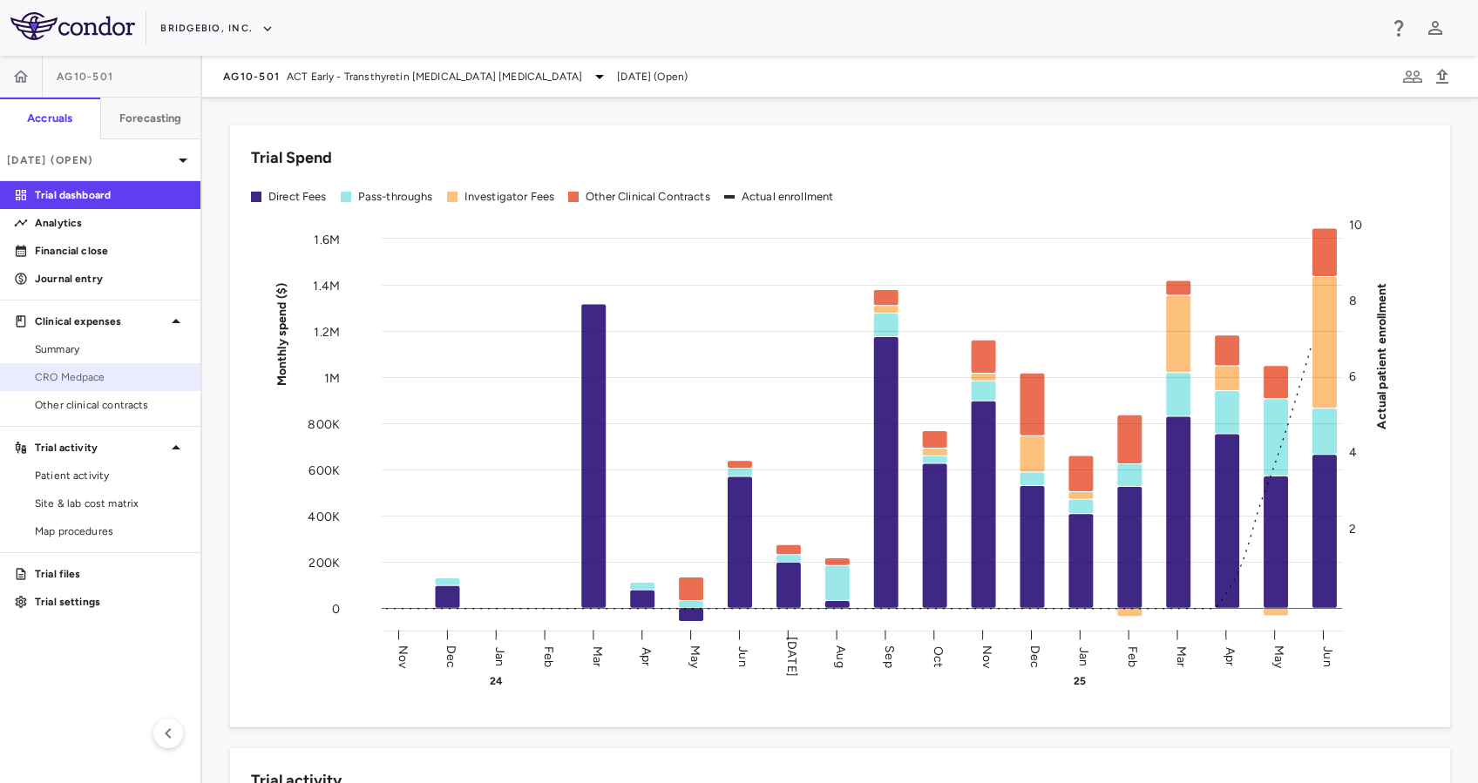
click at [83, 379] on span "CRO Medpace" at bounding box center [111, 377] width 152 height 16
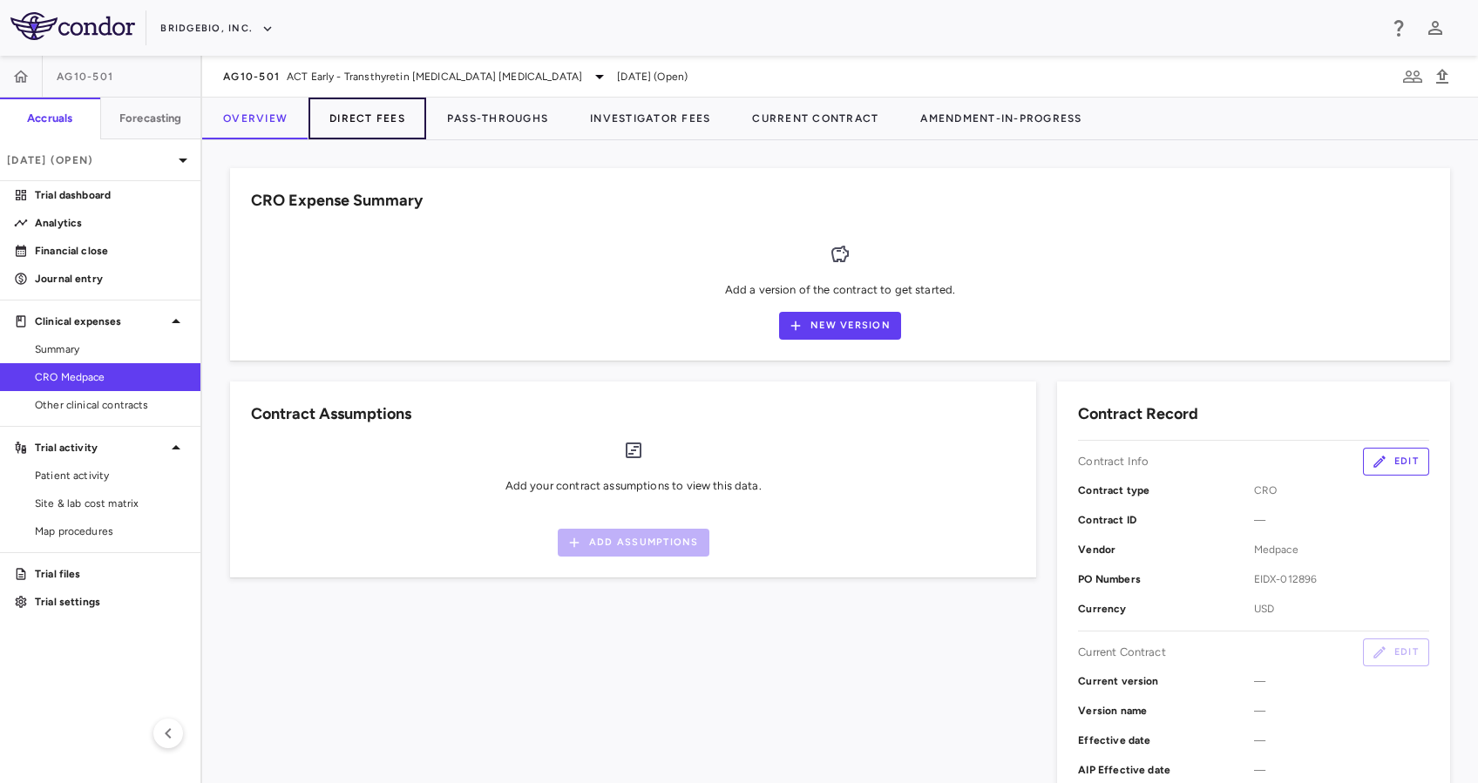
click at [383, 118] on button "Direct Fees" at bounding box center [367, 119] width 118 height 42
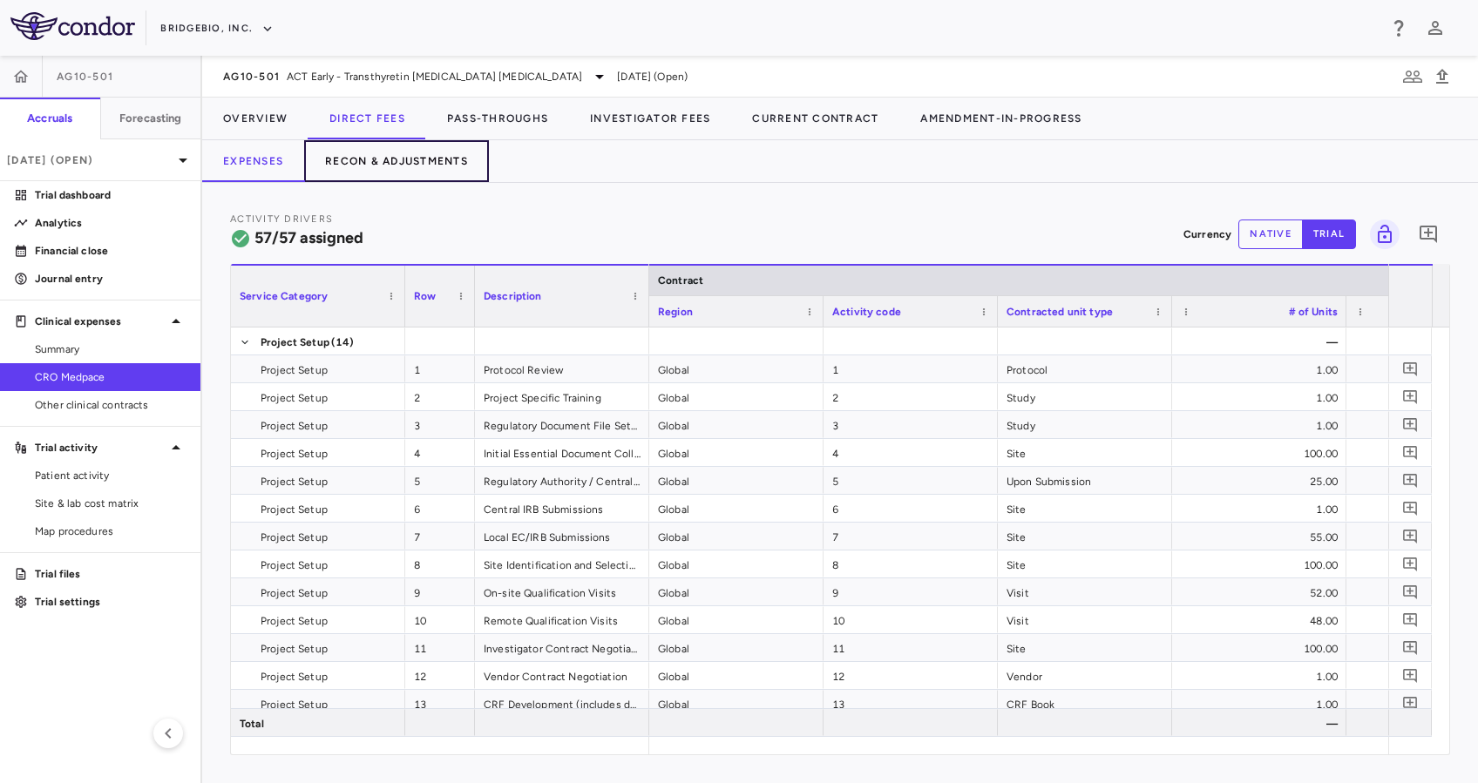
click at [396, 158] on button "Recon & Adjustments" at bounding box center [396, 161] width 185 height 42
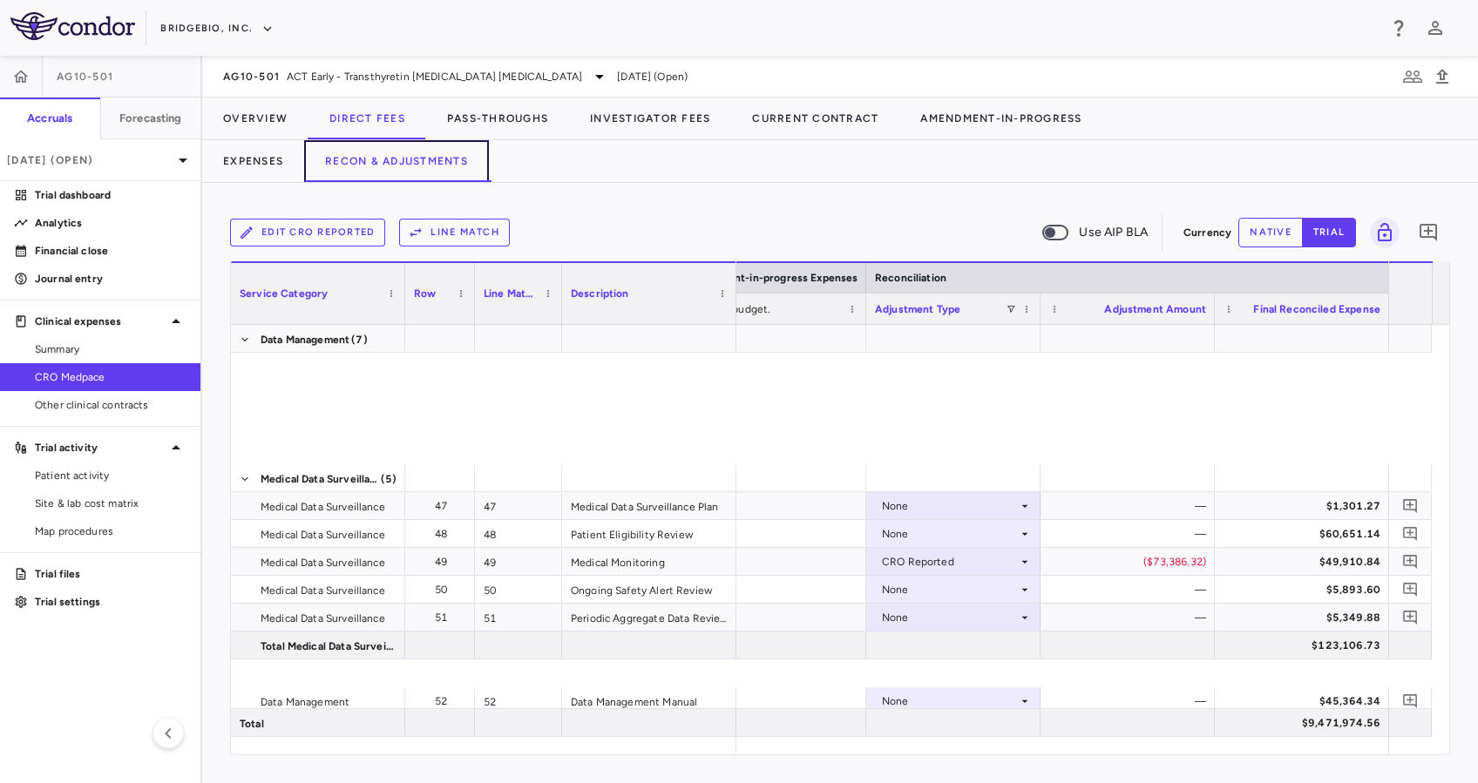
scroll to position [1789, 0]
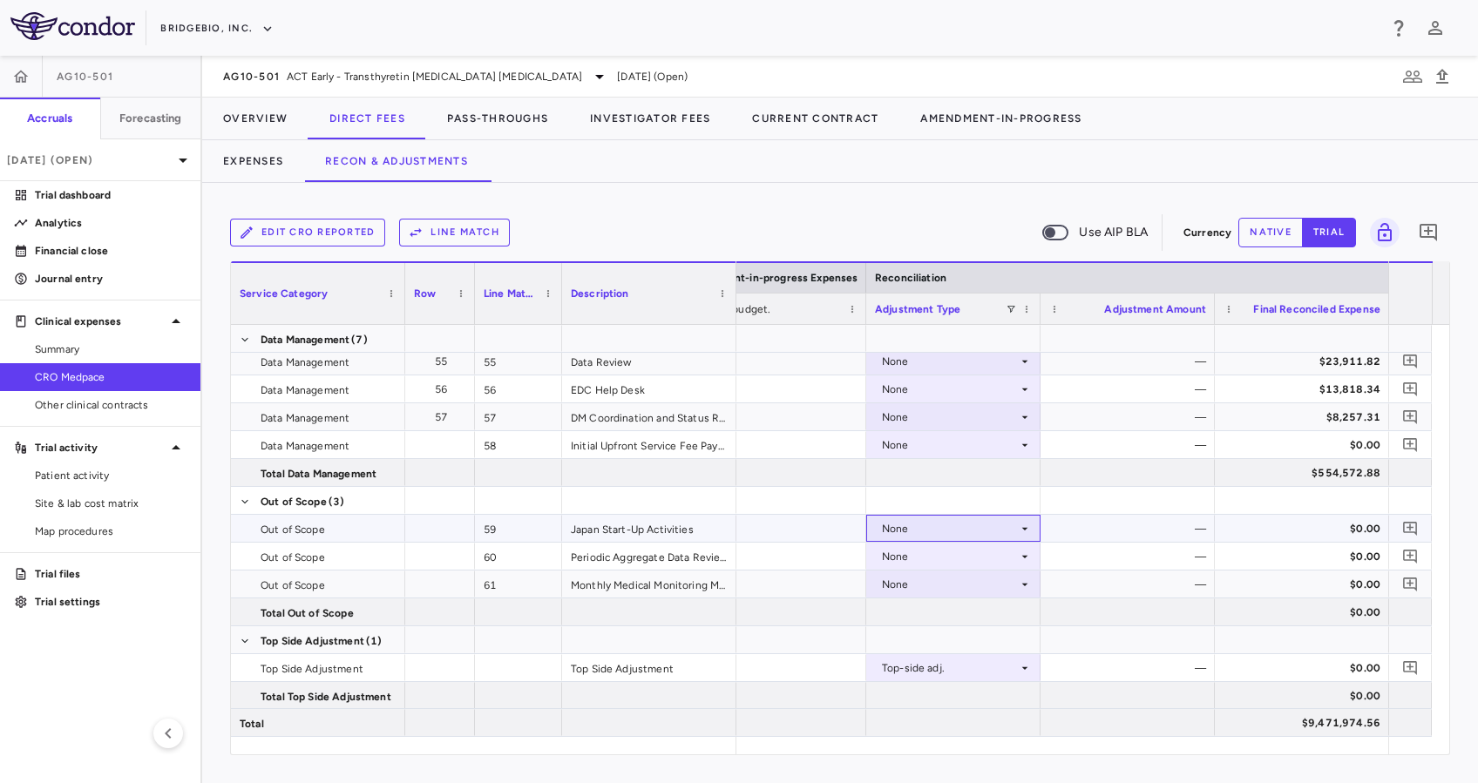
click at [1018, 534] on icon at bounding box center [1025, 529] width 14 height 14
click at [980, 586] on div "CRO Reported" at bounding box center [942, 589] width 83 height 16
click at [1018, 552] on icon at bounding box center [1025, 557] width 14 height 14
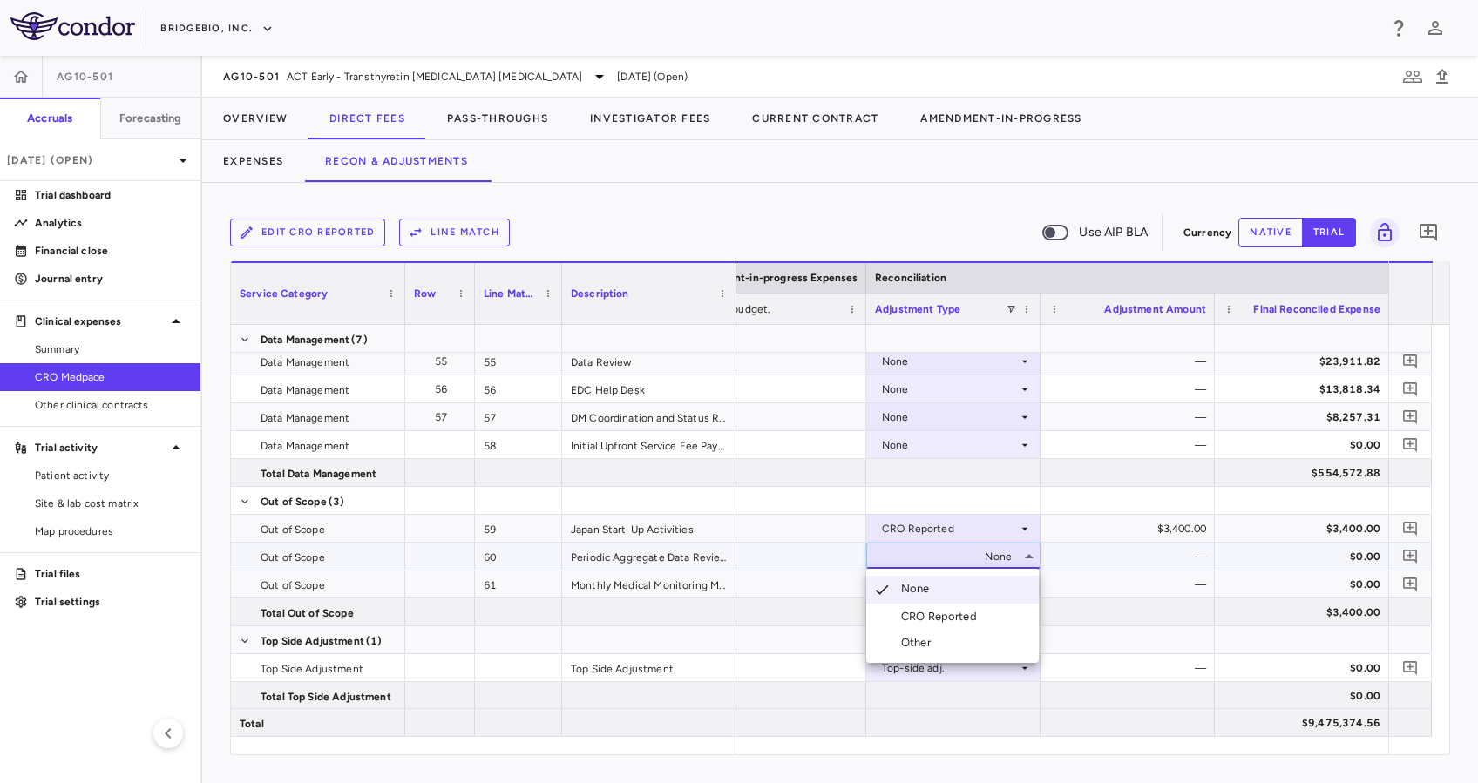
click at [1003, 613] on li "CRO Reported" at bounding box center [952, 617] width 172 height 26
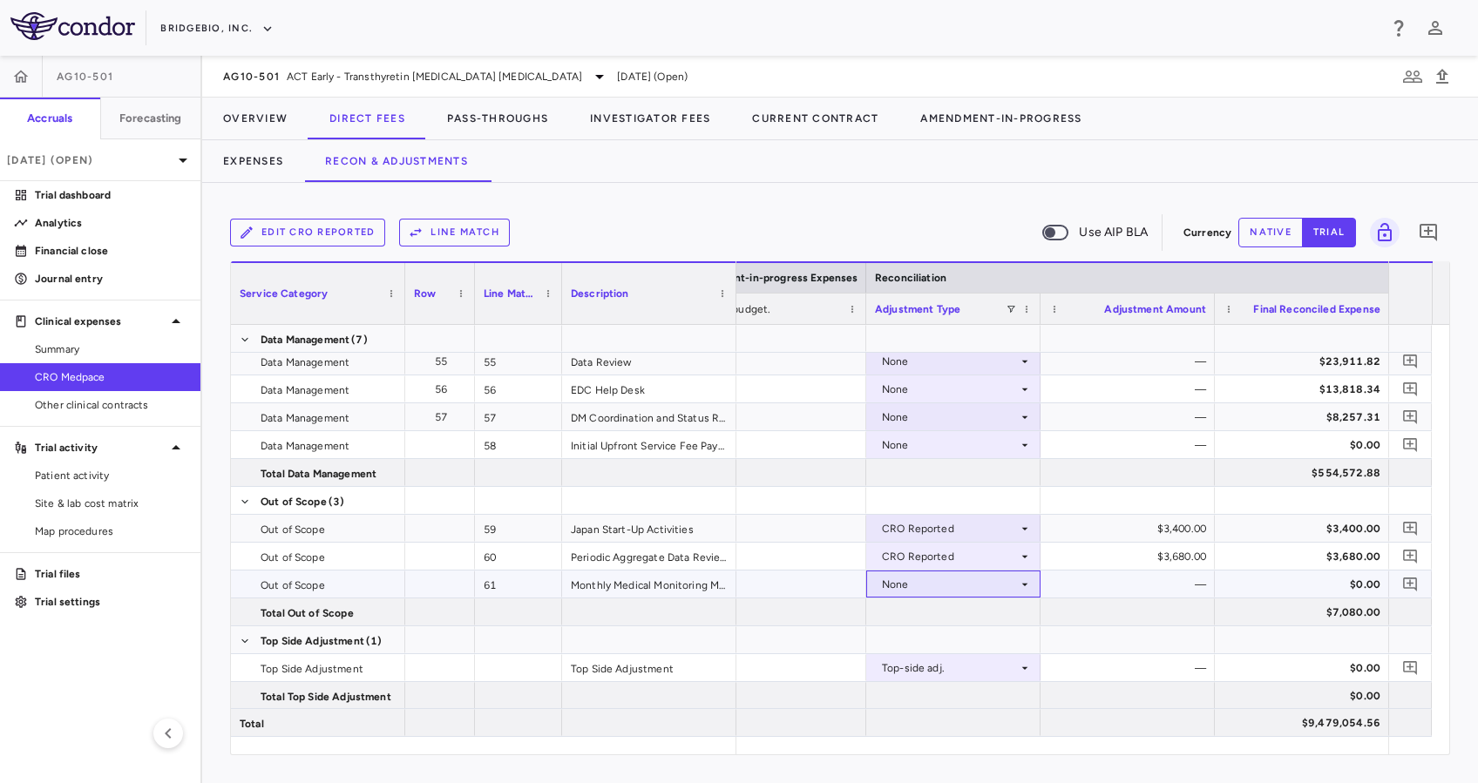
click at [1011, 578] on div "None" at bounding box center [950, 585] width 136 height 28
click at [1009, 641] on li "CRO Reported" at bounding box center [952, 645] width 172 height 26
click at [511, 118] on button "Pass-Throughs" at bounding box center [497, 119] width 143 height 42
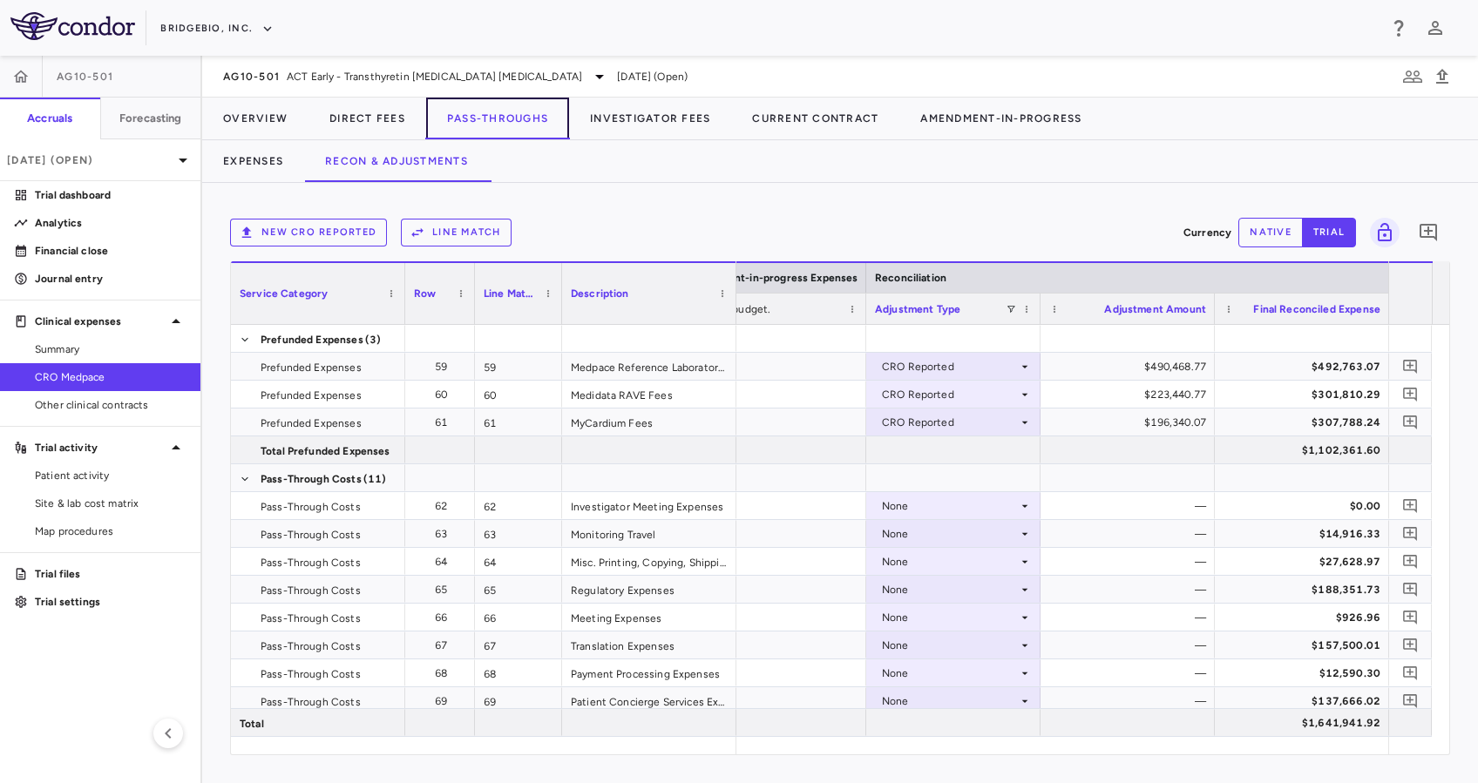
scroll to position [200, 0]
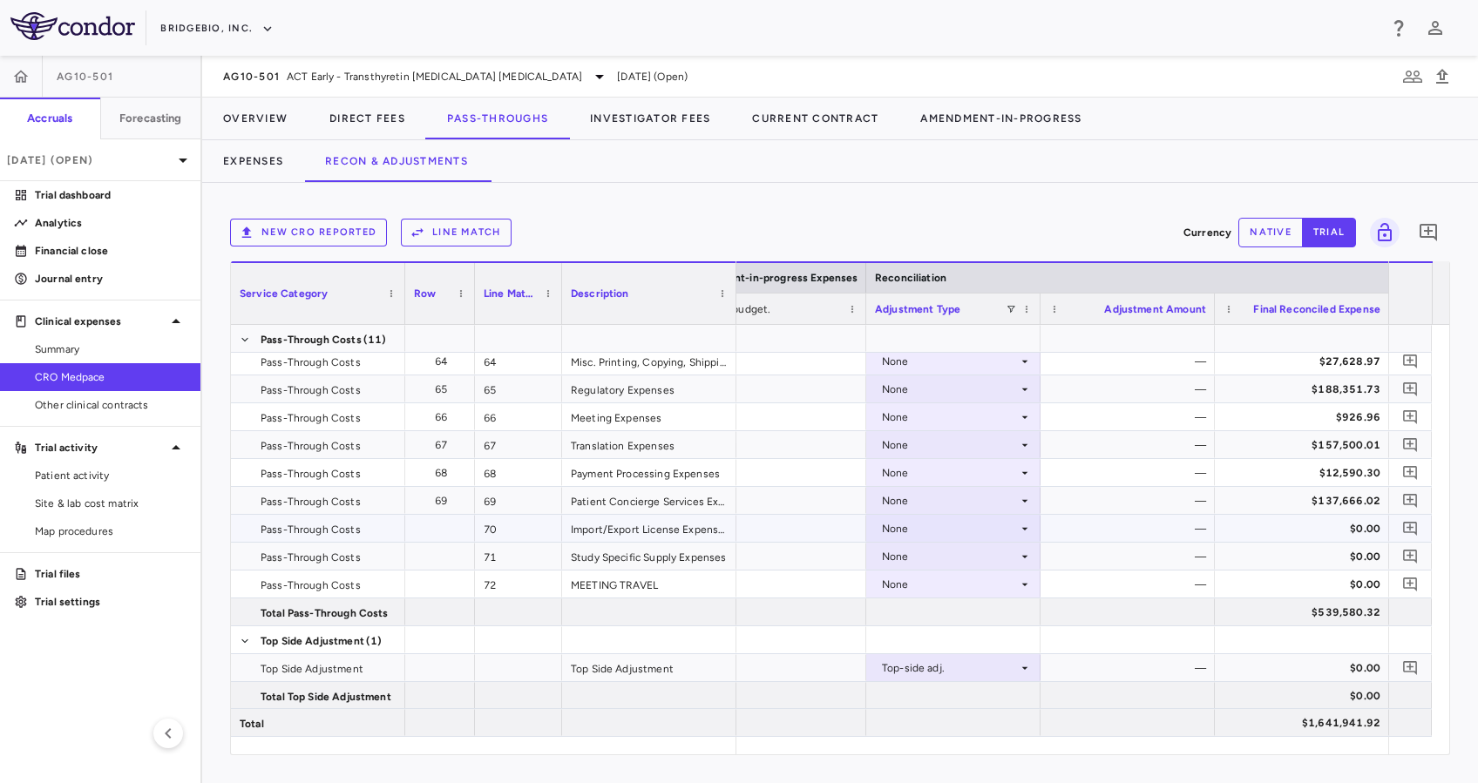
click at [1010, 526] on div "None" at bounding box center [950, 529] width 136 height 28
click at [979, 586] on div "CRO Reported" at bounding box center [942, 589] width 83 height 16
click at [1021, 550] on icon at bounding box center [1025, 557] width 14 height 14
click at [982, 612] on div "CRO Reported" at bounding box center [942, 617] width 83 height 16
click at [1014, 578] on div "None" at bounding box center [950, 585] width 136 height 28
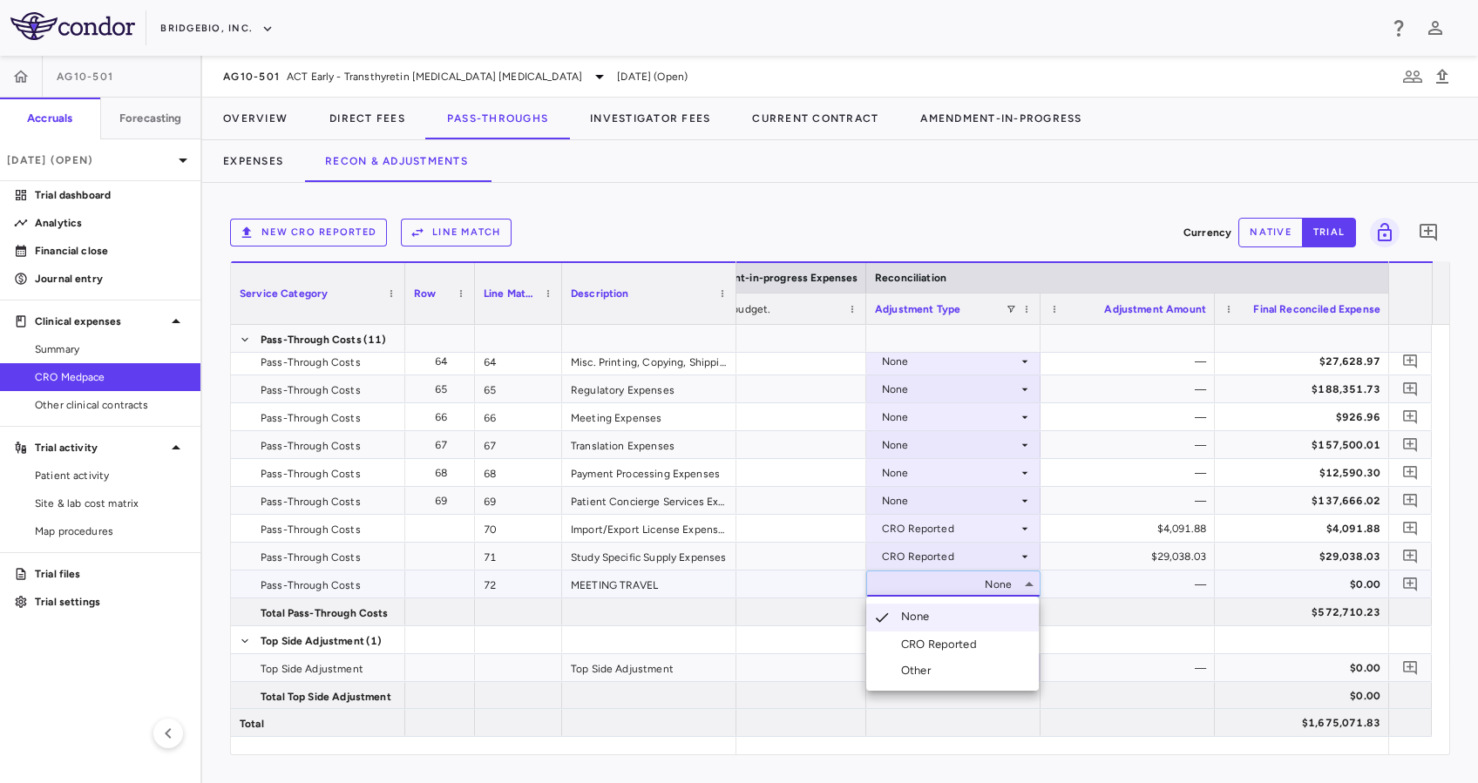
click at [982, 637] on div "CRO Reported" at bounding box center [942, 645] width 83 height 16
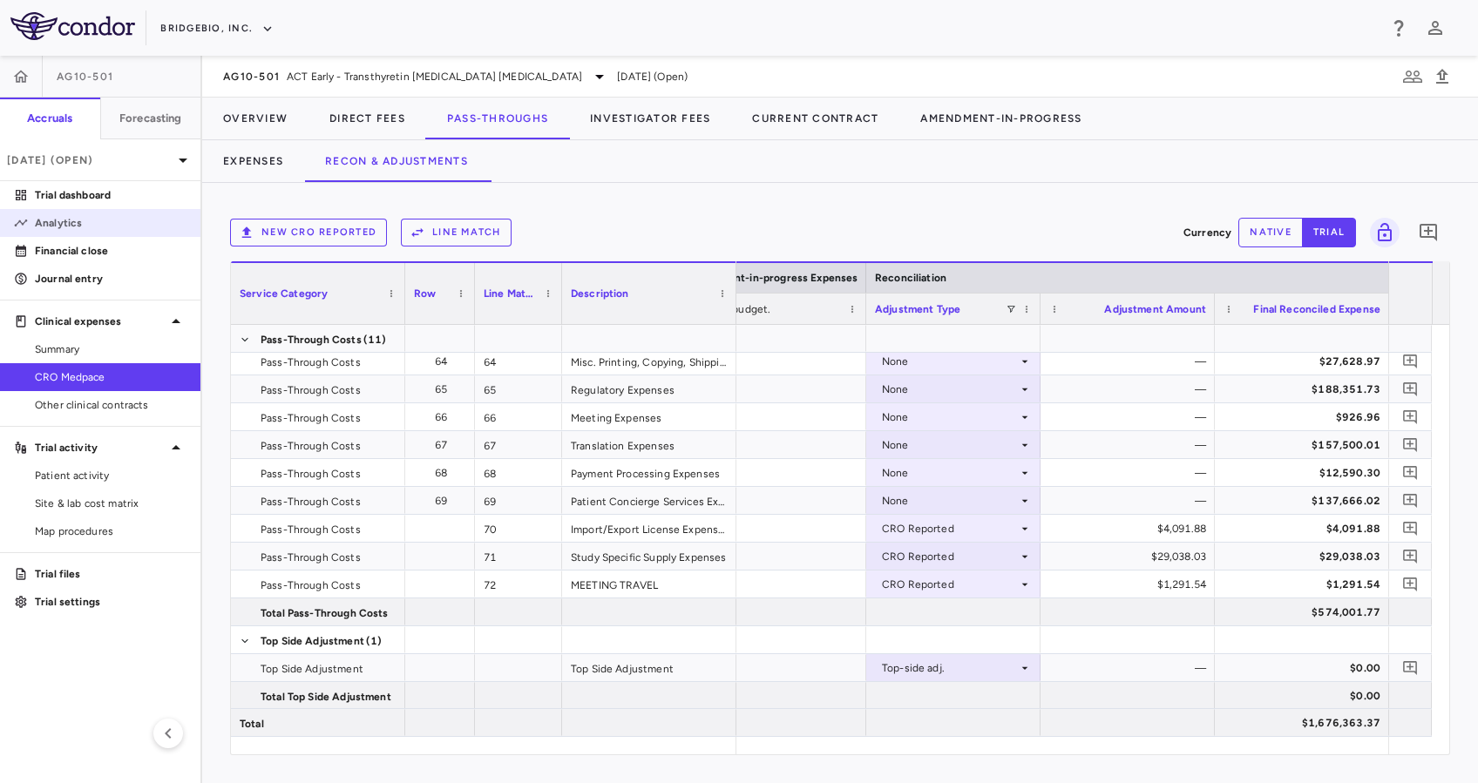
click at [110, 220] on p "Analytics" at bounding box center [111, 223] width 152 height 16
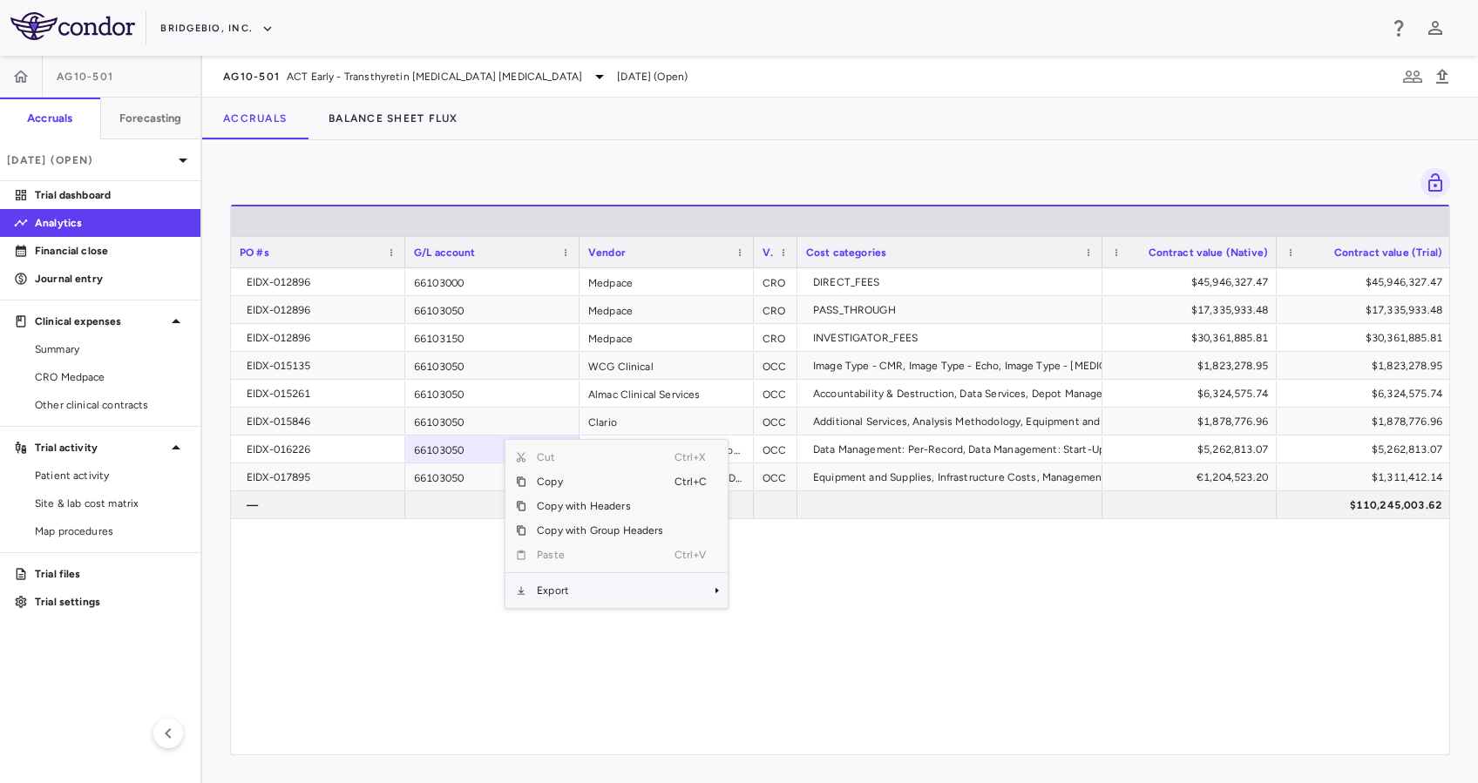
click at [577, 585] on span "Export" at bounding box center [599, 590] width 147 height 24
click at [754, 617] on span "Excel Export" at bounding box center [786, 621] width 82 height 24
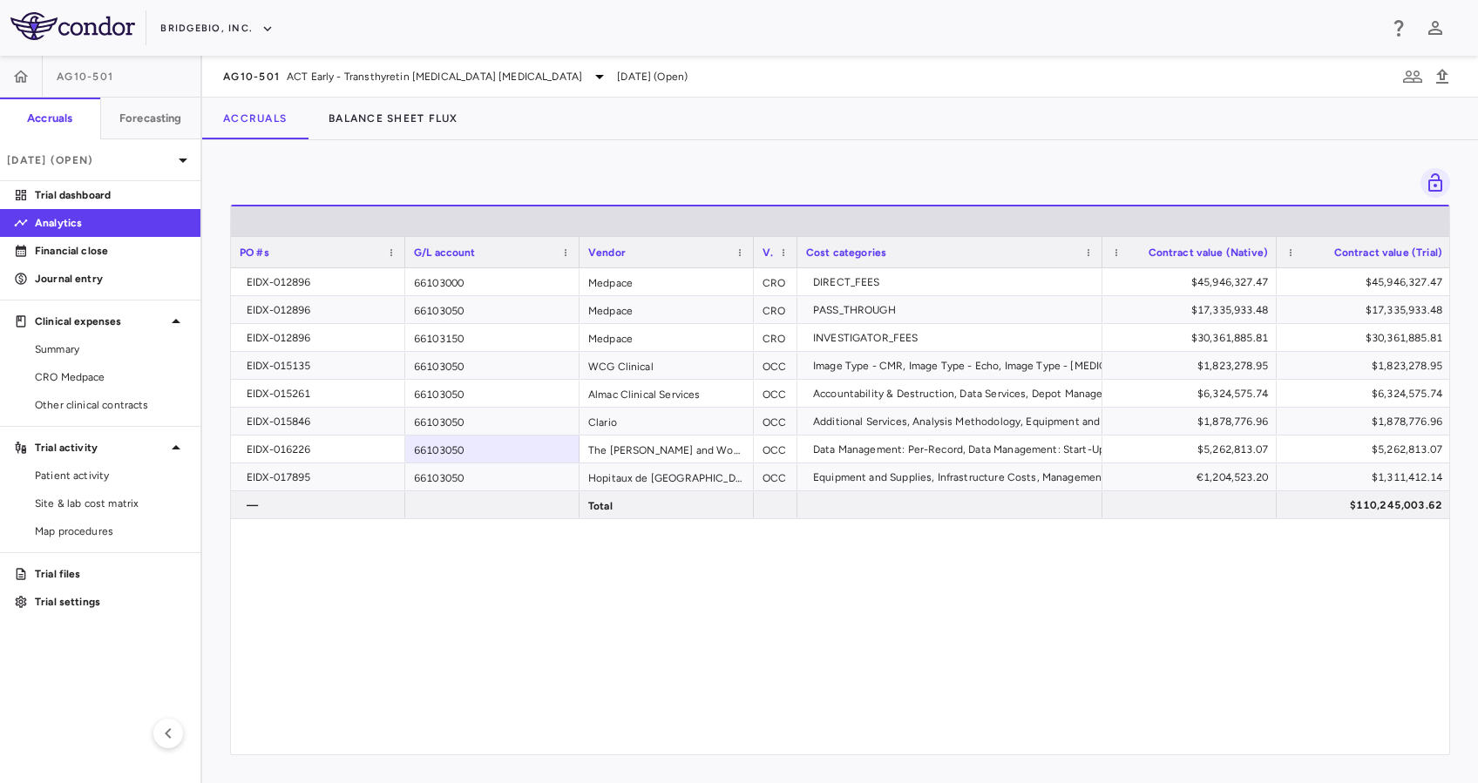
click at [759, 165] on div "Drag here to set row groups Drag here to set column labels Total LTD PO #s G/L …" at bounding box center [839, 461] width 1275 height 643
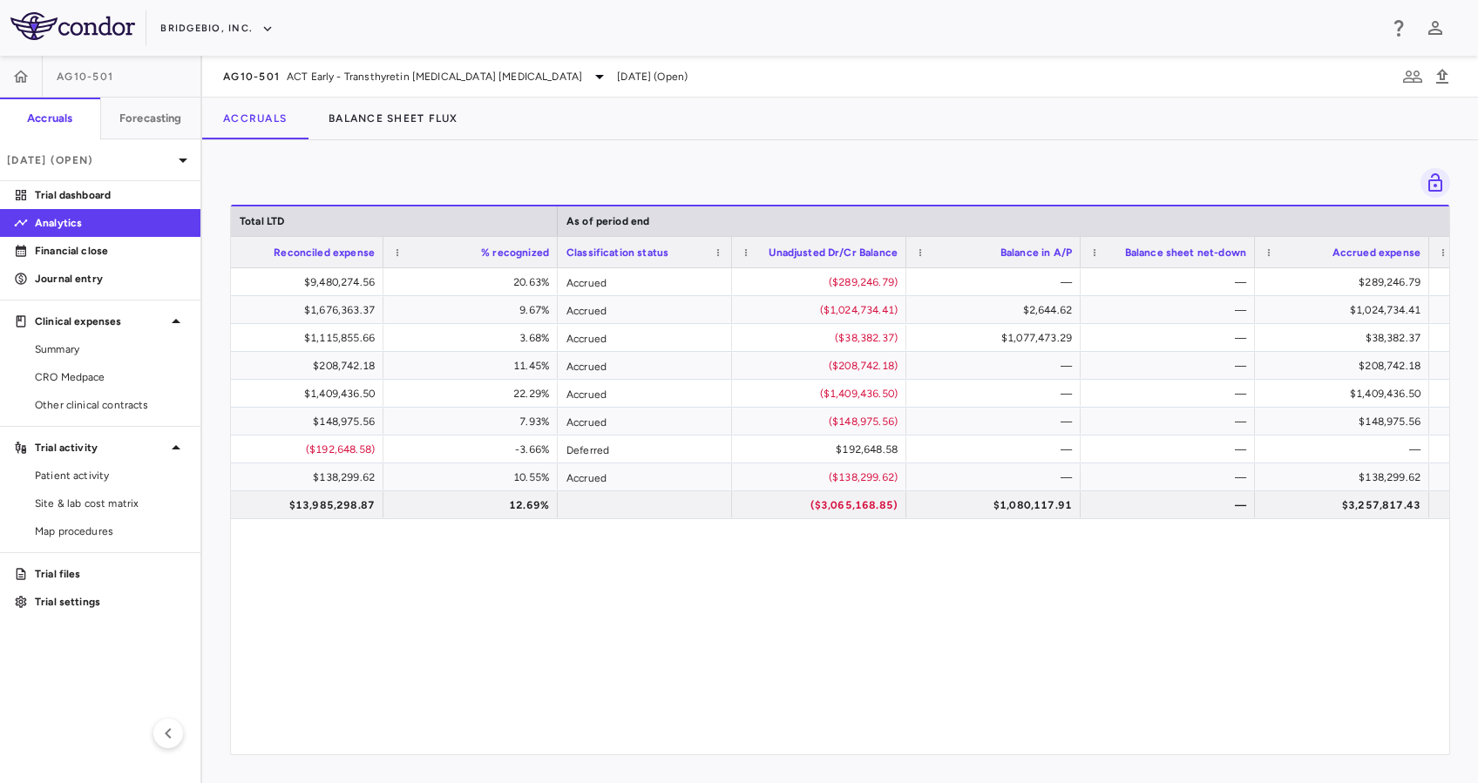
scroll to position [0, 1836]
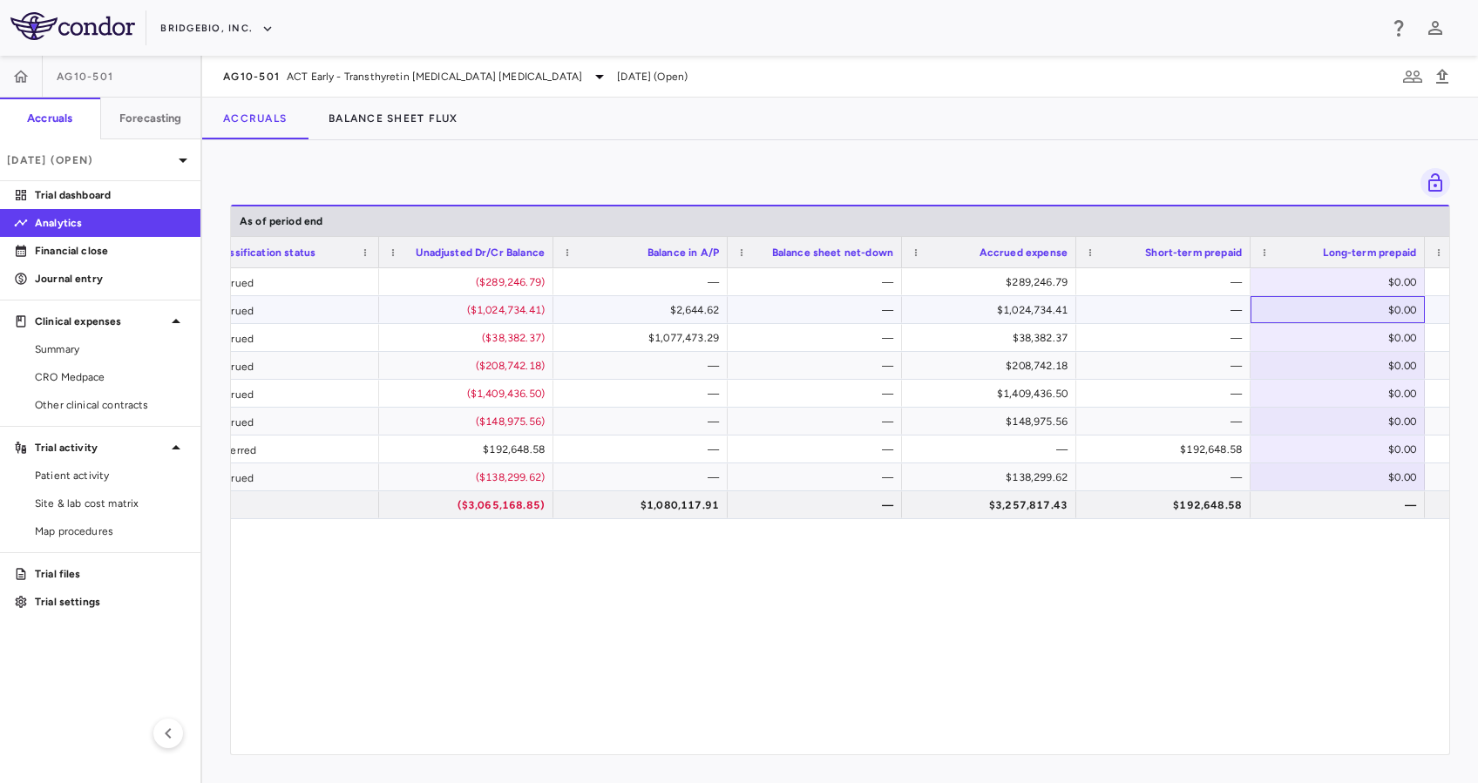
click at [1370, 300] on div "$0.00" at bounding box center [1341, 310] width 150 height 28
type input "*******"
click at [1380, 332] on div "$0.00" at bounding box center [1341, 338] width 150 height 28
click at [1387, 339] on div "$0.00" at bounding box center [1341, 338] width 150 height 28
type input "*******"
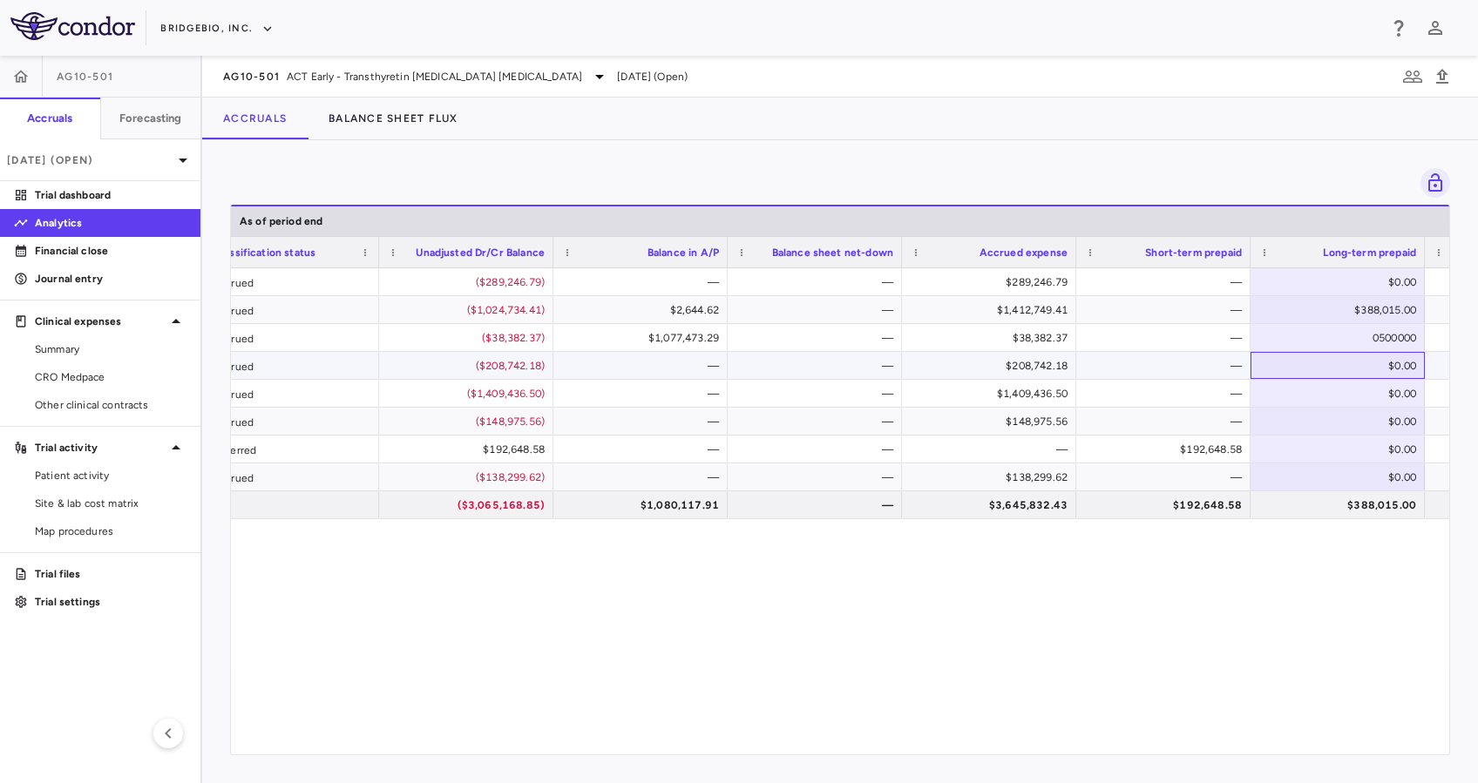
click at [1358, 368] on div "$0.00" at bounding box center [1341, 366] width 150 height 28
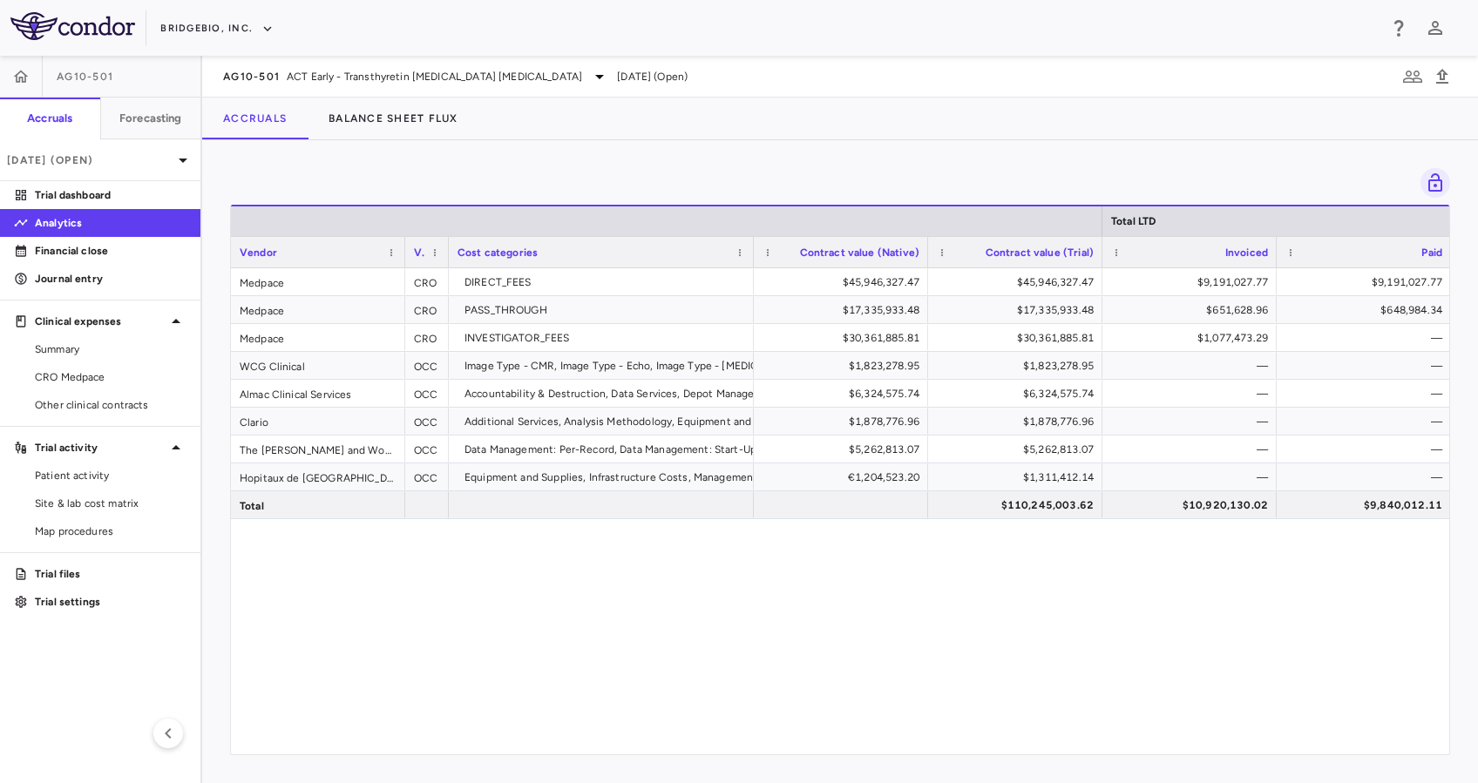
scroll to position [0, 271]
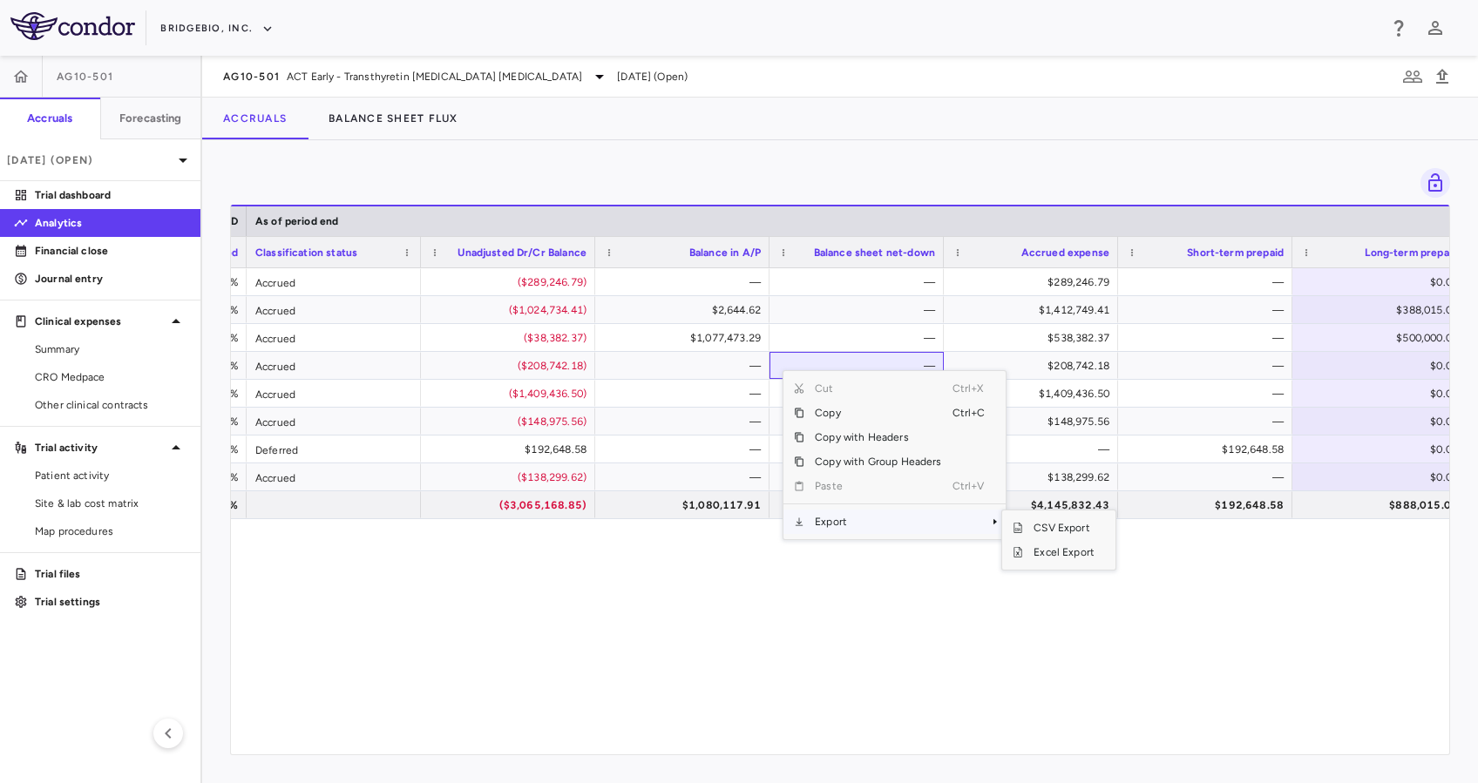
click at [868, 521] on span "Export" at bounding box center [877, 522] width 147 height 24
click at [1035, 550] on span "Excel Export" at bounding box center [1064, 552] width 82 height 24
